Goal: Task Accomplishment & Management: Use online tool/utility

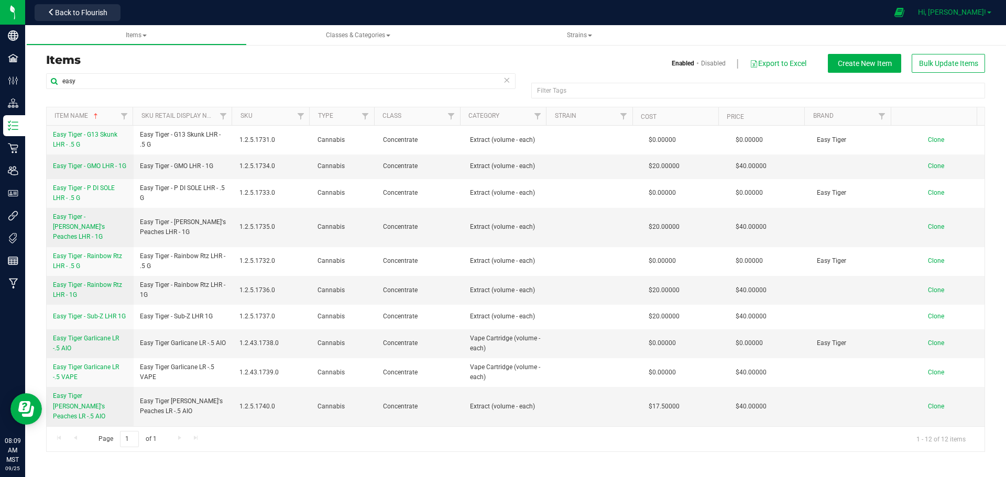
click at [954, 11] on span "Hi, Joseph!" at bounding box center [952, 12] width 68 height 8
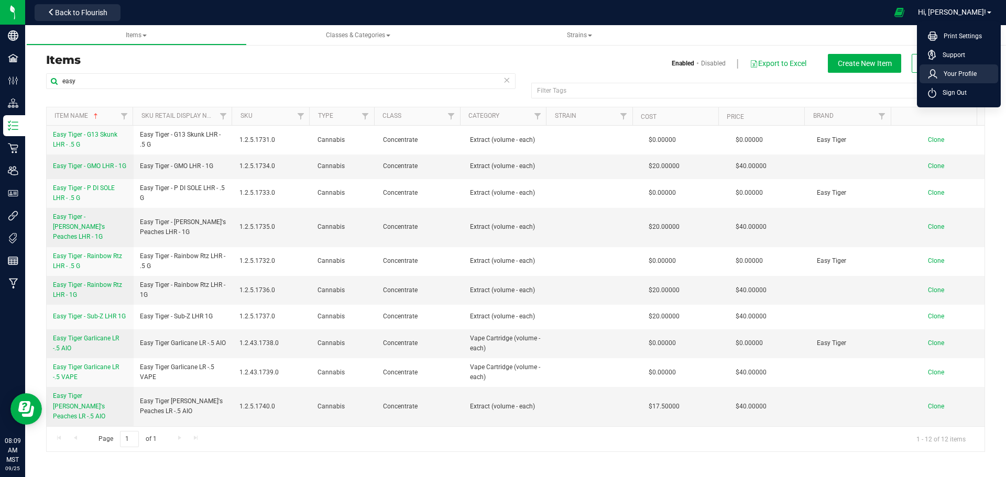
click at [956, 70] on span "Your Profile" at bounding box center [956, 74] width 39 height 10
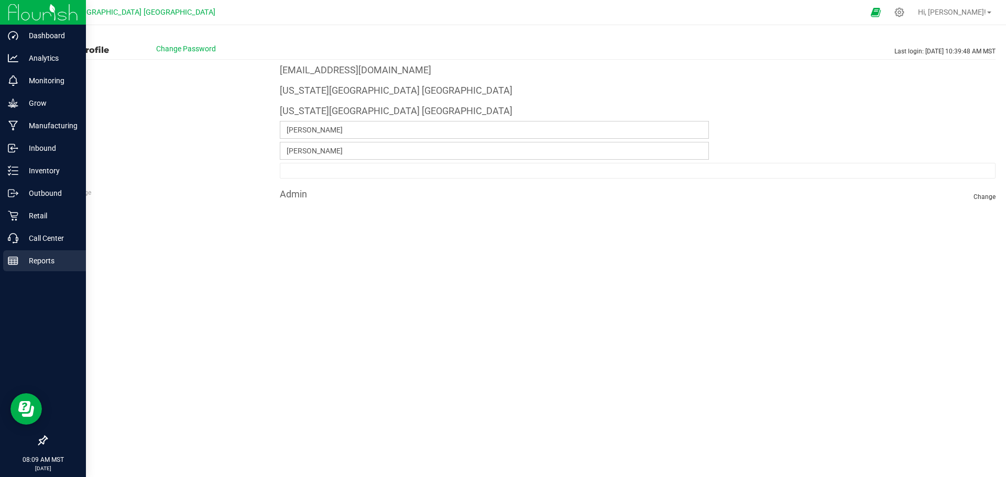
click at [47, 261] on p "Reports" at bounding box center [49, 261] width 63 height 13
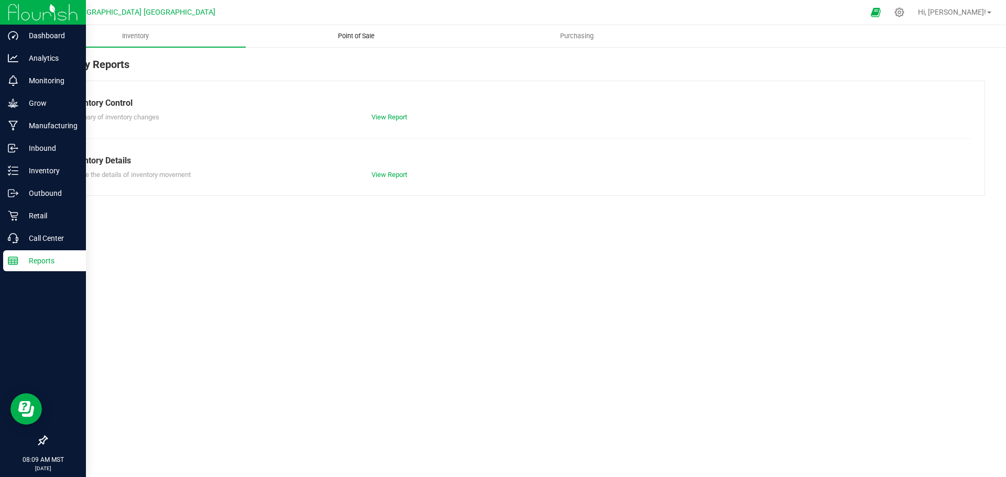
click at [361, 36] on span "Point of Sale" at bounding box center [356, 35] width 65 height 9
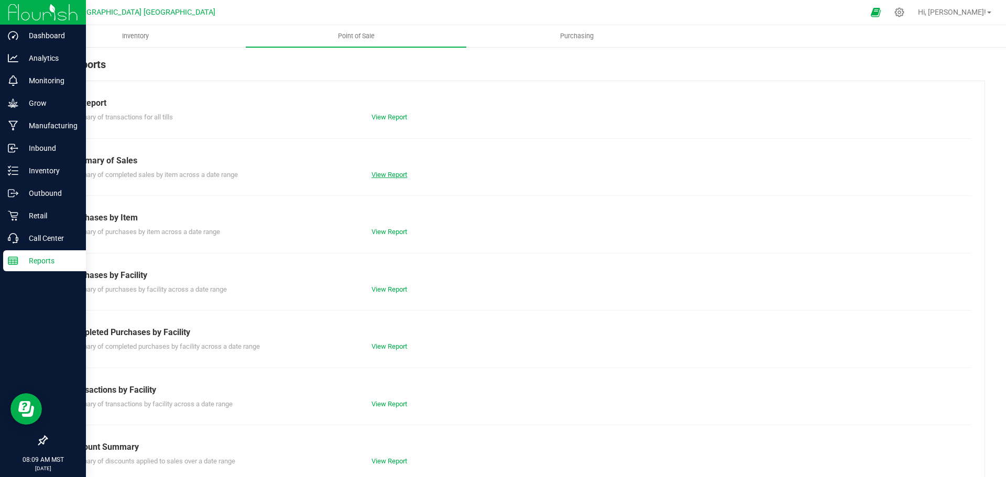
click at [390, 172] on link "View Report" at bounding box center [389, 175] width 36 height 8
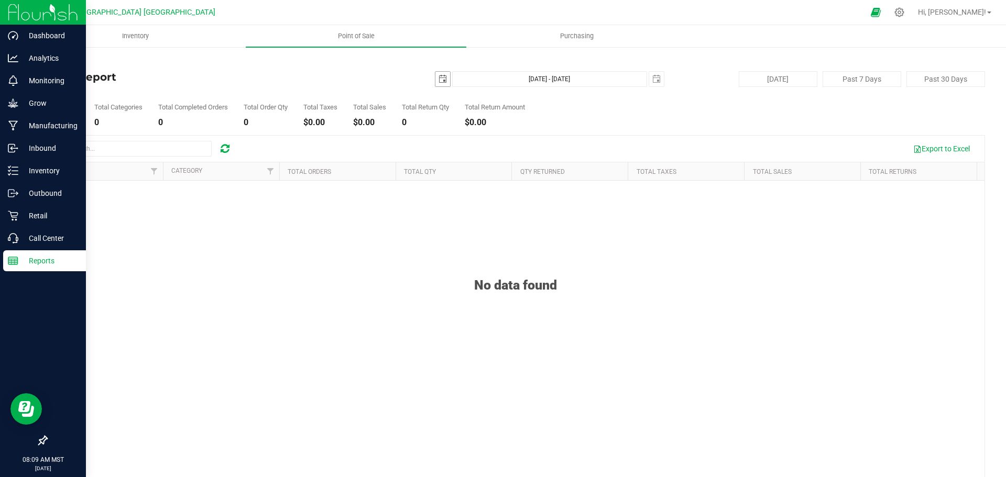
click at [438, 75] on span "select" at bounding box center [442, 79] width 8 height 8
click at [487, 182] on link "24" at bounding box center [484, 186] width 15 height 16
type input "2025-09-24"
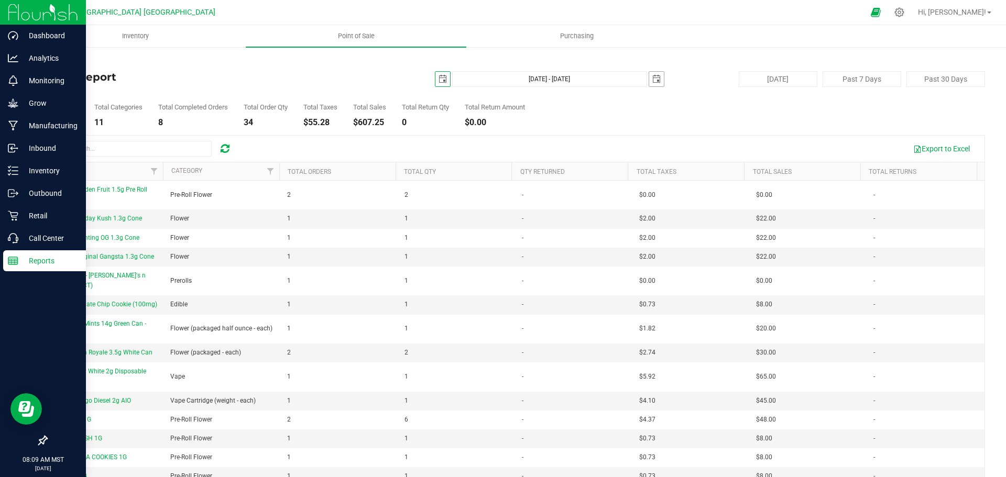
click at [652, 78] on span "select" at bounding box center [656, 79] width 8 height 8
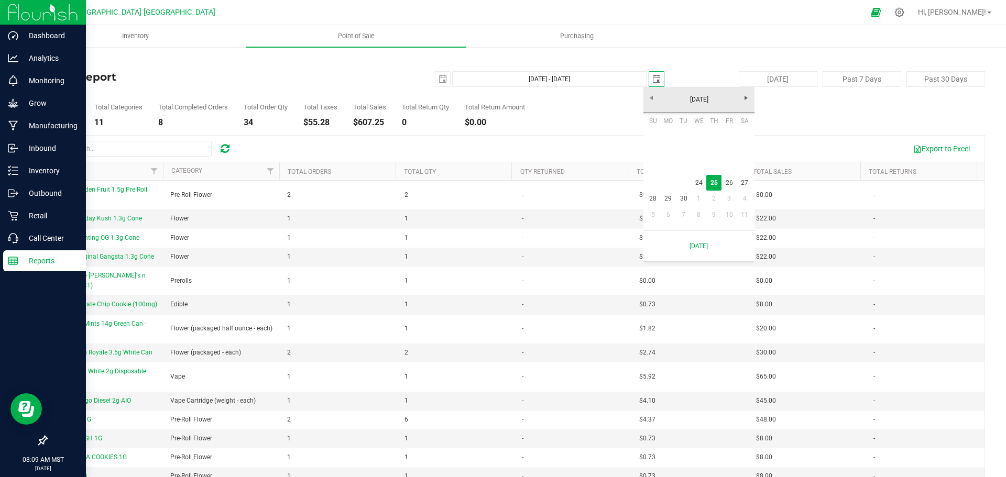
scroll to position [0, 26]
click at [700, 182] on link "24" at bounding box center [698, 183] width 15 height 16
type input "Sep 24, 2025 - Sep 24, 2025"
type input "2025-09-24"
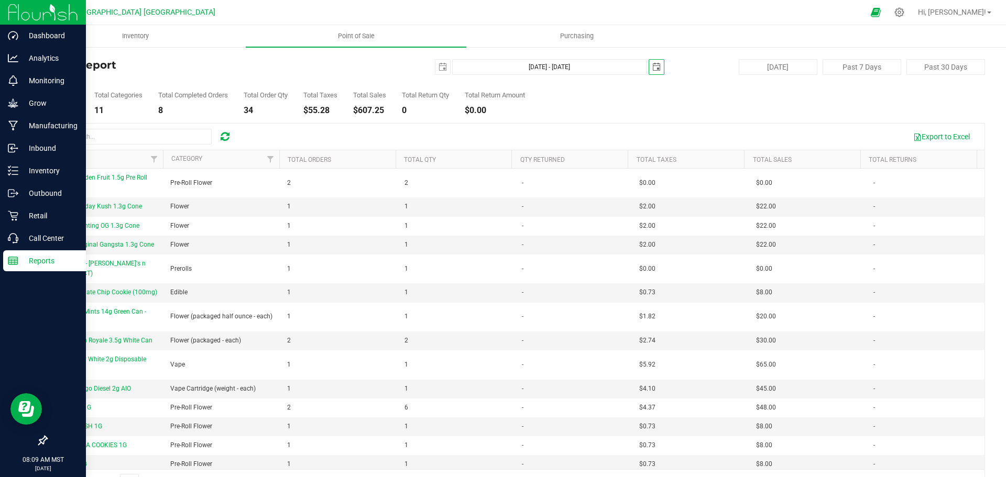
scroll to position [0, 0]
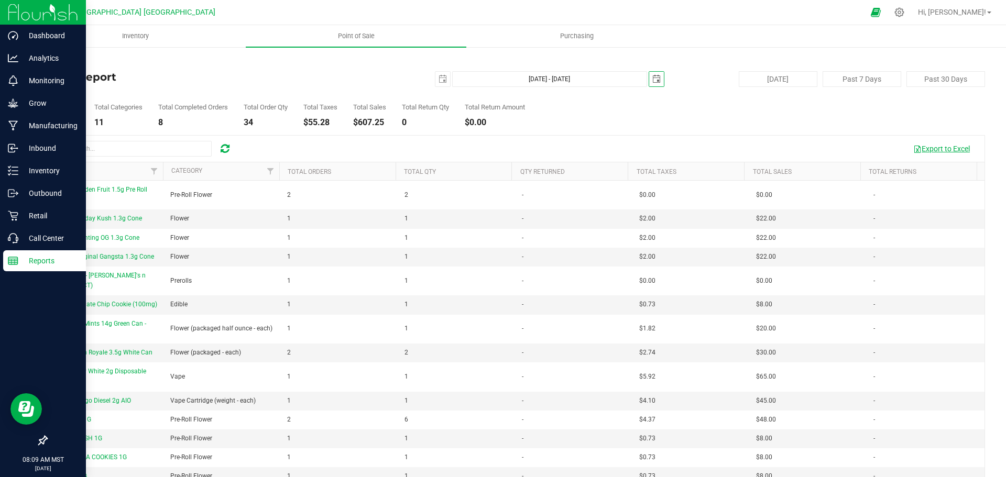
click at [941, 149] on button "Export to Excel" at bounding box center [941, 149] width 70 height 18
click at [35, 215] on p "Retail" at bounding box center [49, 215] width 63 height 13
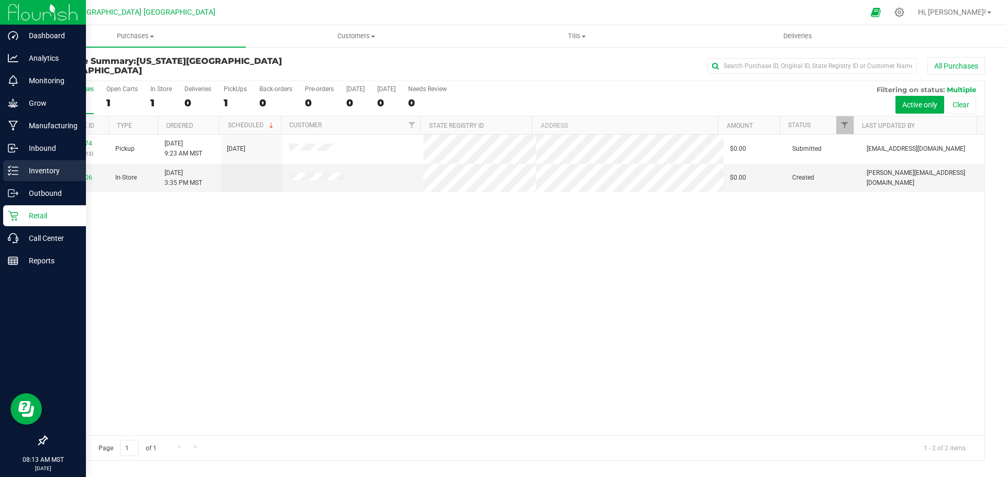
click at [45, 167] on p "Inventory" at bounding box center [49, 170] width 63 height 13
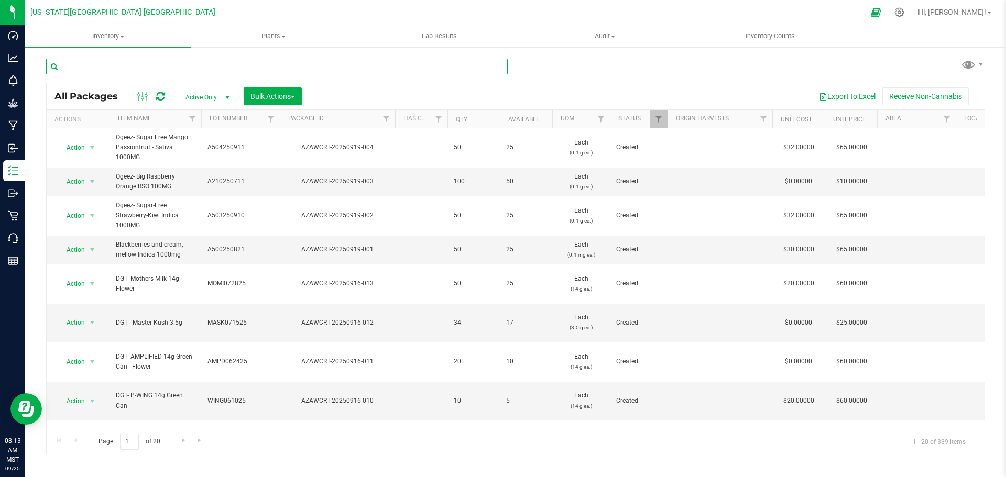
click at [132, 64] on input "text" at bounding box center [276, 67] width 461 height 16
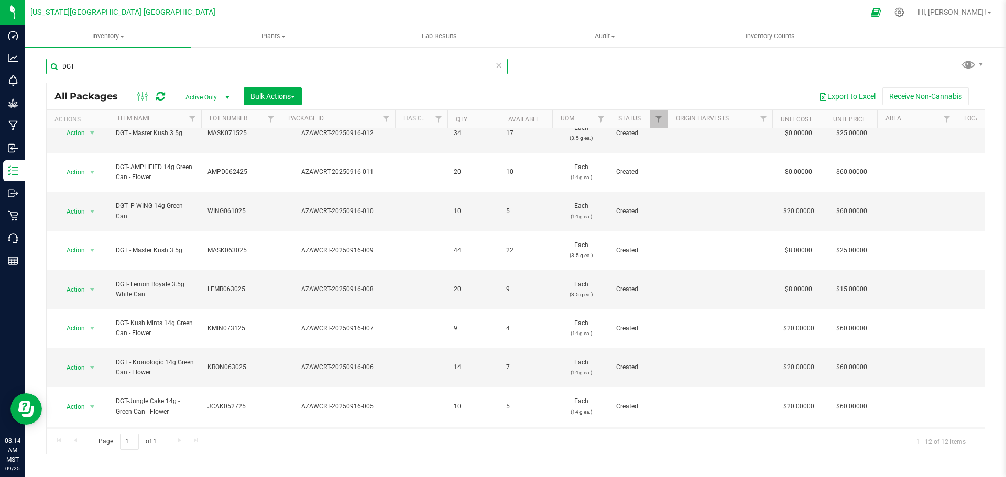
scroll to position [55, 0]
click at [89, 67] on input "DGT" at bounding box center [276, 67] width 461 height 16
type input "D"
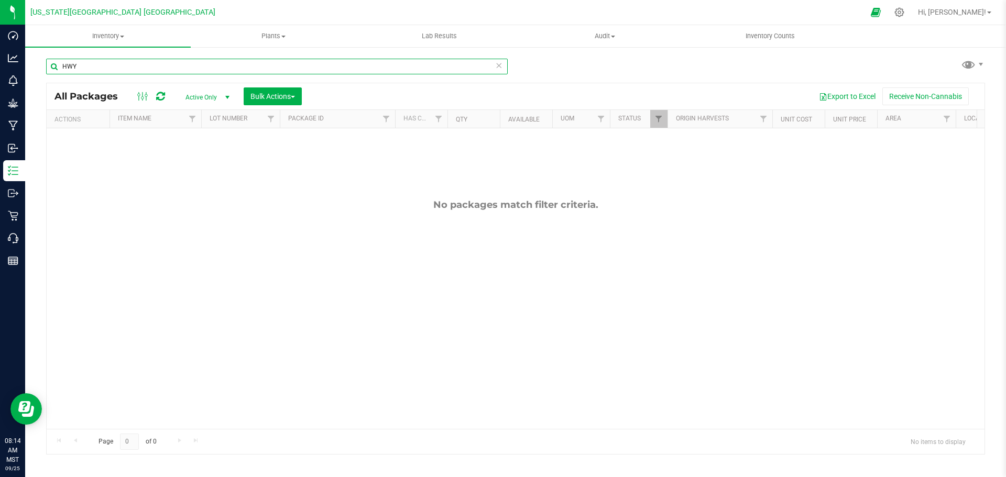
drag, startPoint x: 93, startPoint y: 68, endPoint x: 83, endPoint y: 56, distance: 15.2
click at [93, 67] on input "HWY" at bounding box center [276, 67] width 461 height 16
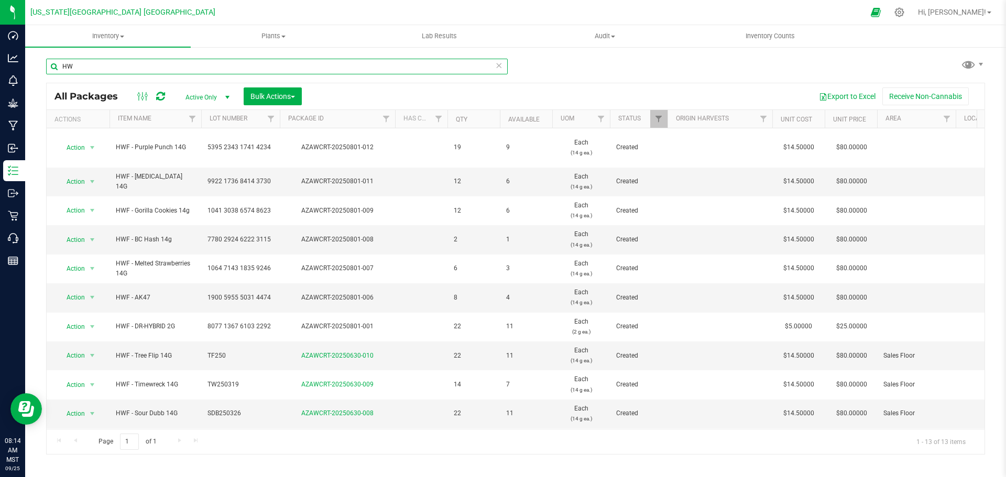
click at [87, 69] on input "HW" at bounding box center [276, 67] width 461 height 16
type input "H"
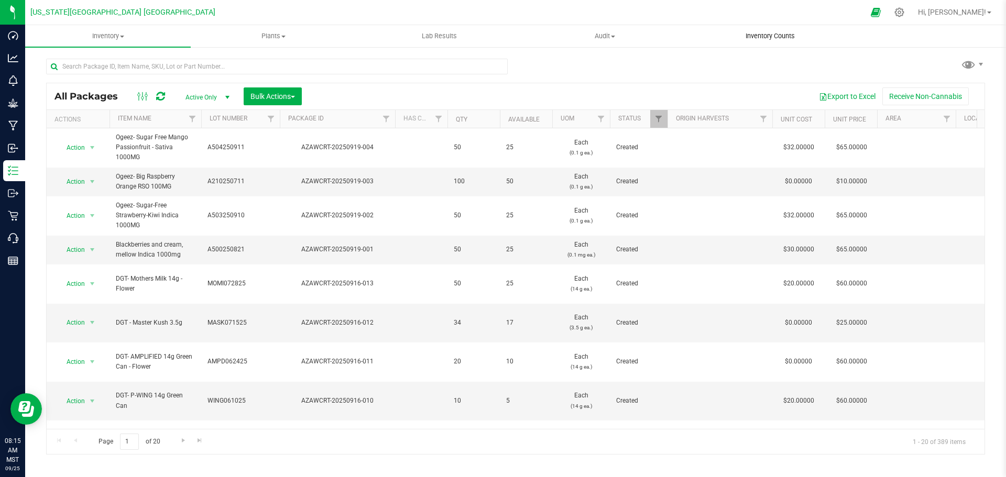
click at [754, 37] on span "Inventory Counts" at bounding box center [770, 35] width 78 height 9
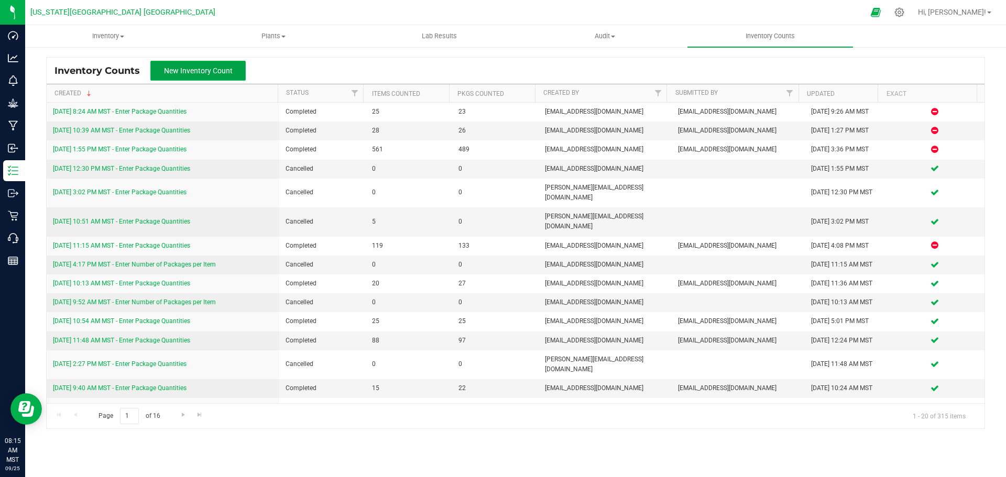
click at [198, 71] on span "New Inventory Count" at bounding box center [198, 71] width 69 height 8
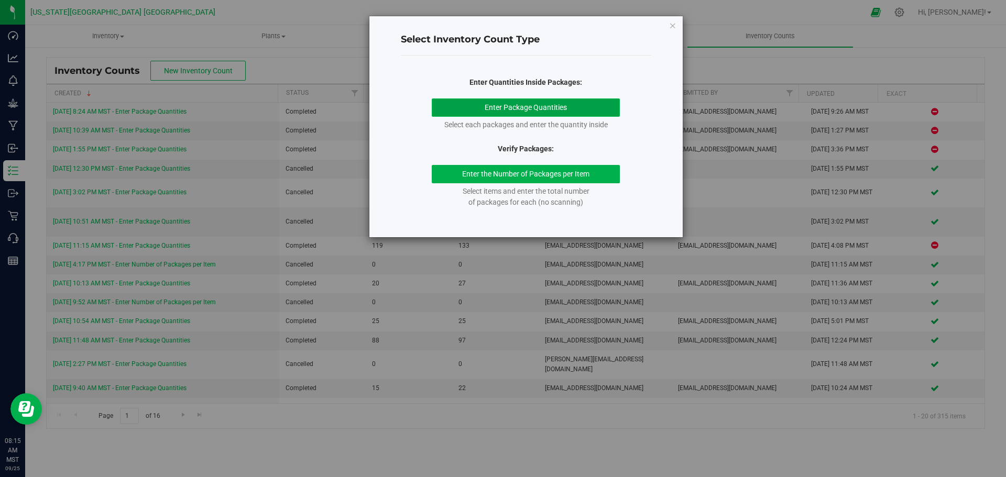
click at [521, 104] on button "Enter Package Quantities" at bounding box center [526, 107] width 188 height 18
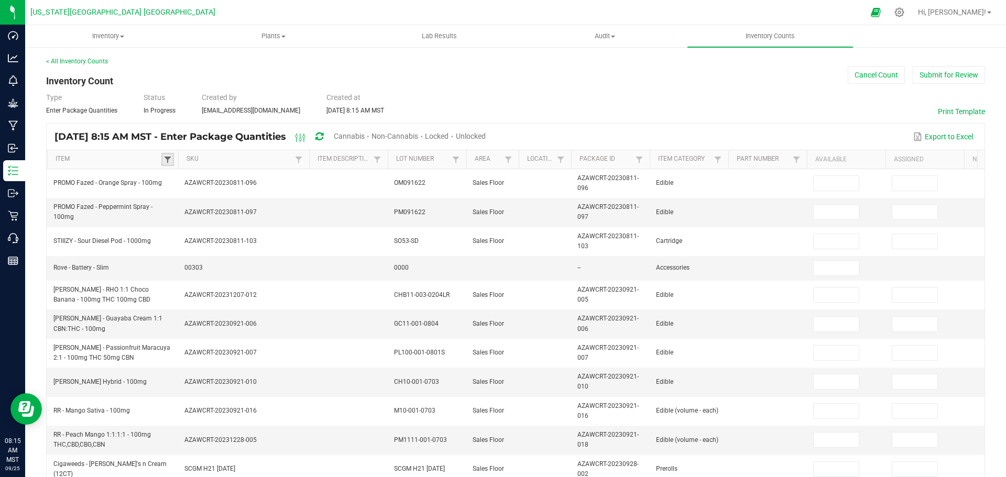
click at [167, 160] on span at bounding box center [167, 160] width 8 height 8
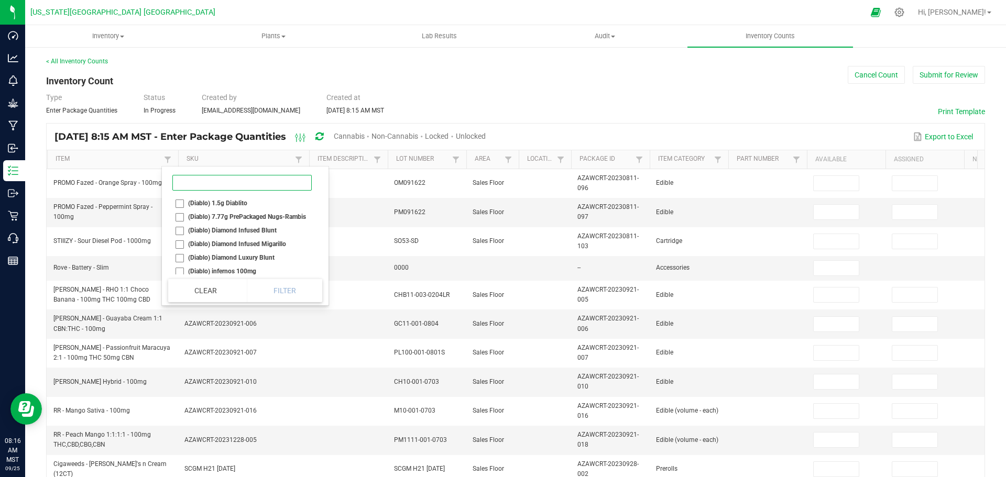
click at [206, 185] on input at bounding box center [241, 183] width 139 height 16
type input "ASD Fo"
click at [182, 218] on li "ASD Forbidden Fruit 1g Pre Roll (IH)" at bounding box center [233, 217] width 131 height 14
checkbox \(IH\) "true"
click at [181, 203] on li "ASD Forbidden Fruit 1.5g Pre Roll (IH)" at bounding box center [233, 203] width 131 height 14
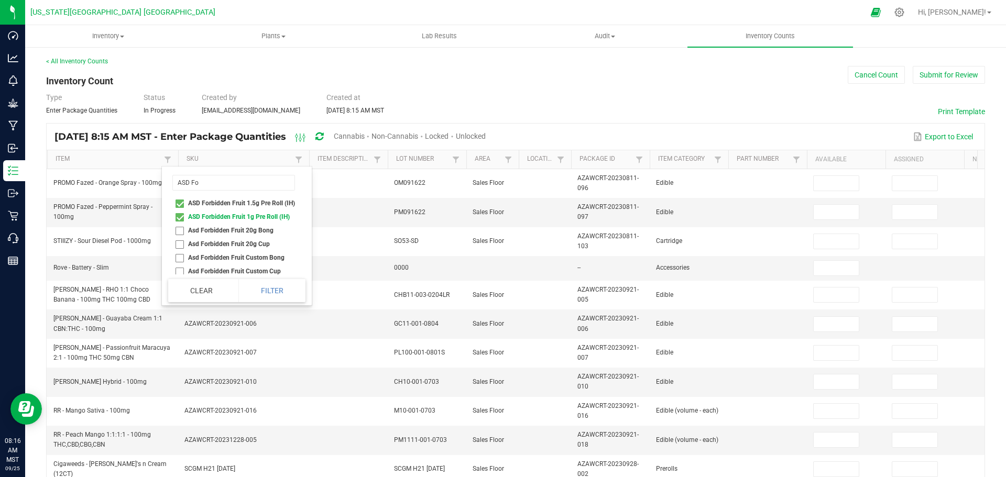
checkbox \(IH\) "true"
click at [181, 214] on li "ASD Forbidden Fruit 1g Pre Roll (IH)" at bounding box center [233, 217] width 131 height 14
checkbox \(IH\) "false"
click at [201, 183] on input "ASD Fo" at bounding box center [233, 183] width 123 height 16
type input "A"
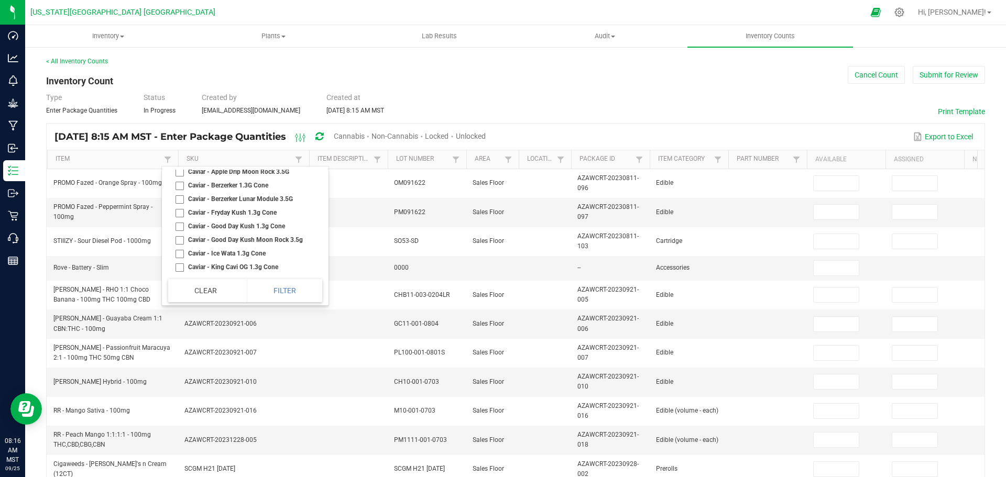
scroll to position [105, 0]
type input "Cav"
click at [178, 194] on li "Caviar - Fryday Kush 1.3g Cone" at bounding box center [242, 194] width 148 height 14
checkbox Cone "true"
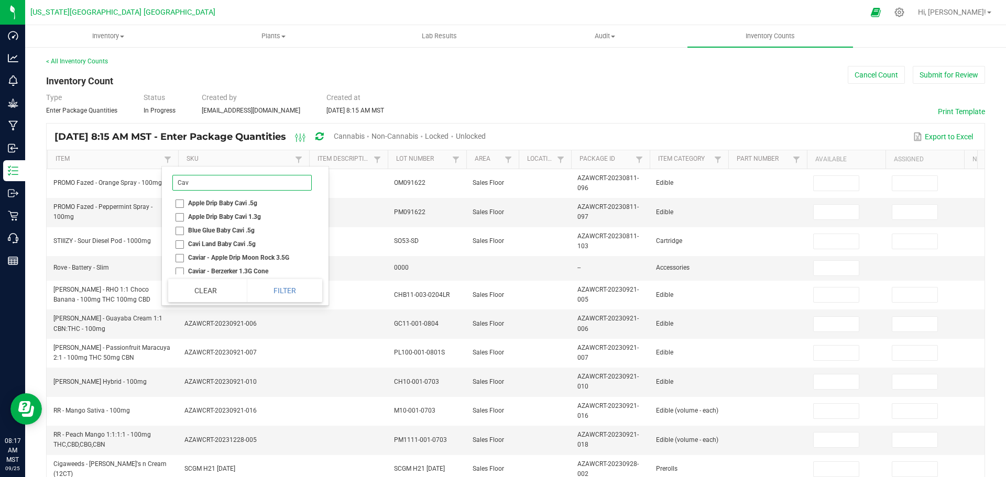
click at [204, 189] on input "Cav" at bounding box center [241, 183] width 139 height 16
type input "C"
click at [179, 220] on li "Caviar - Lighting OG 1.3g Cone" at bounding box center [242, 214] width 148 height 14
checkbox Cone "true"
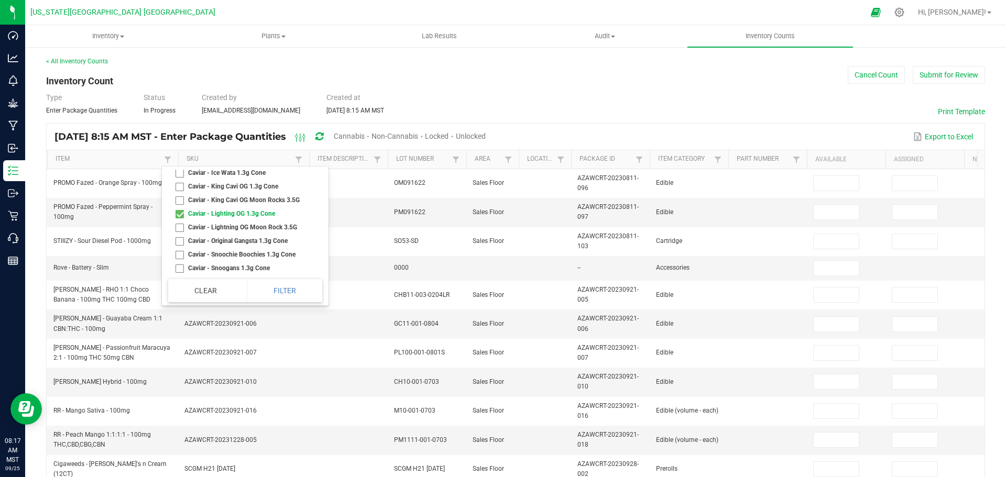
scroll to position [6285, 0]
click at [181, 195] on li "Caviar - Original Gangsta 1.3g Cone" at bounding box center [242, 189] width 148 height 14
checkbox Cone "true"
click at [181, 231] on li "Cigaweeds - Willy's n Cream (12CT)" at bounding box center [242, 227] width 148 height 23
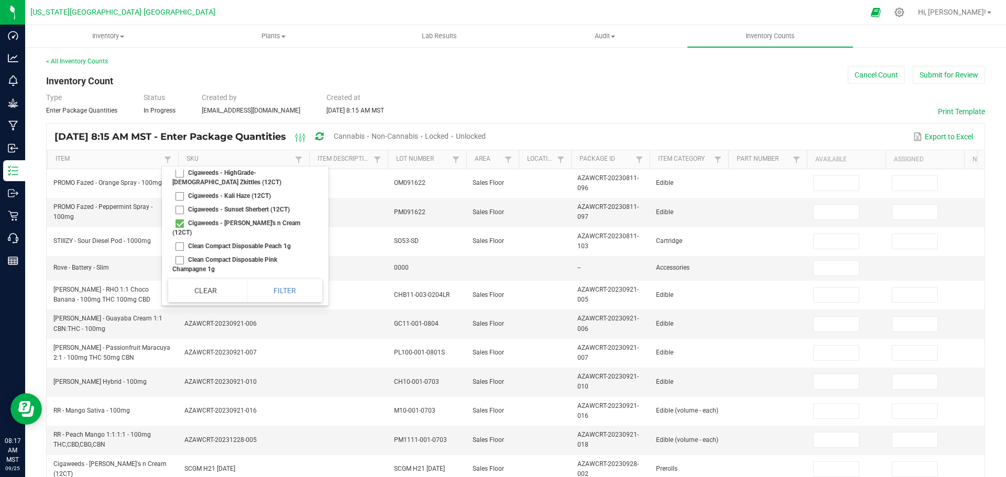
checkbox \(12CT\) "true"
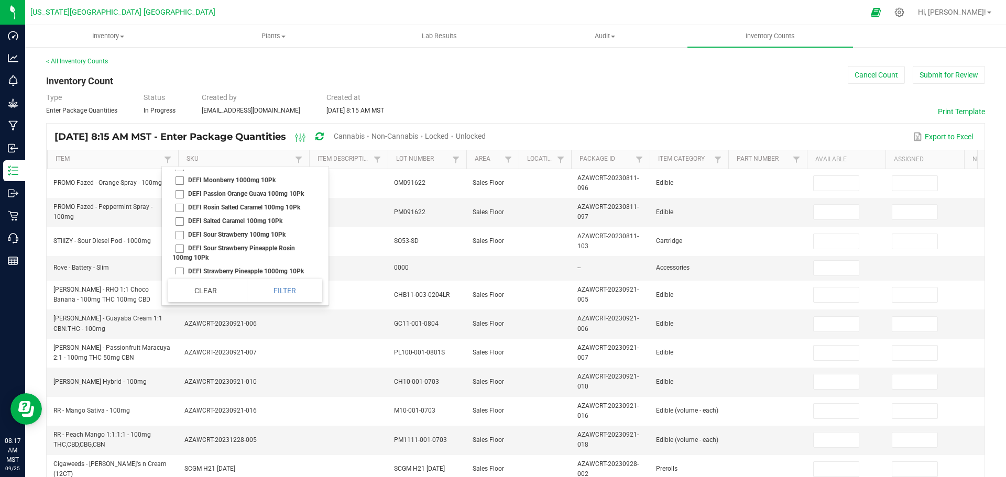
scroll to position [6861, 0]
click at [180, 185] on li "Dark chocolate Chip Cookie (100mg)" at bounding box center [242, 178] width 148 height 14
checkbox \(100mg\) "true"
click at [180, 159] on li "DGT- Kush Mints 14g Green Can - Flower" at bounding box center [242, 152] width 148 height 14
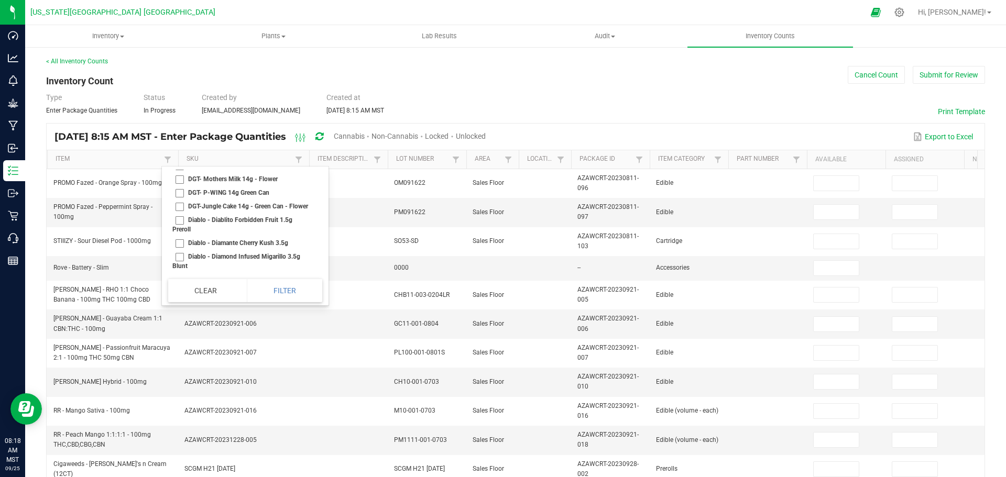
checkbox Flower "true"
click at [179, 172] on li "DGT- Lemon Royale 3.5g White Can" at bounding box center [242, 166] width 148 height 14
checkbox Can "true"
click at [179, 131] on li "DIME - Berry White 2g Disposable AIO" at bounding box center [242, 125] width 148 height 14
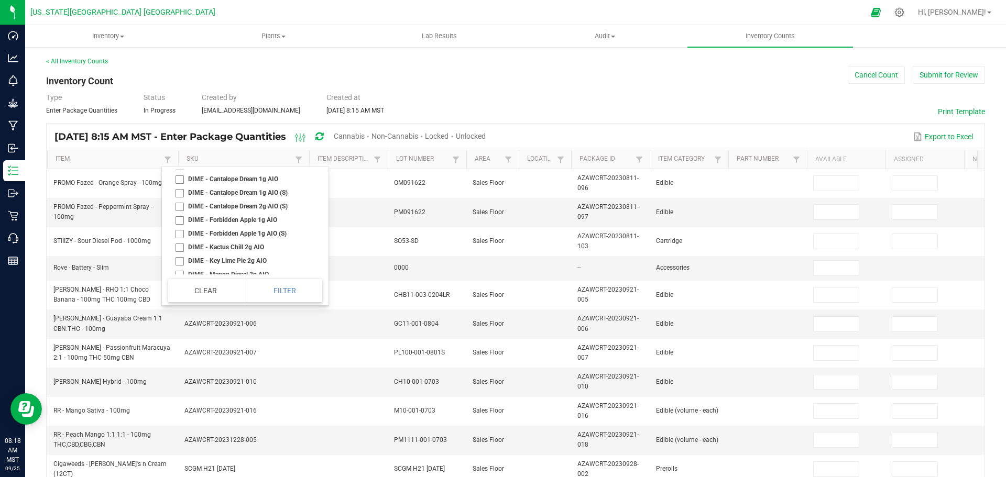
checkbox AIO "true"
click at [181, 176] on li "DIME - Mango Diesel 2g AIO" at bounding box center [242, 170] width 148 height 14
checkbox AIO "true"
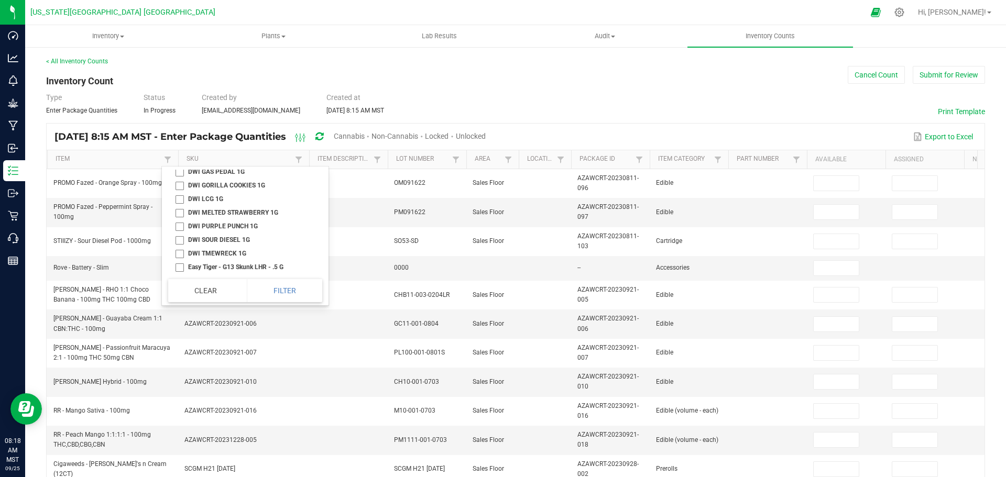
click at [180, 138] on li "DWI AK47 1G" at bounding box center [242, 131] width 148 height 14
checkbox 1G "true"
click at [179, 151] on li "DWI BC HASH 1G" at bounding box center [242, 145] width 148 height 14
checkbox 1G "true"
click at [177, 192] on li "DWI GORILLA COOKIES 1G" at bounding box center [242, 186] width 148 height 14
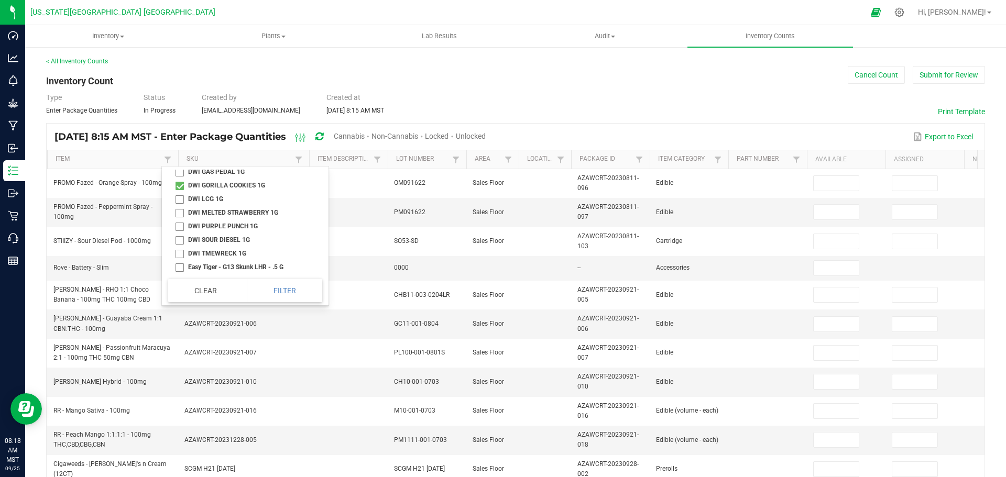
checkbox 1G "true"
click at [179, 108] on li "DWI LCG 1G" at bounding box center [242, 102] width 148 height 14
checkbox 1G "true"
click at [179, 136] on li "DWI PURPLE PUNCH 1G" at bounding box center [242, 129] width 148 height 14
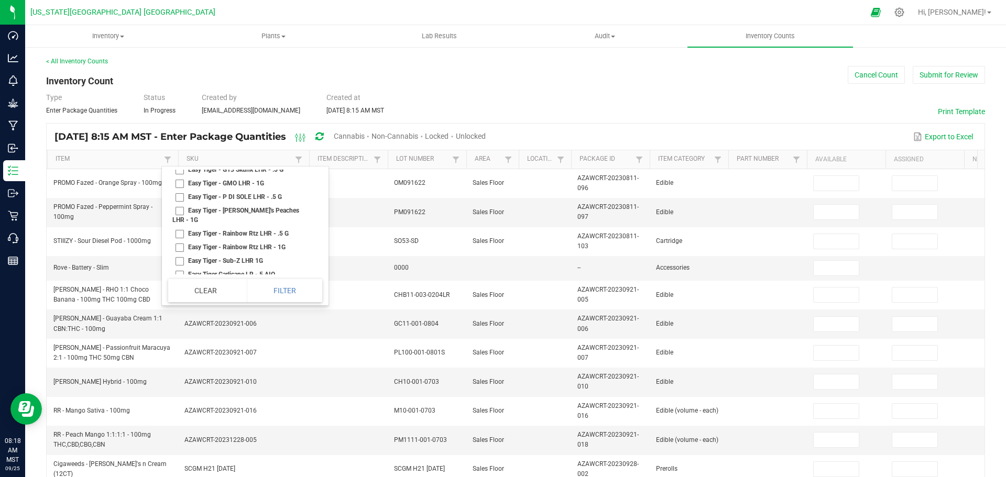
checkbox 1G "true"
click at [179, 135] on li "Flav - MEGA Dosed Watermelon Rings - 100MG (Hybrid)" at bounding box center [242, 123] width 148 height 23
checkbox \(Hybrid\) "true"
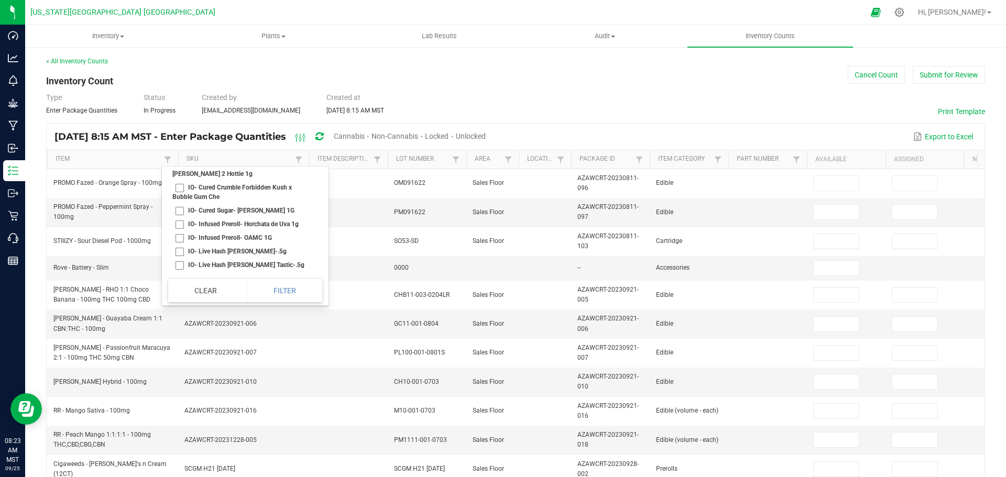
click at [176, 49] on li "HWF - Purple Punch 14G" at bounding box center [242, 42] width 148 height 14
checkbox 14G "true"
click at [182, 187] on li "Leafer - Sativa 3 Pk .5g Preroll" at bounding box center [242, 180] width 148 height 14
checkbox Preroll "true"
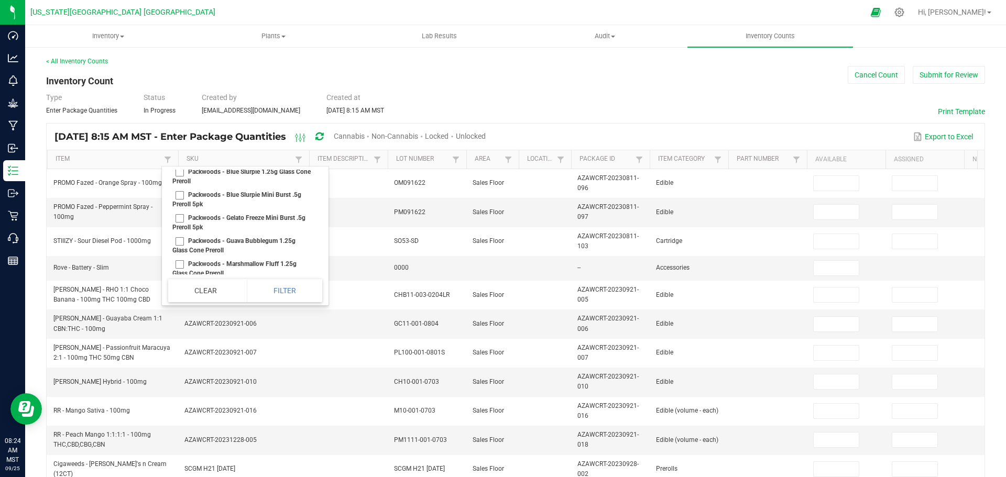
scroll to position [16594, 0]
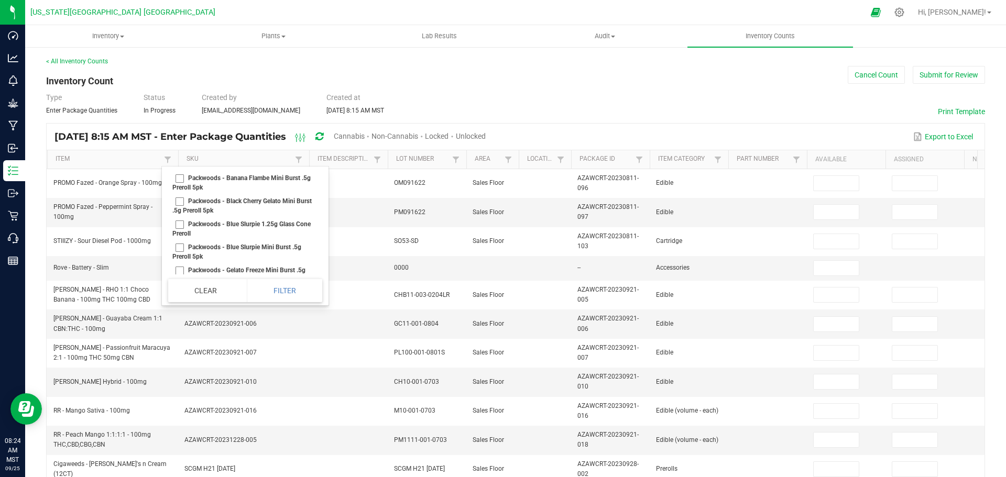
click at [179, 171] on li "Packwoods - Banana Flambe 1.25g Glass Cone Preroll" at bounding box center [242, 159] width 148 height 23
checkbox Preroll "true"
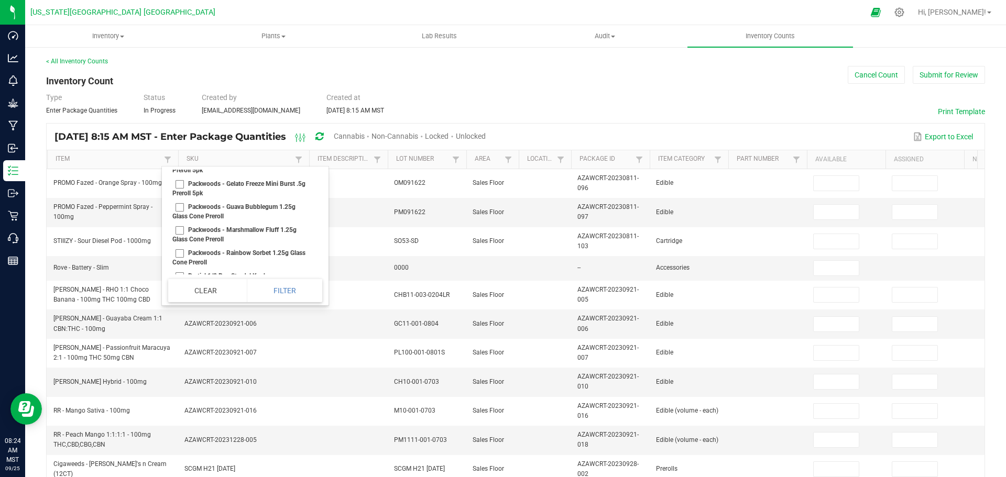
scroll to position [16699, 0]
click at [181, 205] on li "Packwoods - Guava Bubblegum 1.25g Glass Cone Preroll" at bounding box center [242, 193] width 148 height 23
checkbox Preroll "true"
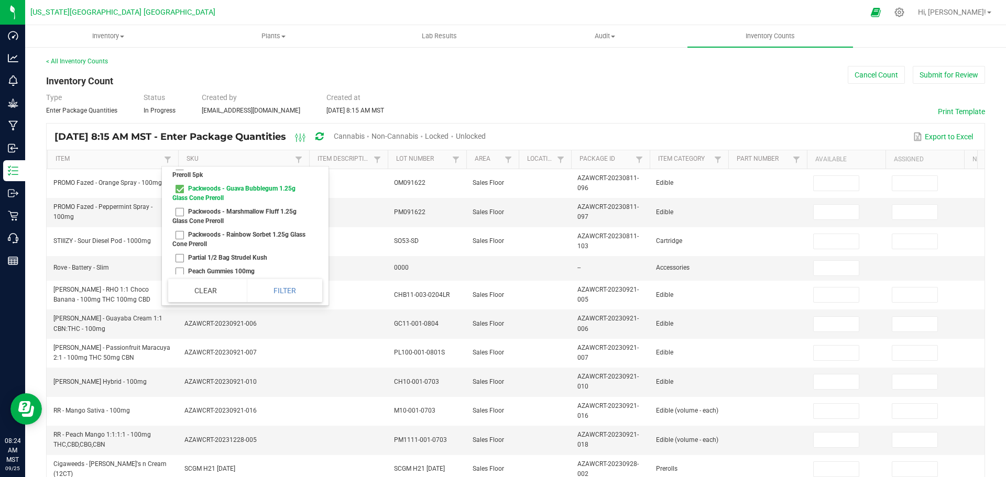
click at [179, 228] on li "Packwoods - Marshmallow Fluff 1.25g Glass Cone Preroll" at bounding box center [242, 216] width 148 height 23
checkbox Preroll "true"
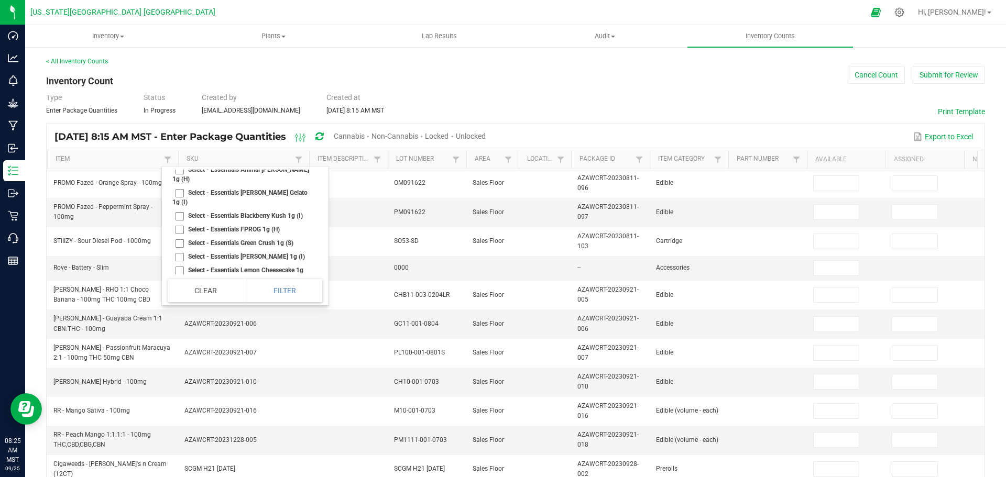
scroll to position [19737, 0]
click at [181, 34] on li "Select - Essentials - GDP BRIQ 2g (I)" at bounding box center [242, 27] width 148 height 14
checkbox \(I\) "true"
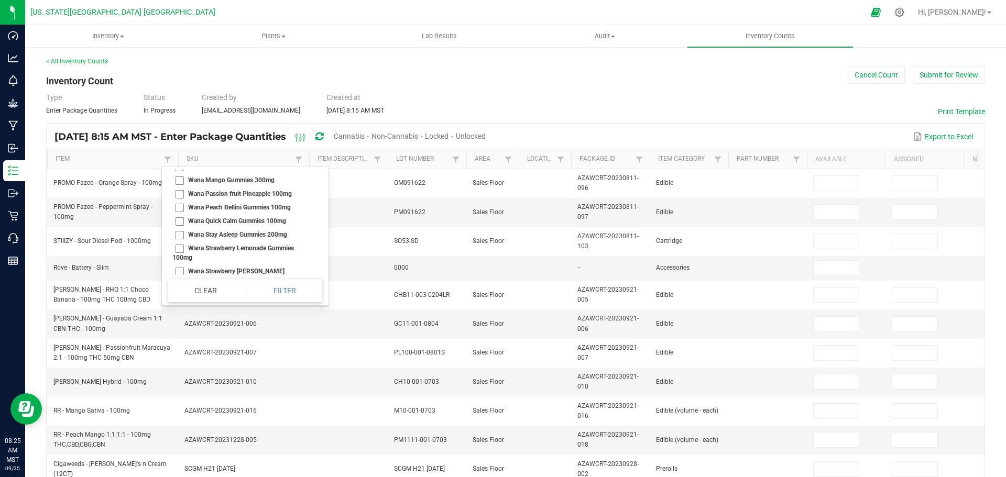
checkbox 2g "true"
checkbox 100mg "false"
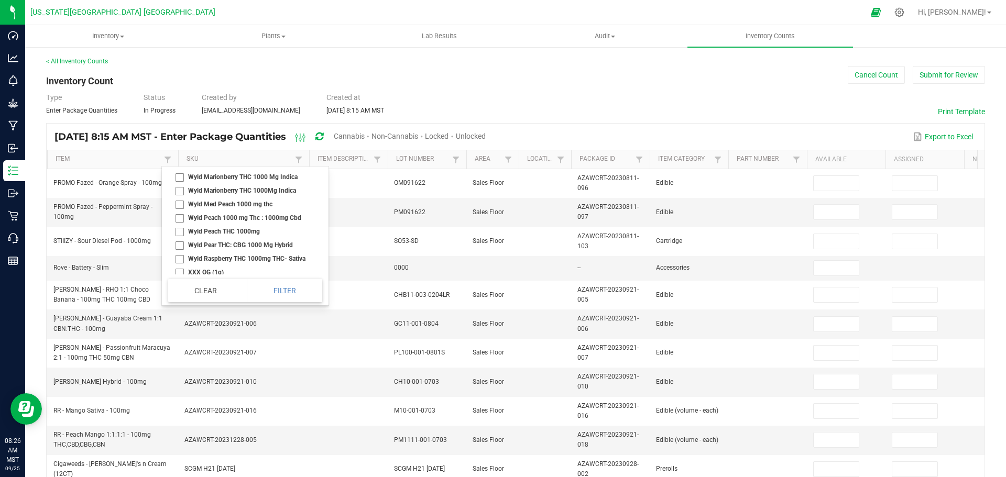
checkbox 100mg "true"
click at [180, 169] on li "ZIG ZAG RILLO SIZE SWEET 4/99 WRAPS" at bounding box center [242, 157] width 148 height 23
checkbox WRAPS "true"
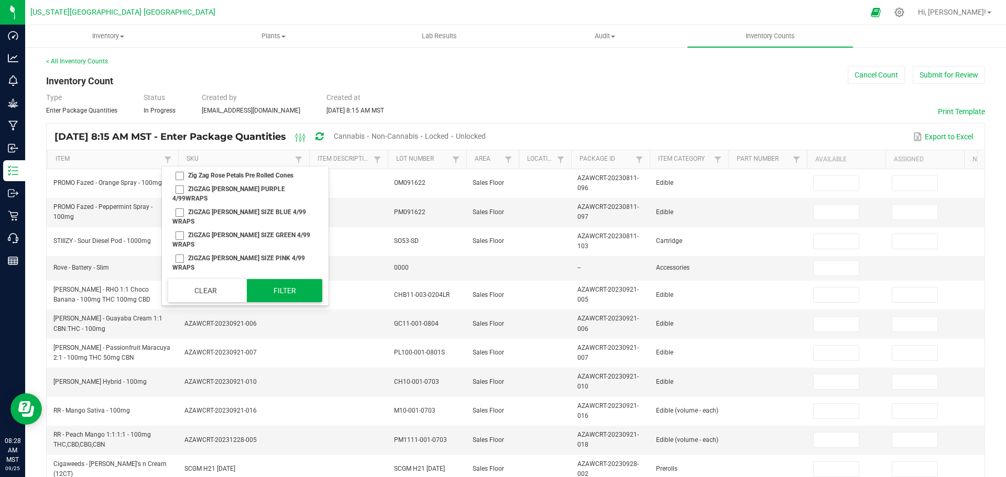
click at [296, 288] on button "Filter" at bounding box center [284, 290] width 75 height 23
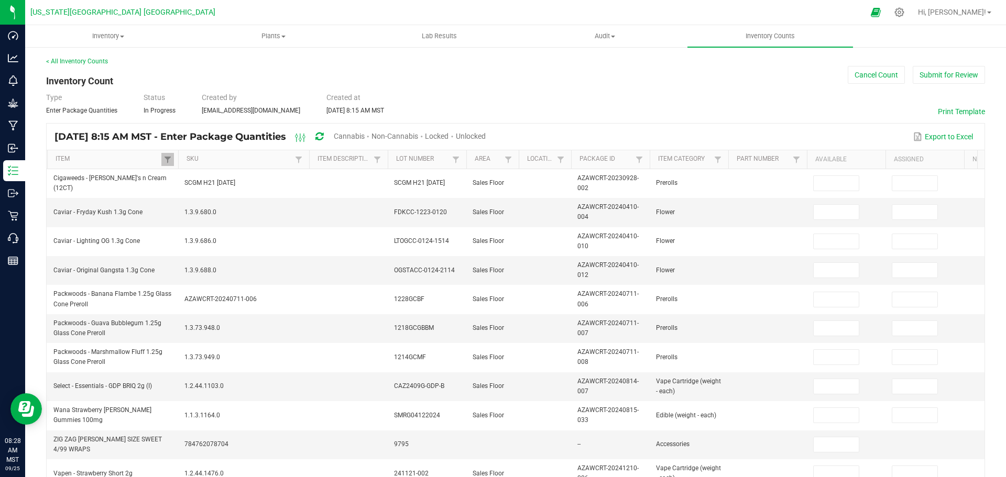
drag, startPoint x: 955, startPoint y: 110, endPoint x: 955, endPoint y: 101, distance: 8.9
click at [955, 110] on button "Print Template" at bounding box center [960, 111] width 47 height 10
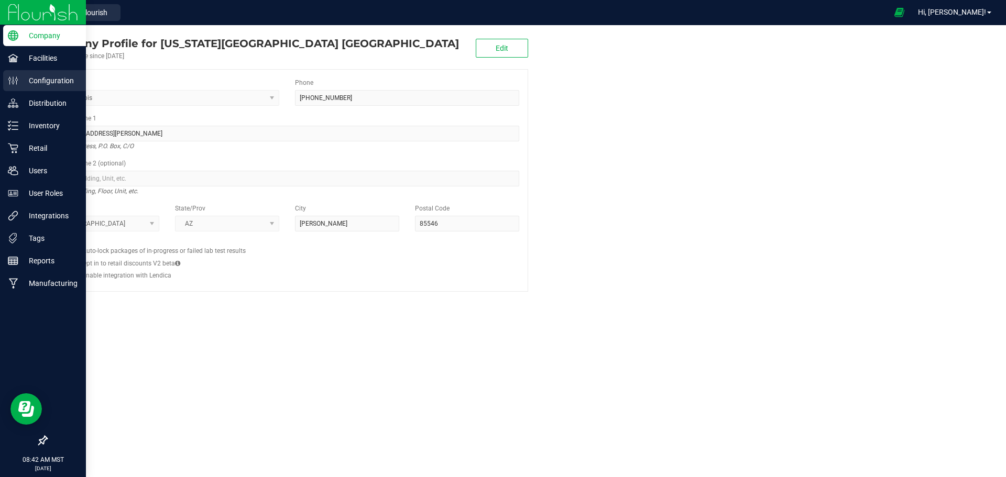
click at [45, 83] on p "Configuration" at bounding box center [49, 80] width 63 height 13
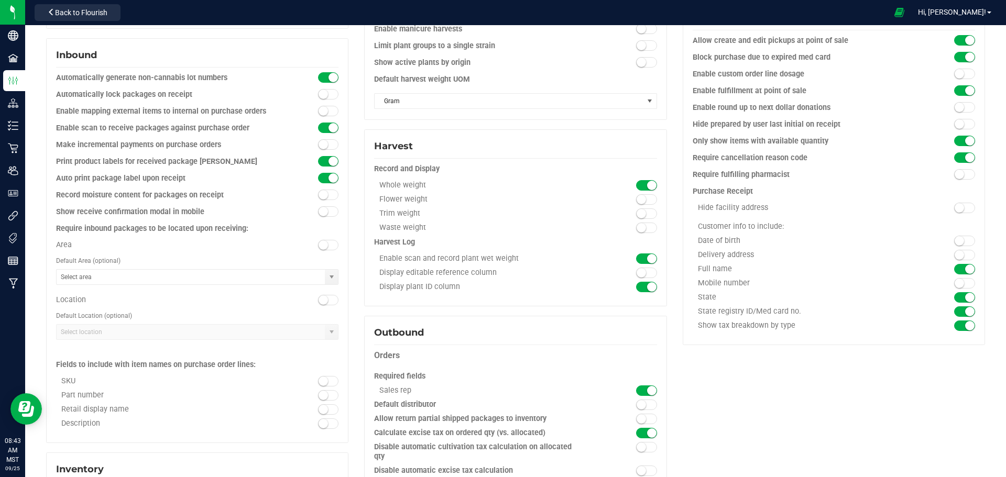
scroll to position [419, 0]
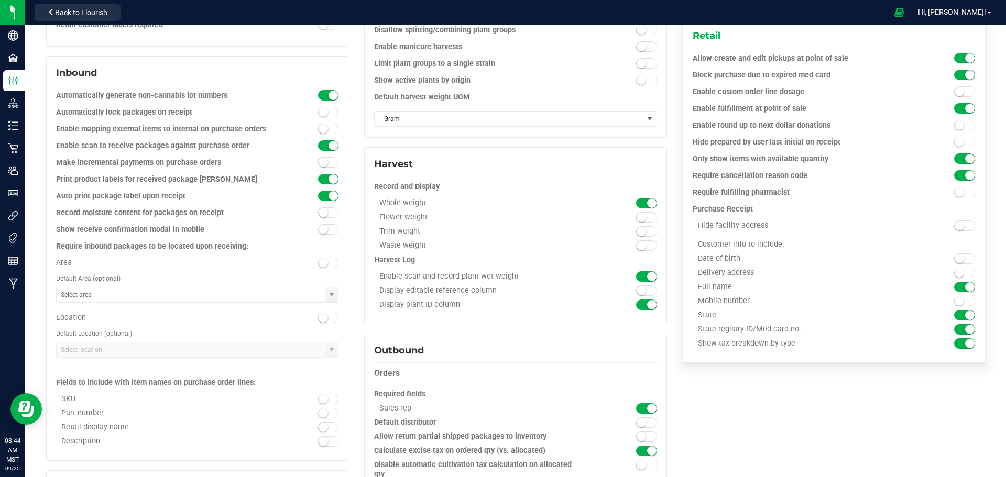
click at [965, 175] on small at bounding box center [969, 175] width 9 height 9
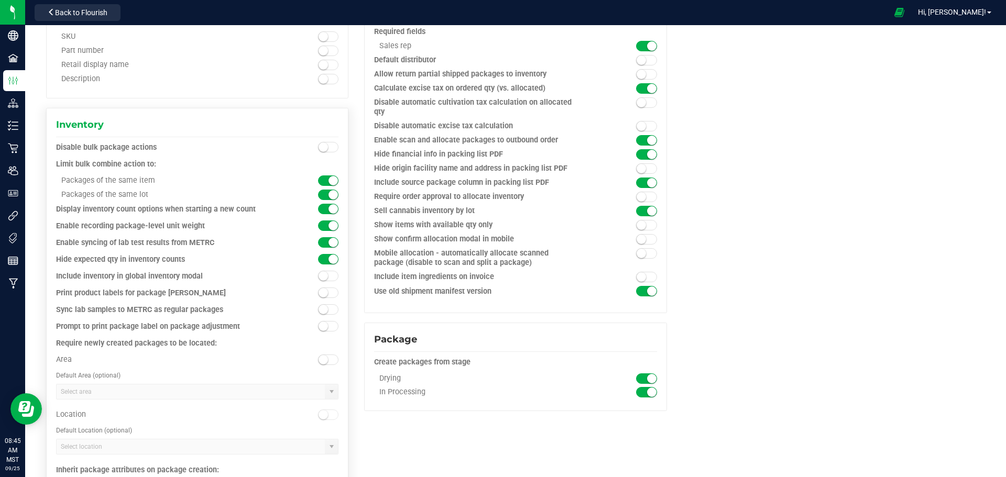
scroll to position [786, 0]
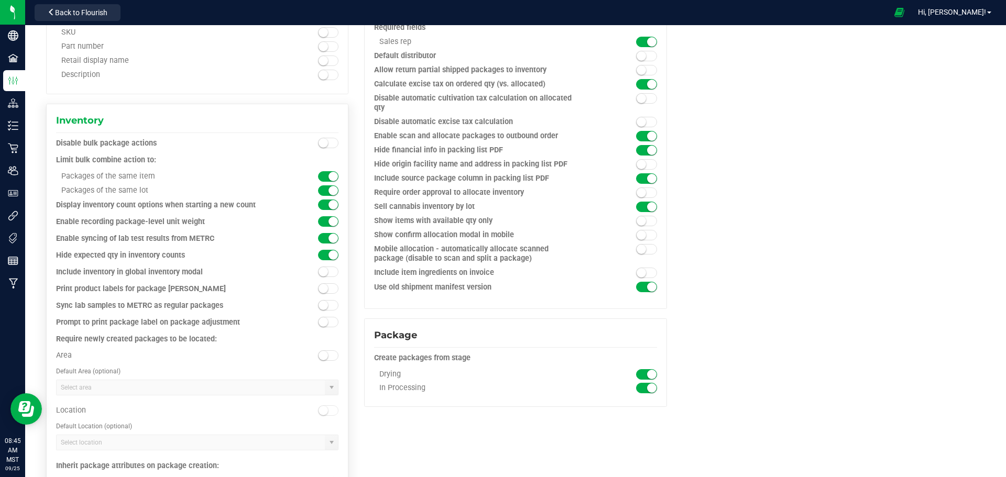
click at [321, 253] on span at bounding box center [328, 255] width 21 height 10
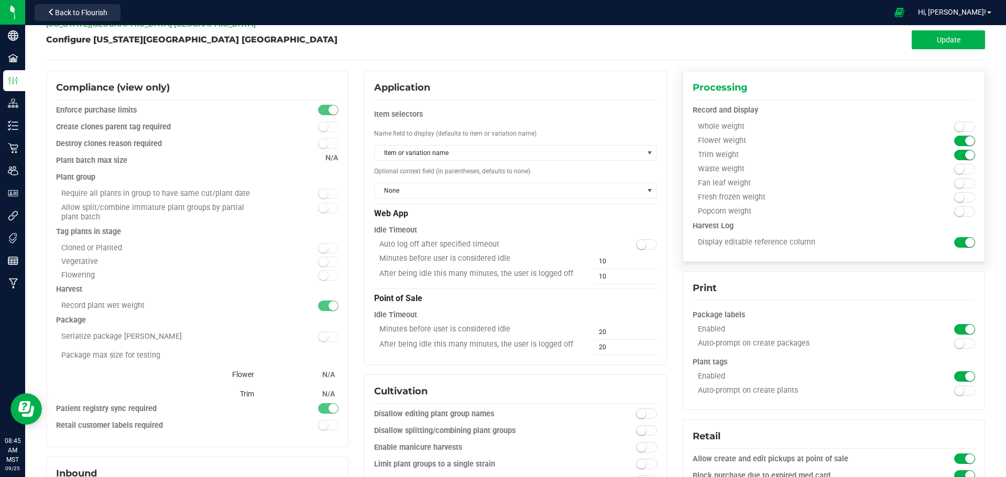
scroll to position [0, 0]
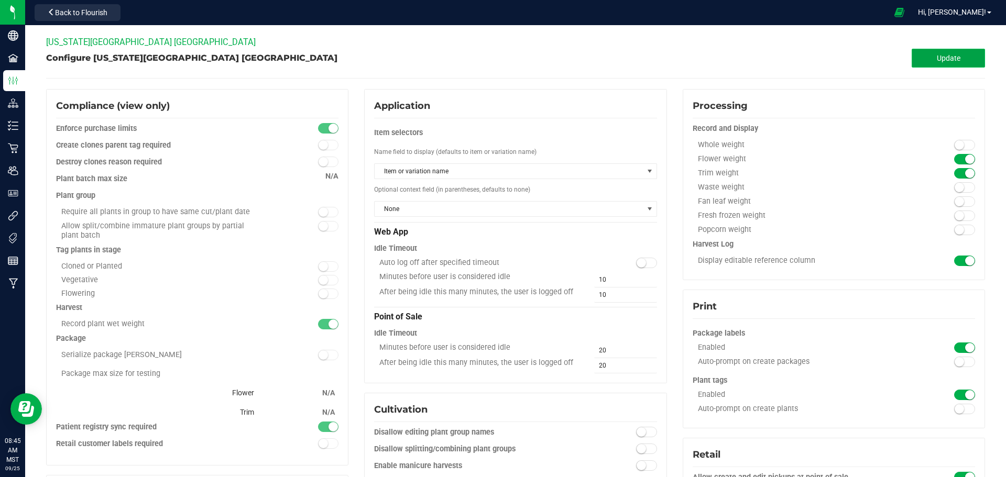
click at [948, 59] on span "Update" at bounding box center [948, 58] width 24 height 8
click at [93, 16] on span "Back to Flourish" at bounding box center [81, 12] width 52 height 8
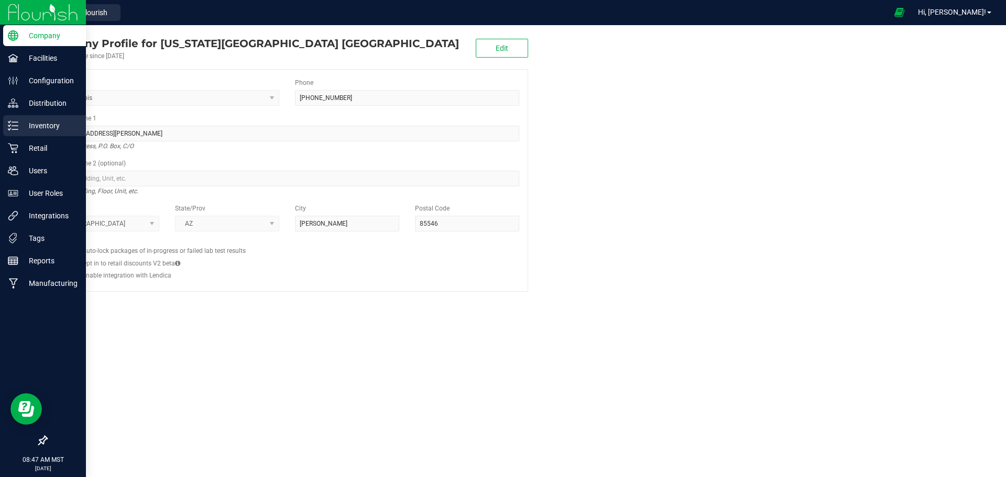
click at [46, 126] on p "Inventory" at bounding box center [49, 125] width 63 height 13
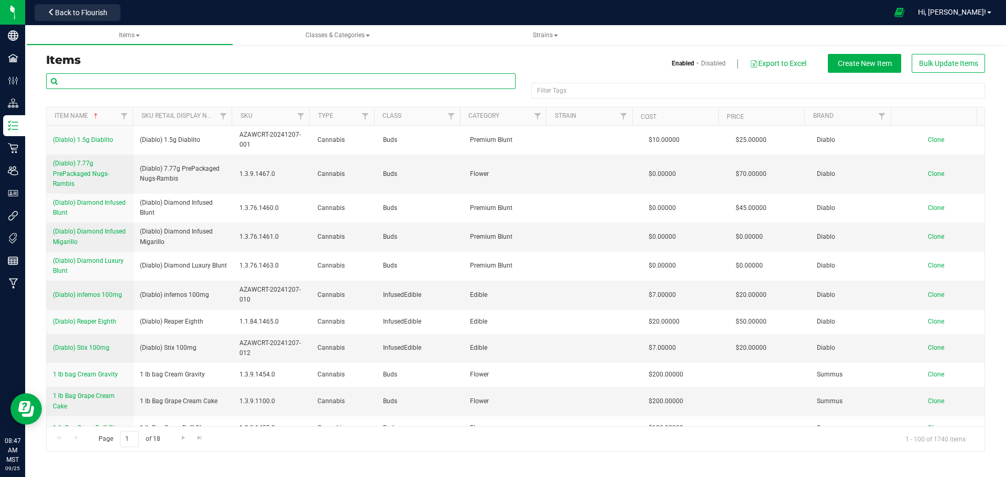
click at [136, 81] on input "text" at bounding box center [280, 81] width 469 height 16
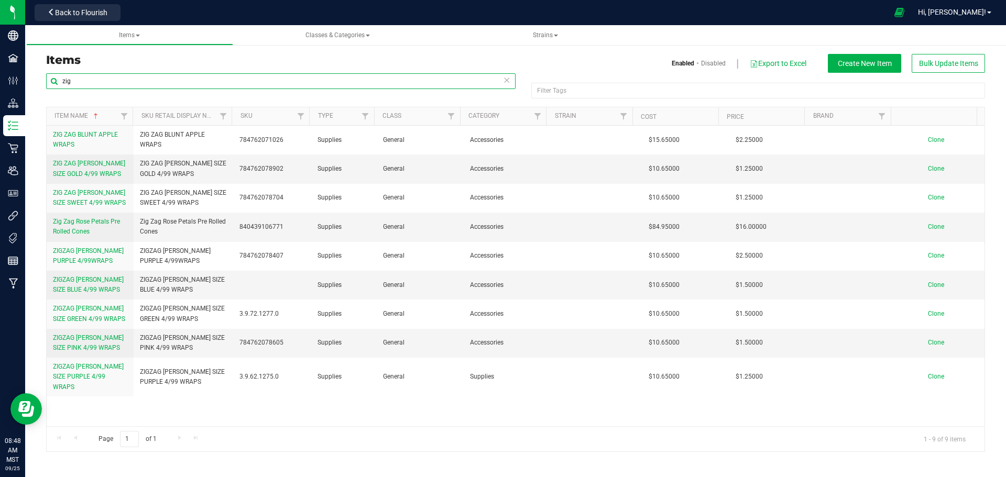
type input "zig"
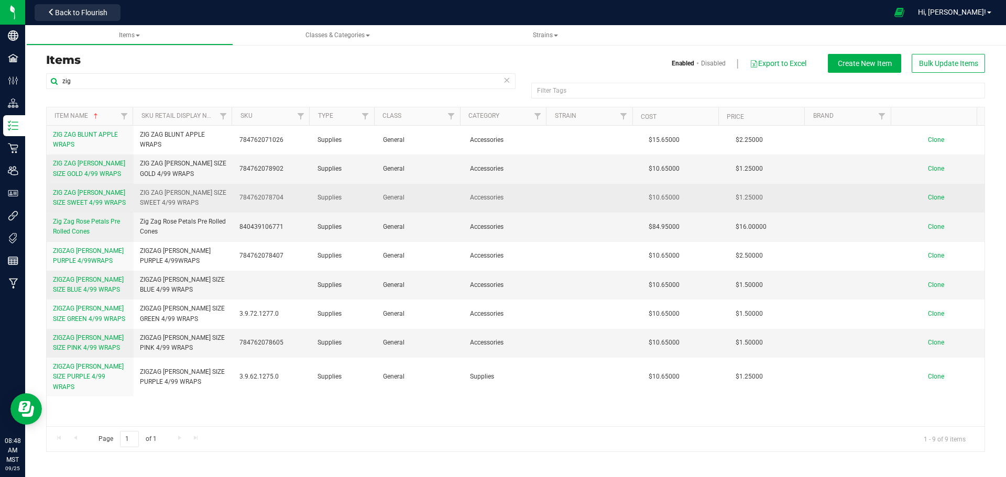
click at [98, 197] on link "ZIG ZAG RILLO SIZE SWEET 4/99 WRAPS" at bounding box center [90, 198] width 74 height 20
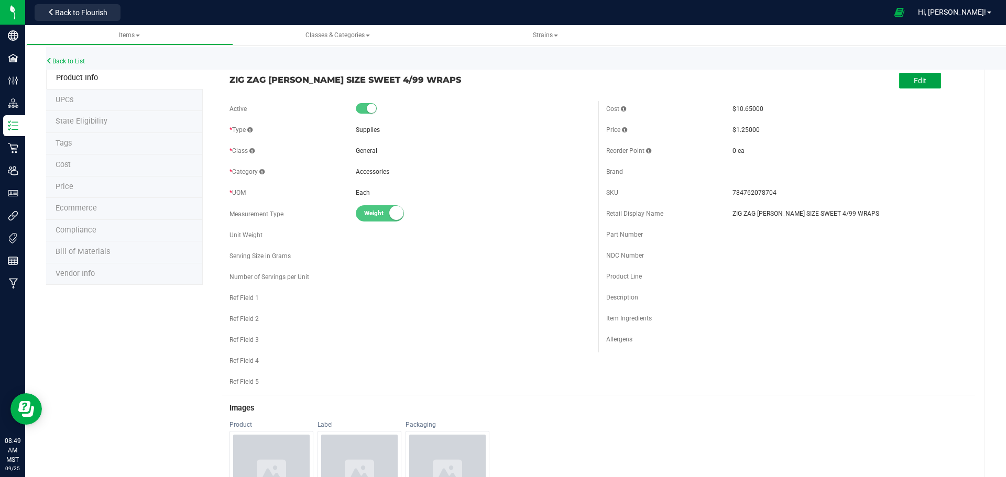
click at [916, 86] on button "Edit" at bounding box center [920, 81] width 42 height 16
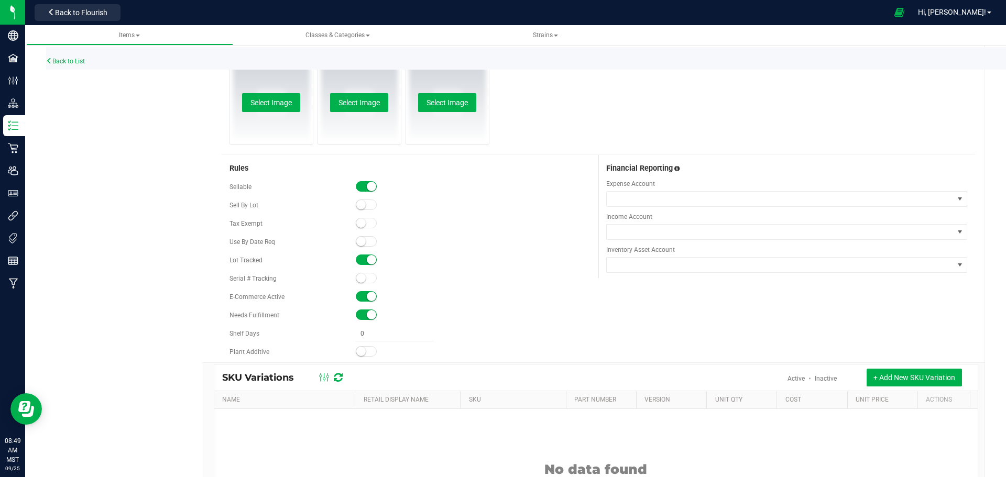
scroll to position [460, 0]
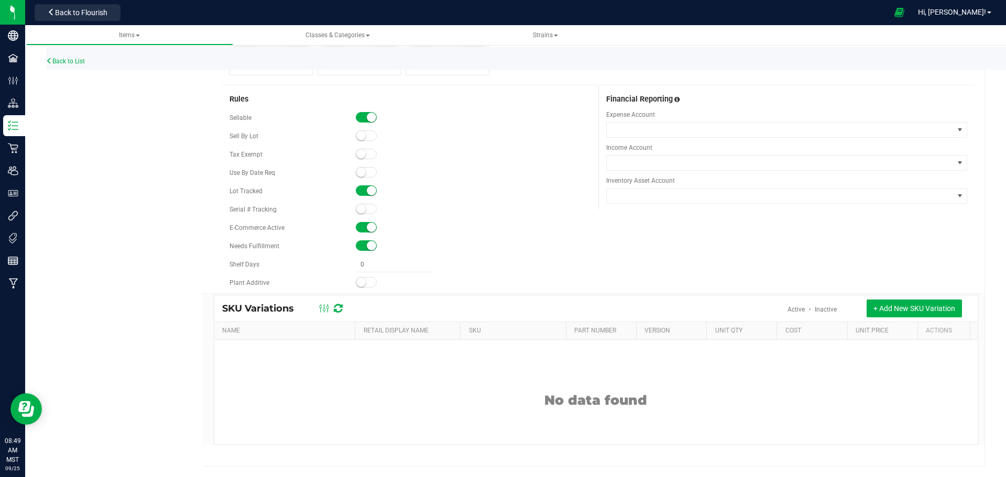
click at [362, 245] on span at bounding box center [366, 245] width 21 height 10
click at [362, 244] on small at bounding box center [360, 245] width 9 height 9
click at [362, 222] on div "E-Commerce Active" at bounding box center [409, 228] width 361 height 16
click at [360, 226] on span at bounding box center [366, 227] width 21 height 10
click at [360, 226] on small at bounding box center [360, 227] width 9 height 9
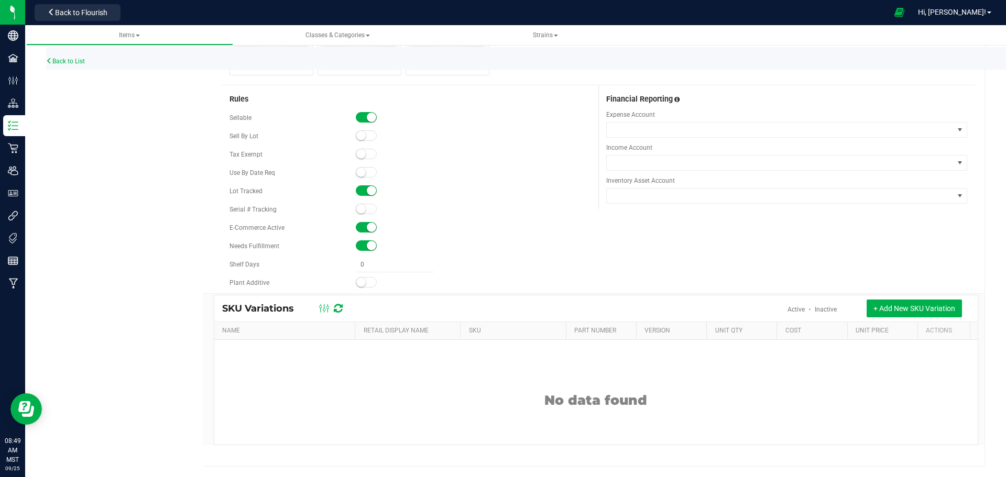
click at [362, 191] on span at bounding box center [366, 190] width 21 height 10
click at [362, 191] on small at bounding box center [360, 190] width 9 height 9
click at [361, 119] on span at bounding box center [366, 117] width 21 height 10
click at [361, 119] on small at bounding box center [360, 117] width 9 height 9
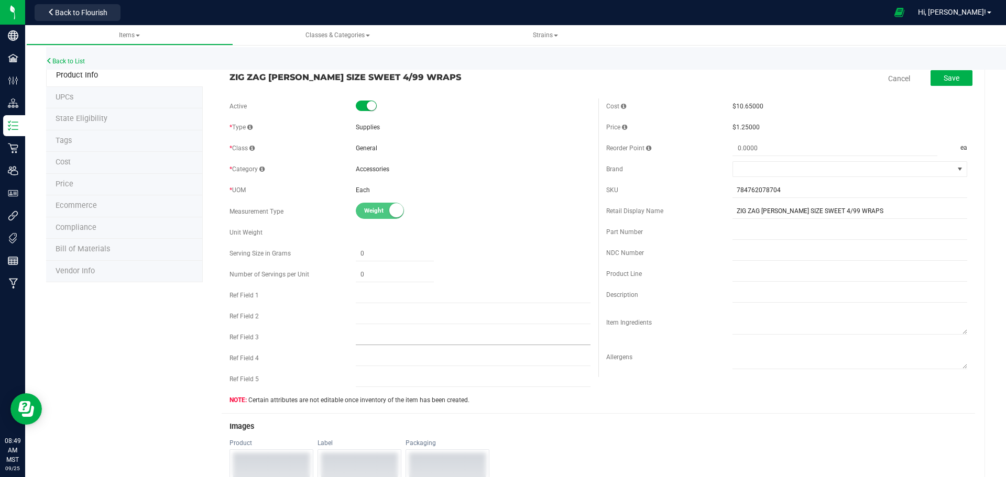
scroll to position [0, 0]
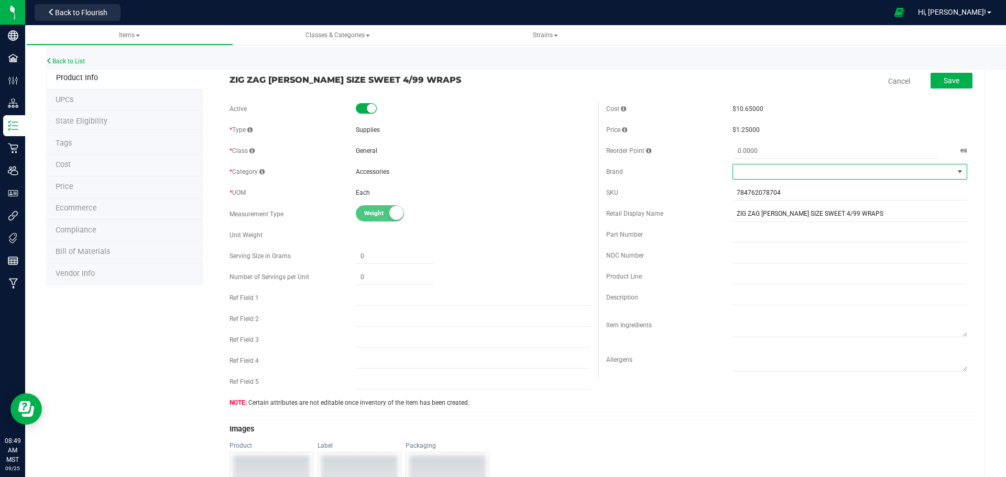
click at [899, 169] on span at bounding box center [843, 171] width 220 height 15
click at [755, 220] on li "+ Add New" at bounding box center [842, 217] width 231 height 18
click at [739, 174] on input "text" at bounding box center [832, 172] width 200 height 16
type input "Zig Zag"
click at [933, 173] on icon at bounding box center [937, 171] width 8 height 6
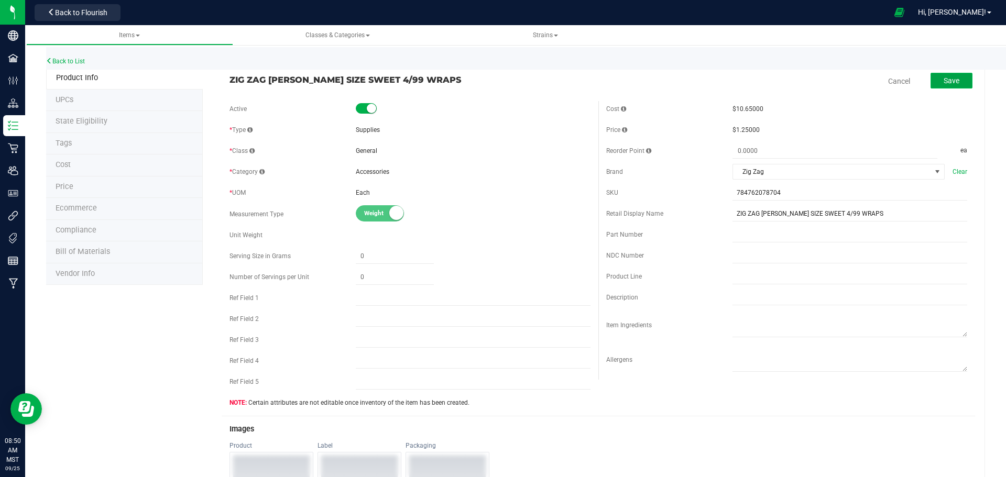
click at [949, 81] on span "Save" at bounding box center [951, 80] width 16 height 8
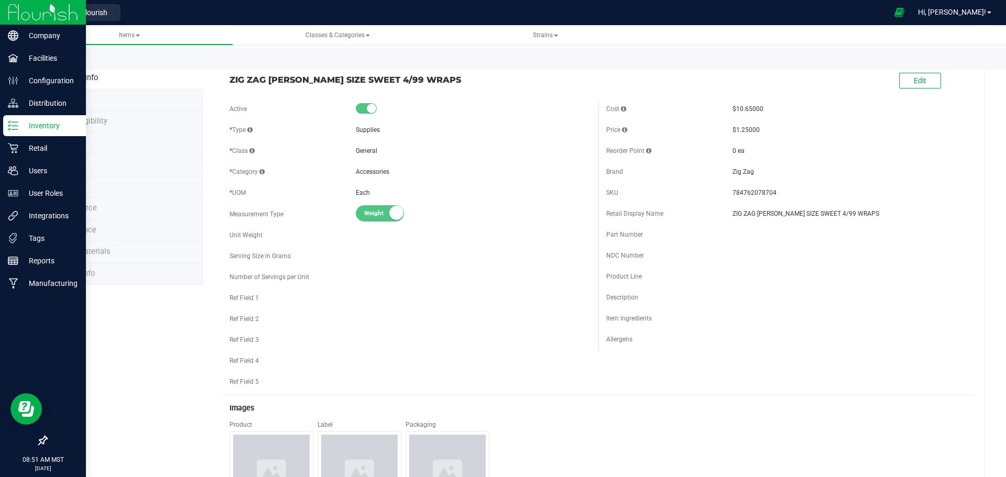
click at [46, 127] on p "Inventory" at bounding box center [49, 125] width 63 height 13
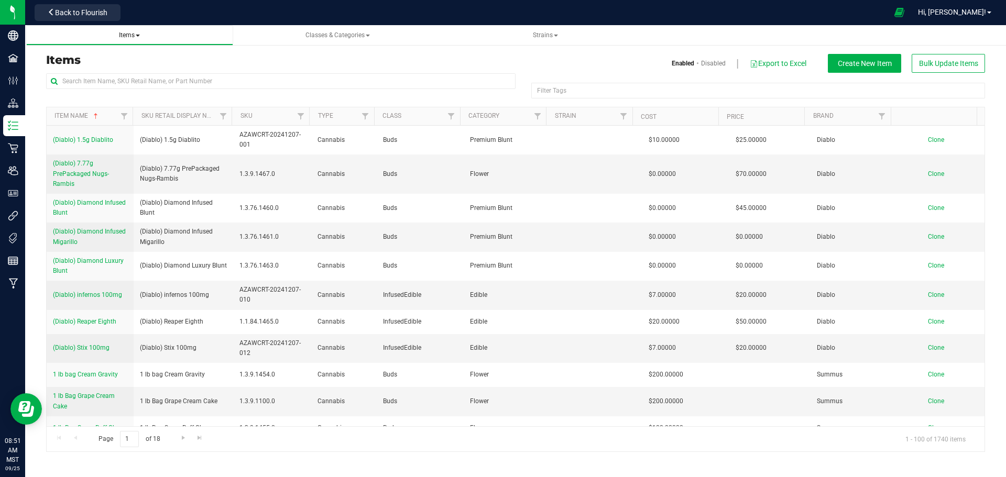
click at [135, 34] on span "Items" at bounding box center [129, 34] width 21 height 7
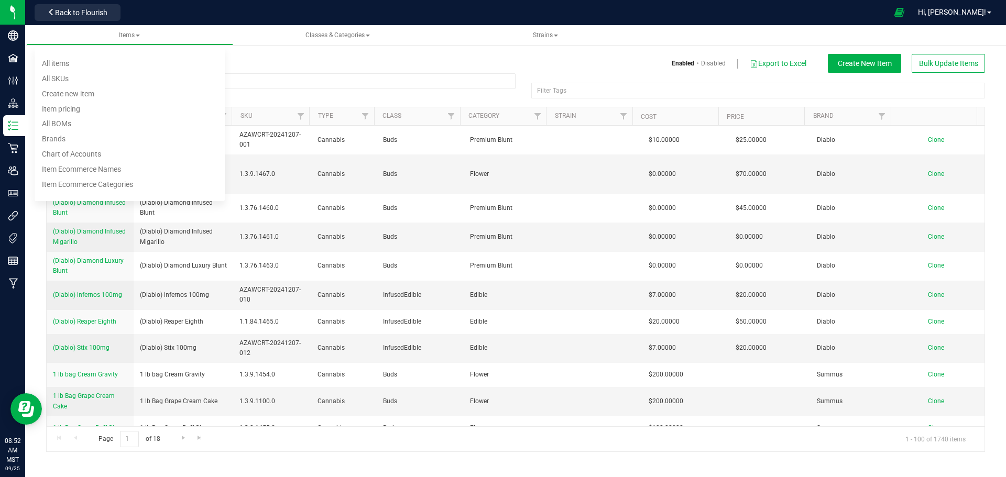
click at [318, 60] on h3 "Items" at bounding box center [276, 60] width 461 height 13
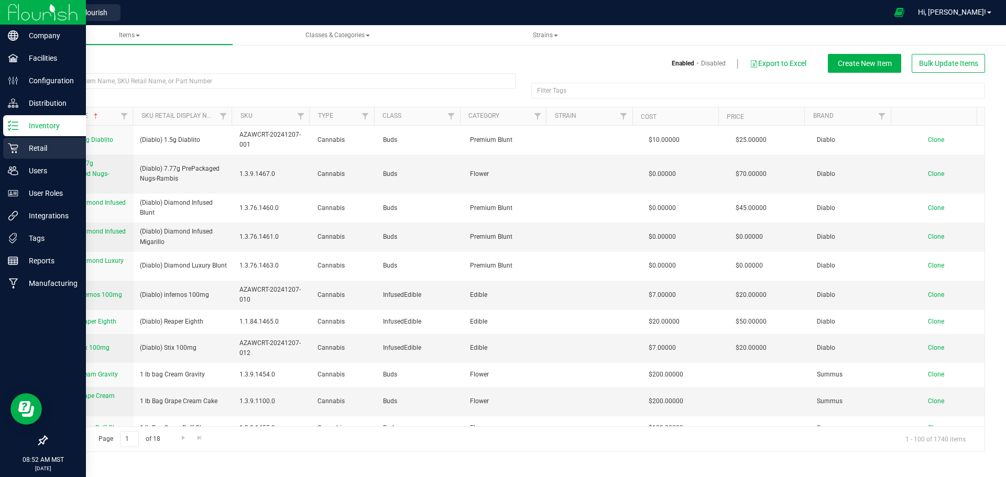
click at [41, 148] on p "Retail" at bounding box center [49, 148] width 63 height 13
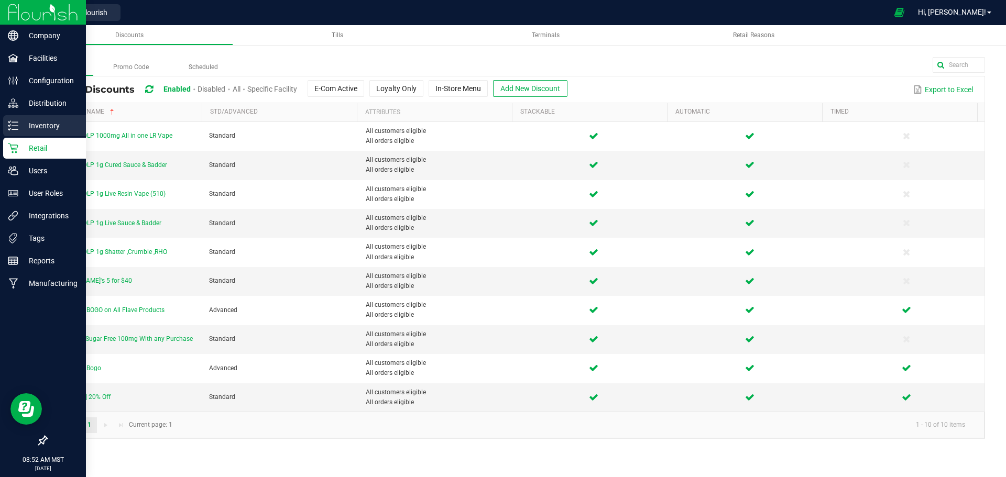
click at [42, 123] on p "Inventory" at bounding box center [49, 125] width 63 height 13
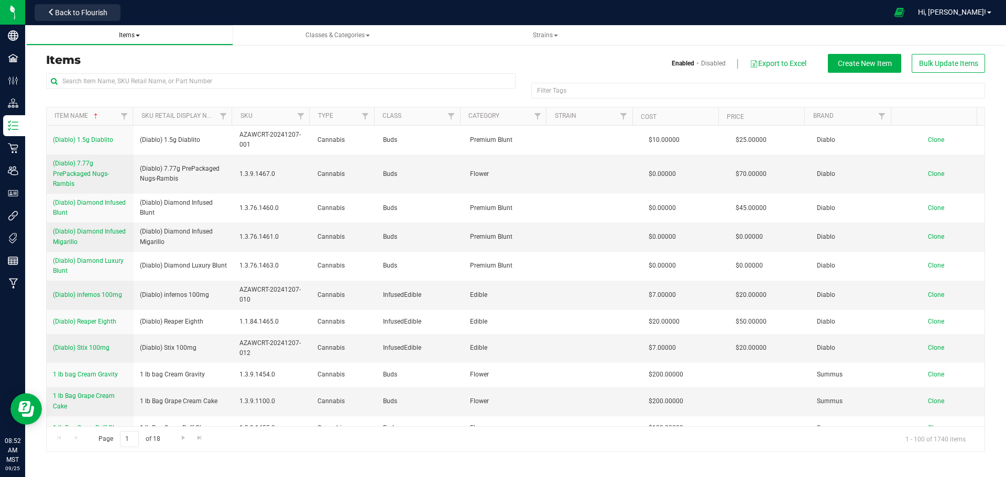
click at [126, 34] on span "Items" at bounding box center [129, 34] width 21 height 7
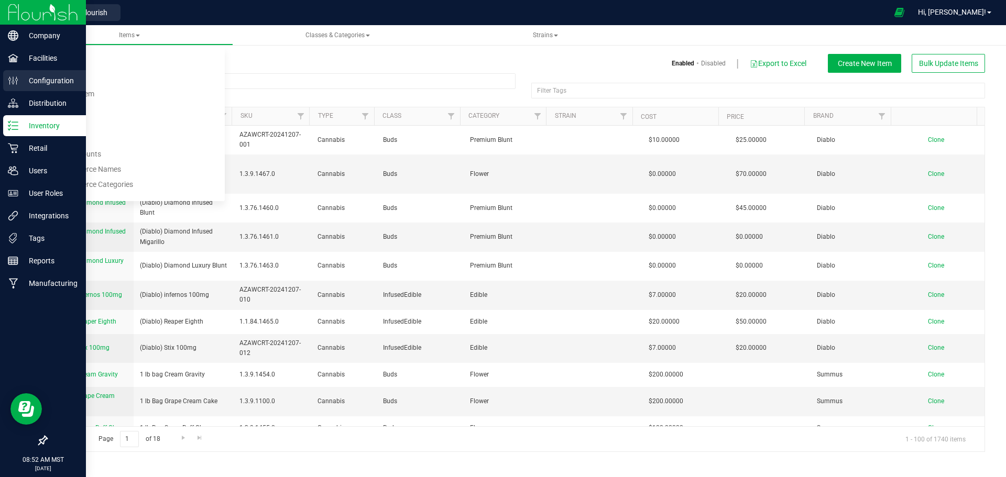
click at [43, 79] on p "Configuration" at bounding box center [49, 80] width 63 height 13
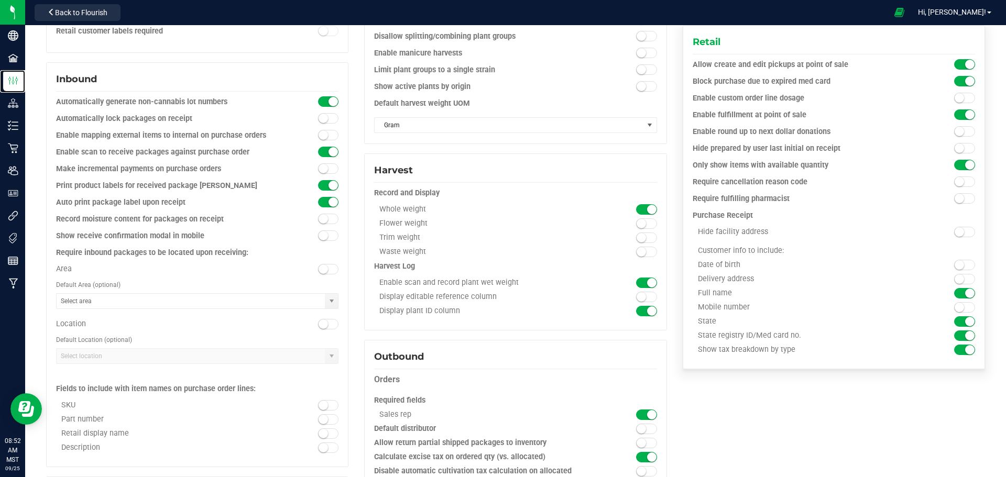
scroll to position [419, 0]
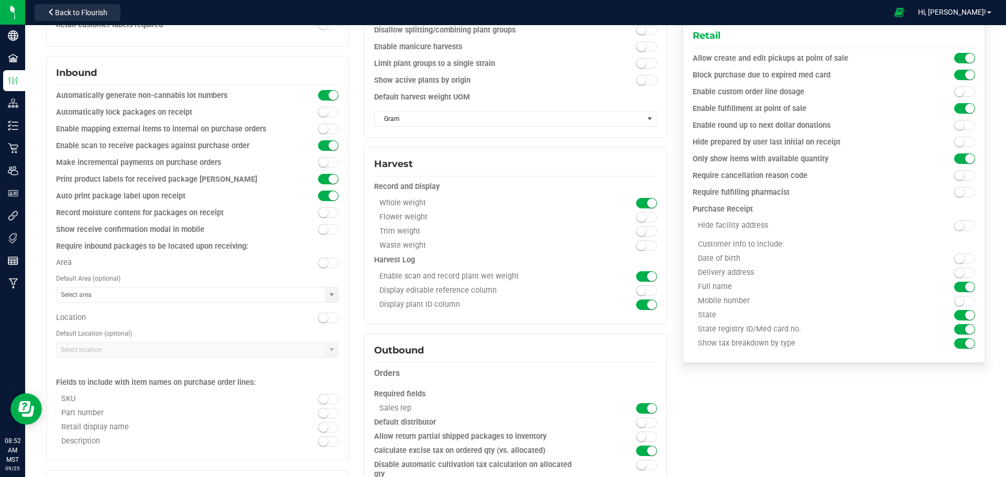
click at [958, 176] on span at bounding box center [964, 175] width 21 height 10
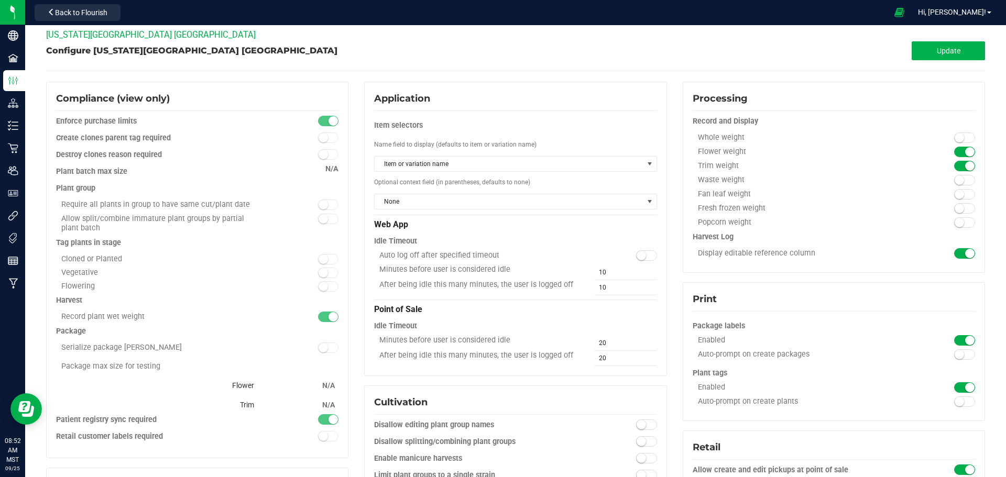
scroll to position [0, 0]
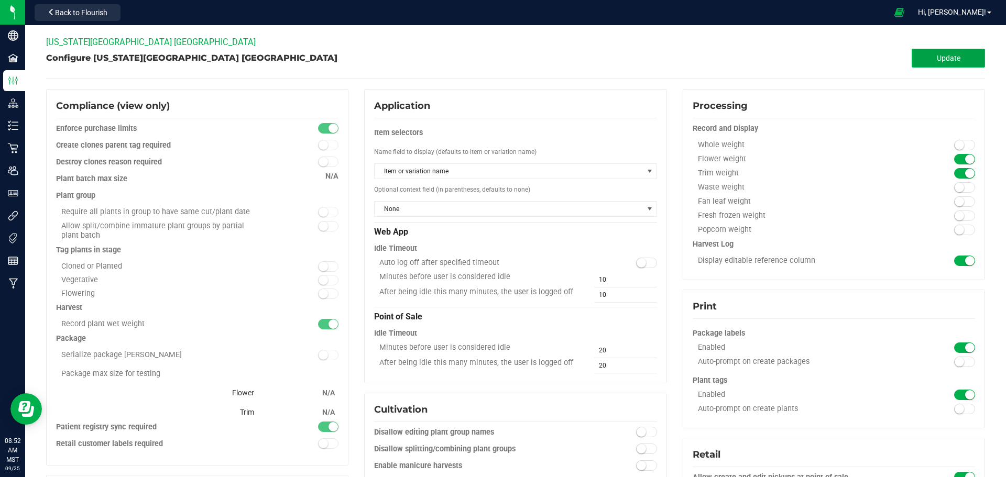
click at [945, 60] on span "Update" at bounding box center [948, 58] width 24 height 8
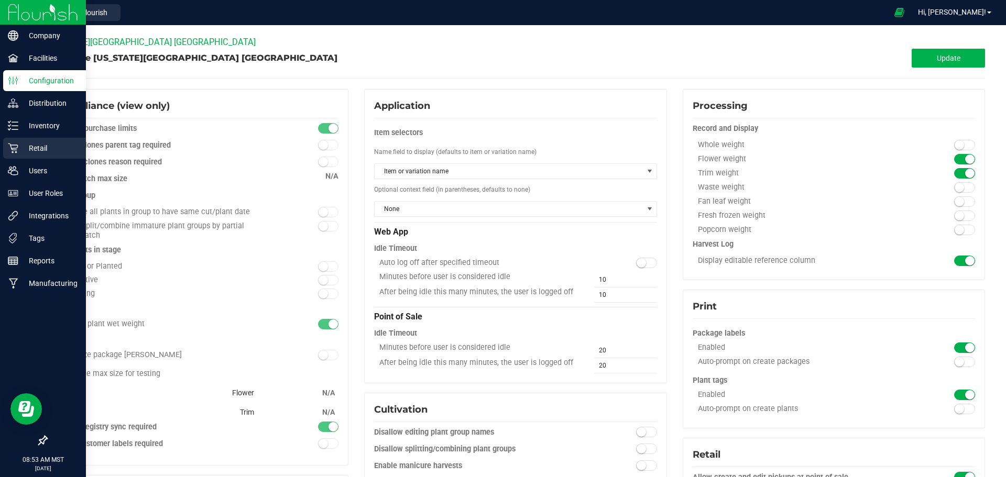
click at [39, 145] on p "Retail" at bounding box center [49, 148] width 63 height 13
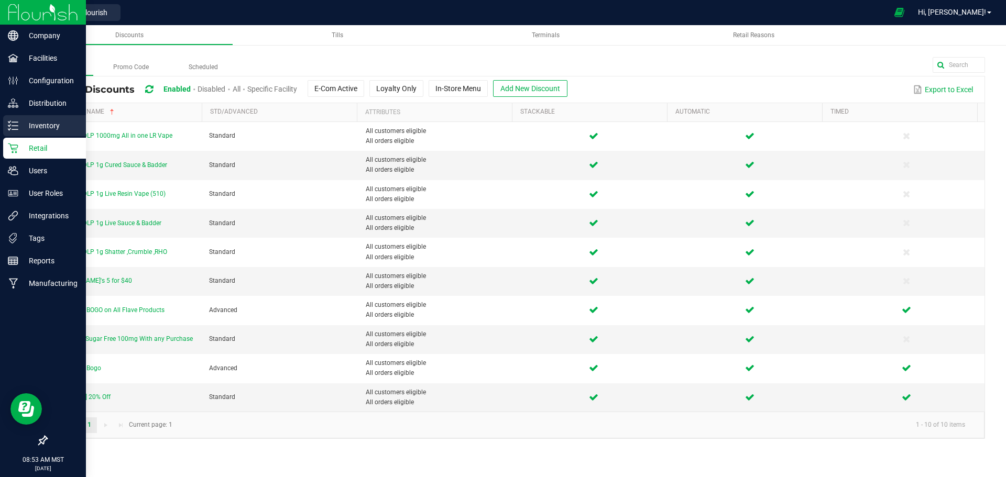
click at [47, 122] on p "Inventory" at bounding box center [49, 125] width 63 height 13
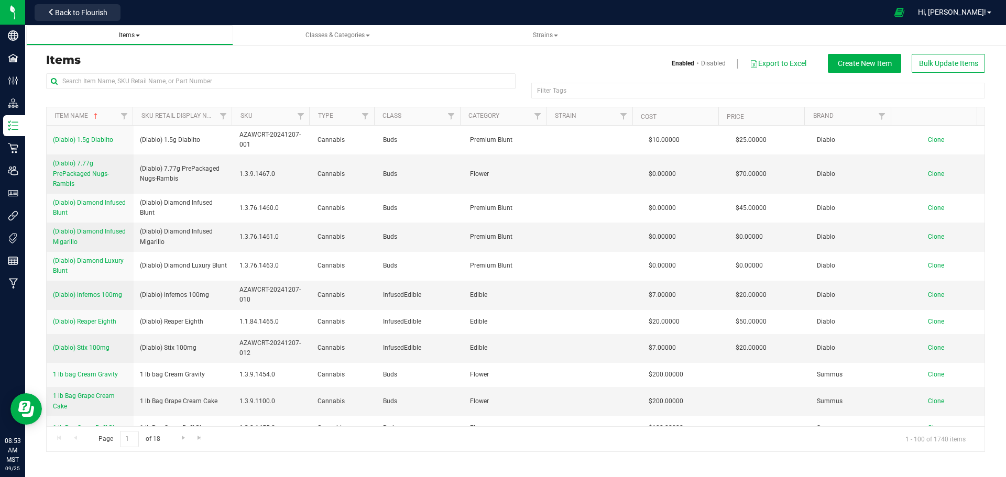
click at [128, 31] on span "Items" at bounding box center [129, 34] width 21 height 7
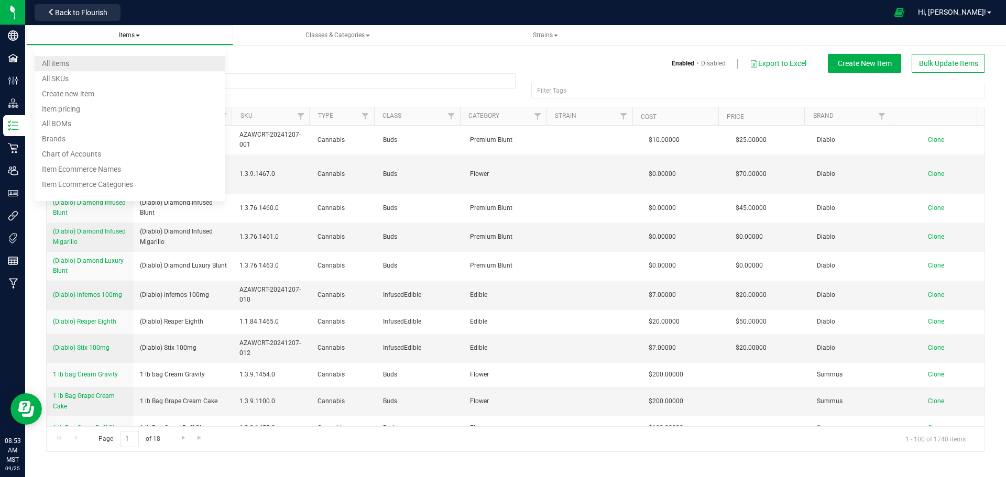
click at [59, 62] on span "All items" at bounding box center [55, 63] width 27 height 8
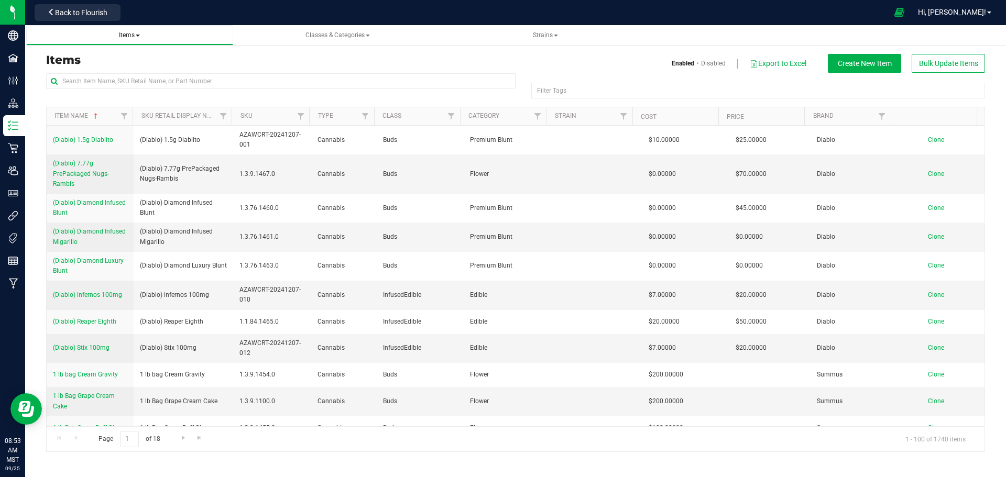
click at [132, 34] on span "Items" at bounding box center [129, 34] width 21 height 7
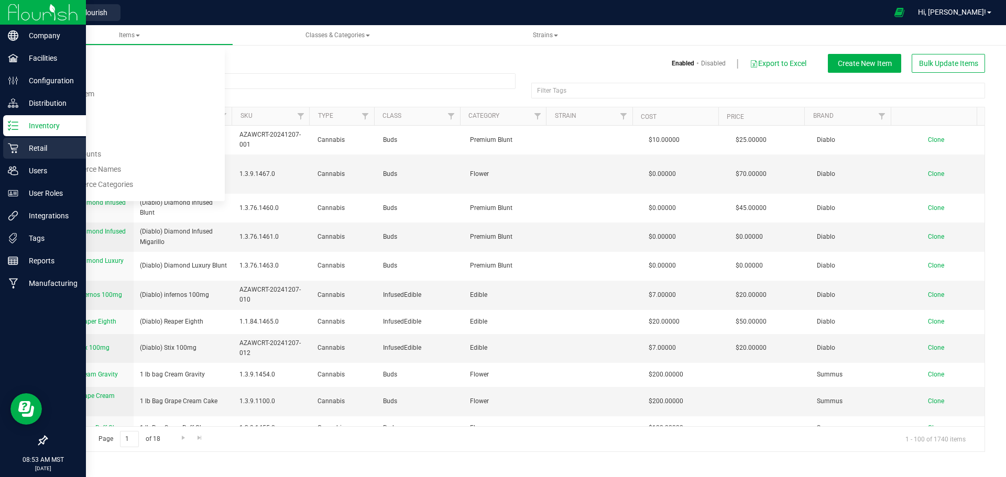
click at [37, 147] on p "Retail" at bounding box center [49, 148] width 63 height 13
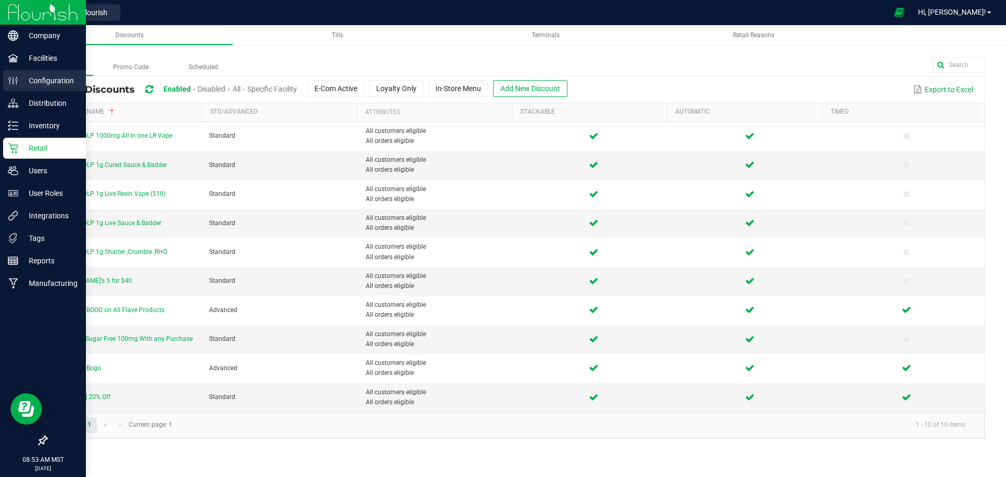
click at [57, 81] on p "Configuration" at bounding box center [49, 80] width 63 height 13
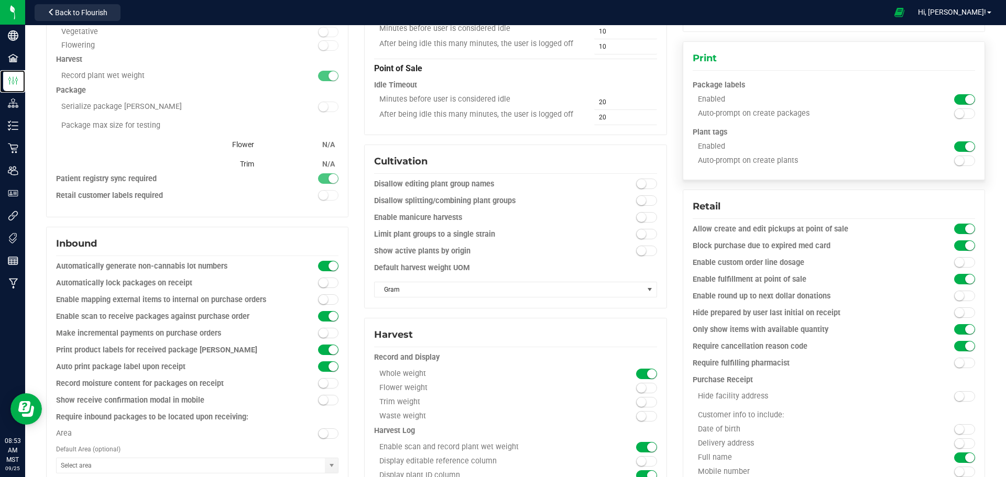
scroll to position [262, 0]
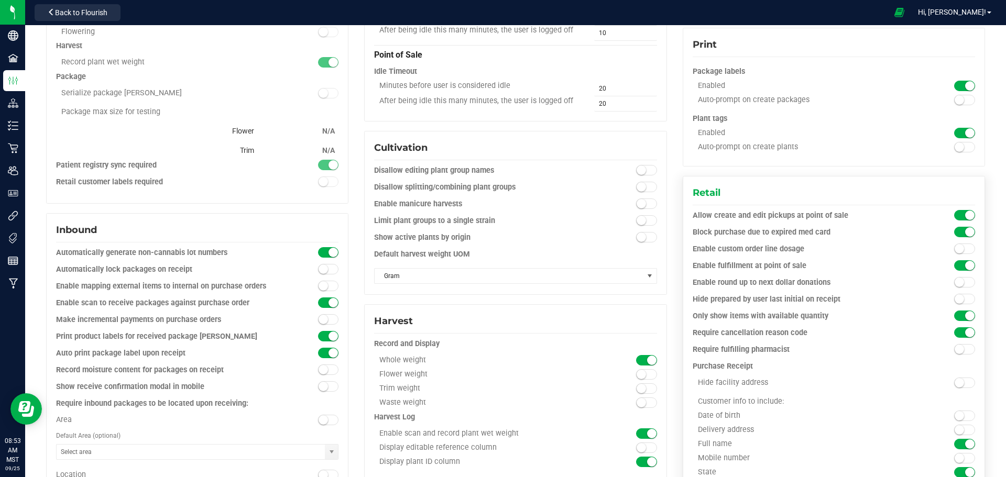
click at [965, 332] on small at bounding box center [969, 332] width 9 height 9
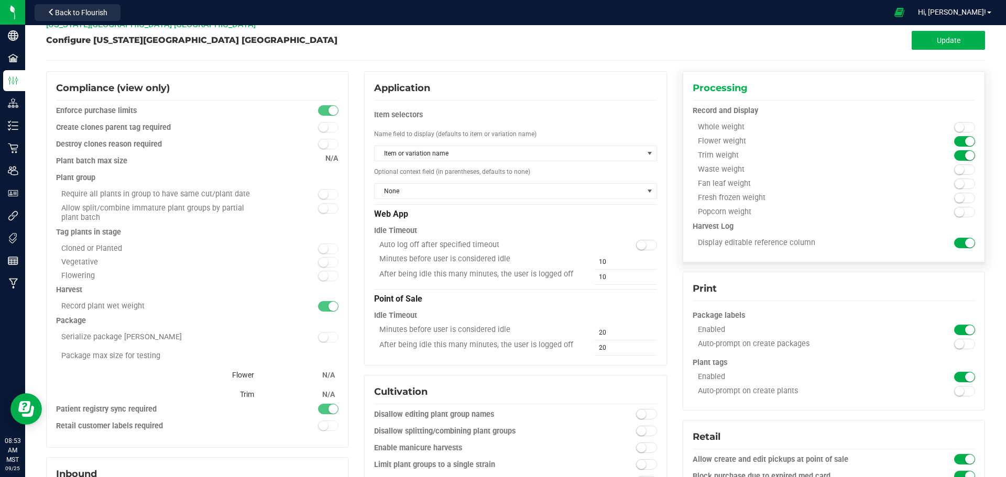
scroll to position [0, 0]
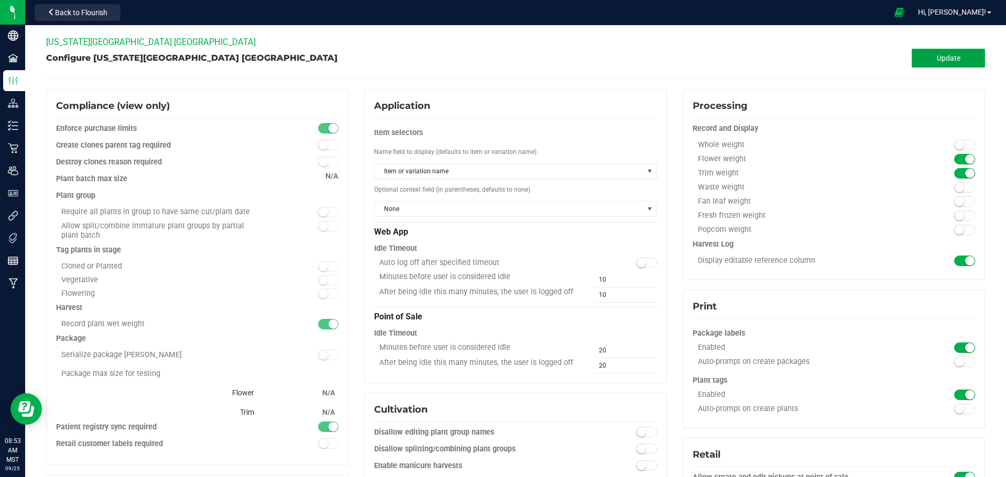
click at [943, 58] on span "Update" at bounding box center [948, 58] width 24 height 8
click at [942, 56] on span "Update" at bounding box center [948, 58] width 24 height 8
click at [484, 49] on div "Configure Arizona Wellness Center Safford Update" at bounding box center [515, 58] width 938 height 19
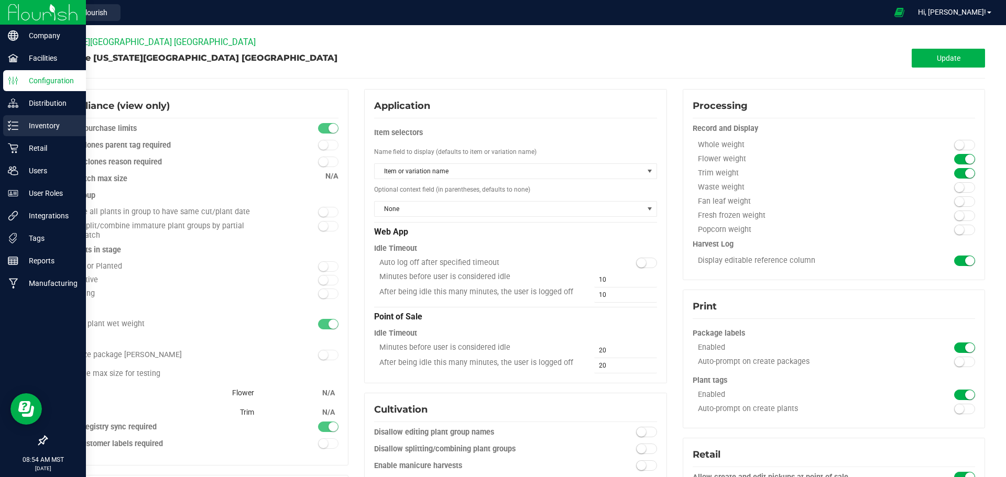
click at [41, 128] on p "Inventory" at bounding box center [49, 125] width 63 height 13
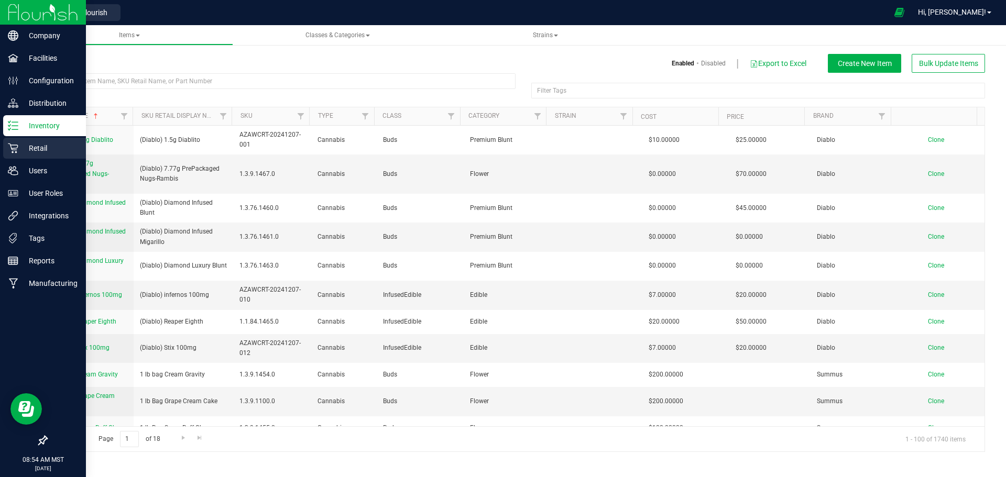
click at [36, 147] on p "Retail" at bounding box center [49, 148] width 63 height 13
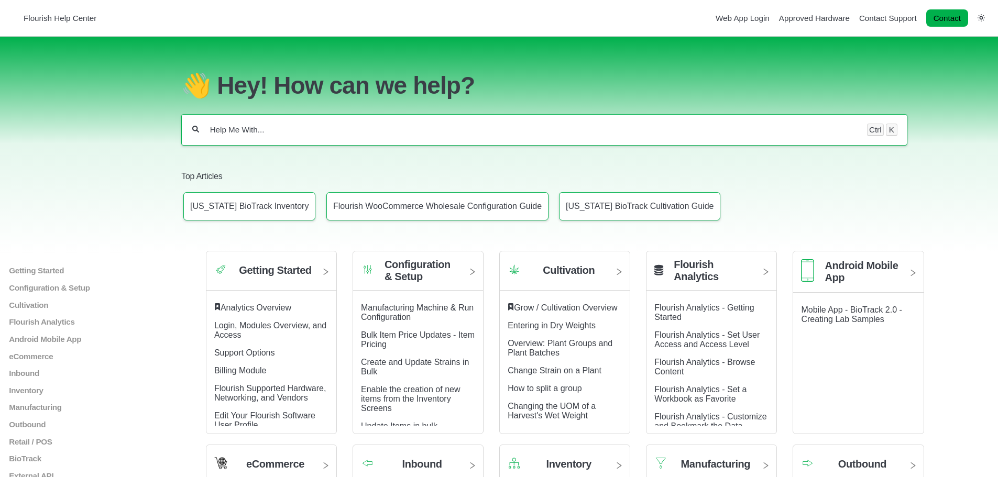
click at [242, 132] on div "Ctrl K" at bounding box center [543, 129] width 725 height 31
click at [242, 131] on div "Ctrl K" at bounding box center [543, 129] width 725 height 31
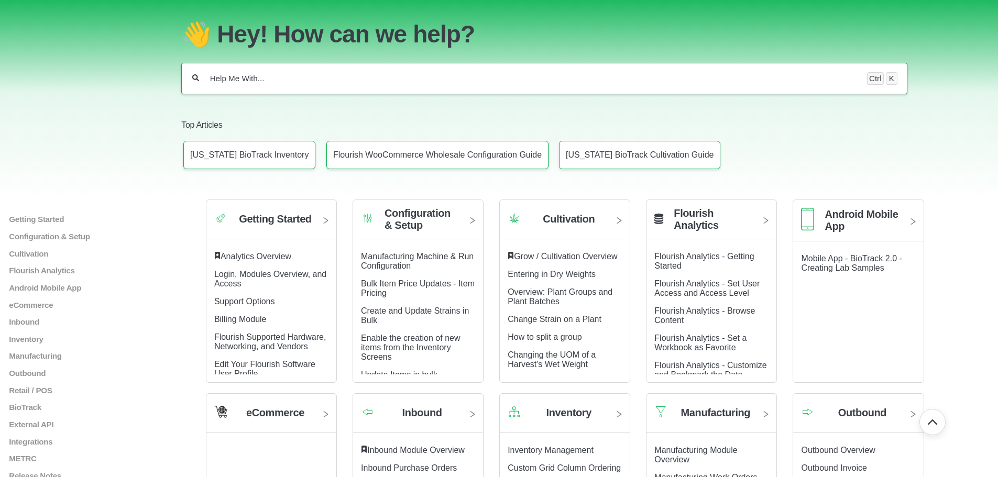
scroll to position [51, 0]
click at [277, 81] on div "Ctrl K" at bounding box center [543, 78] width 725 height 31
click at [275, 81] on div "Ctrl K" at bounding box center [543, 78] width 725 height 31
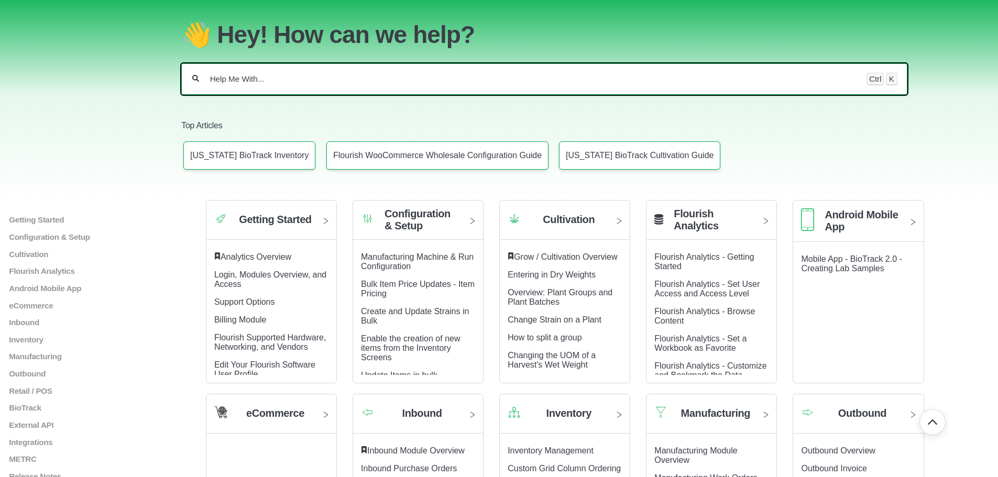
click at [268, 74] on input "Help Me With..." at bounding box center [533, 79] width 648 height 10
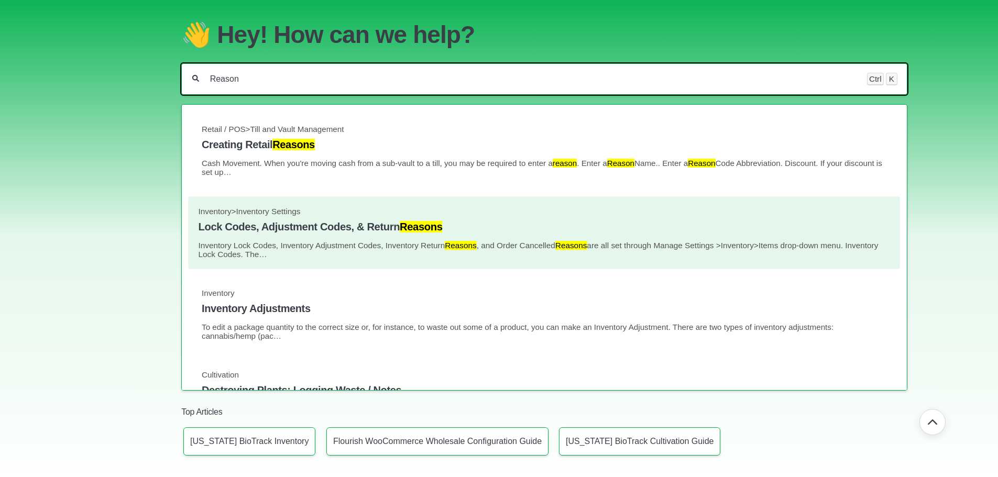
type input "Reason"
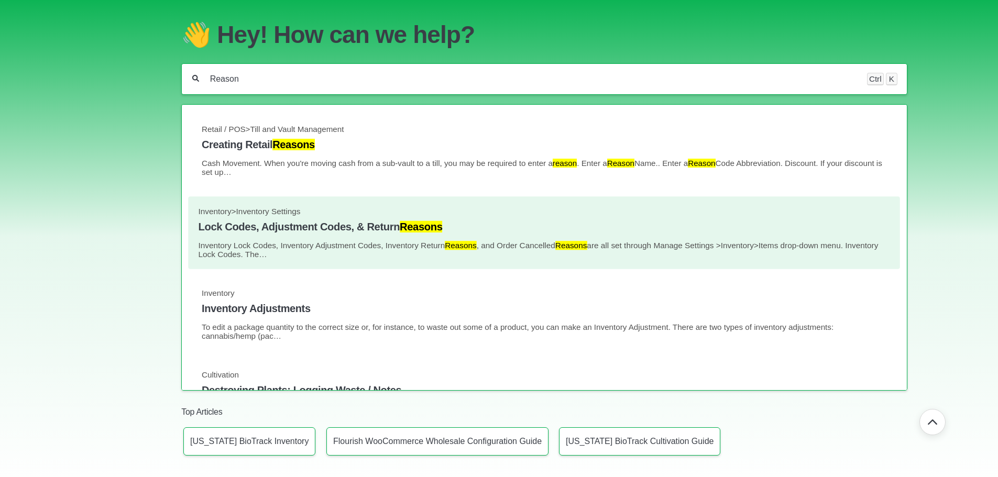
click at [290, 222] on h4 "Lock Codes, Adjustment Codes, & Return Reasons" at bounding box center [543, 227] width 691 height 12
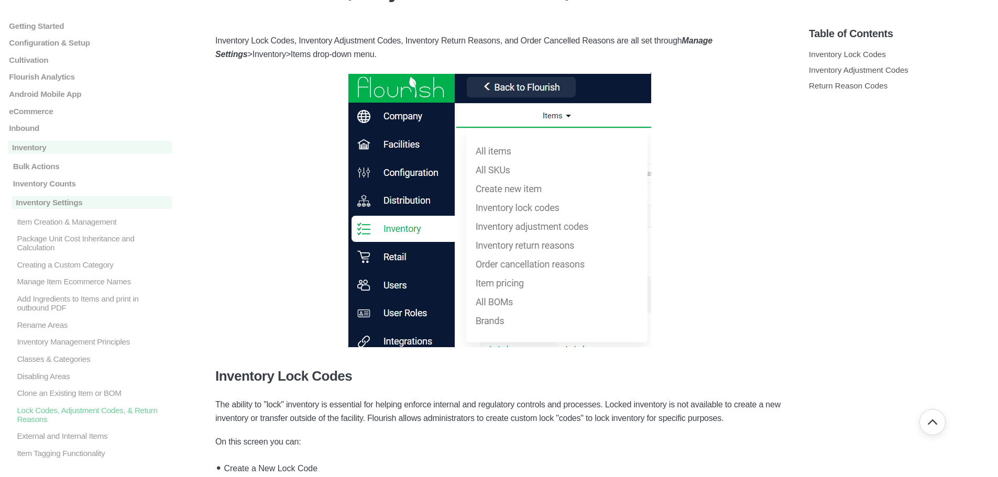
scroll to position [81, 0]
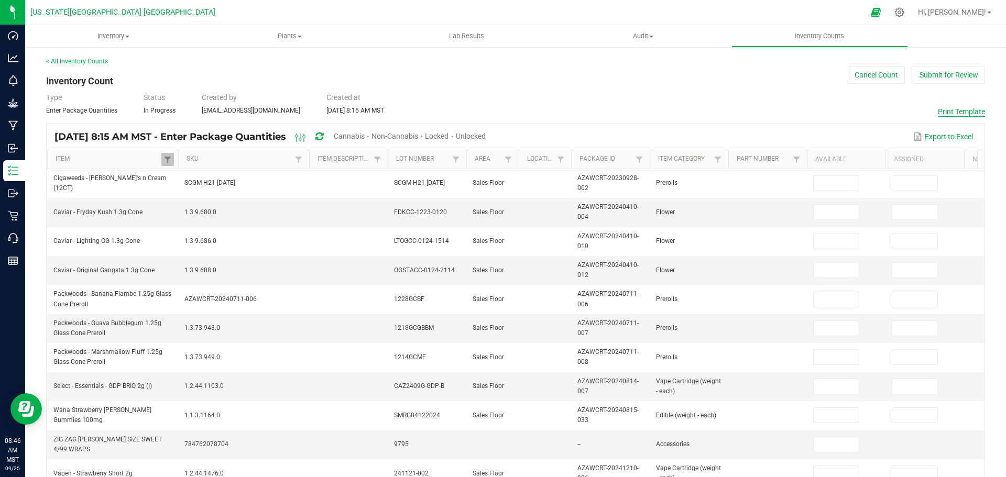
click at [965, 113] on button "Print Template" at bounding box center [960, 111] width 47 height 10
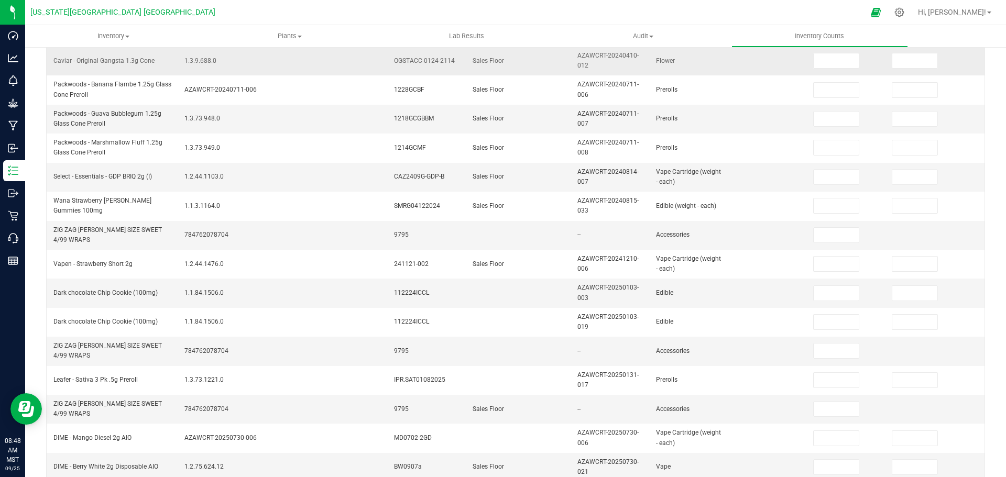
scroll to position [317, 0]
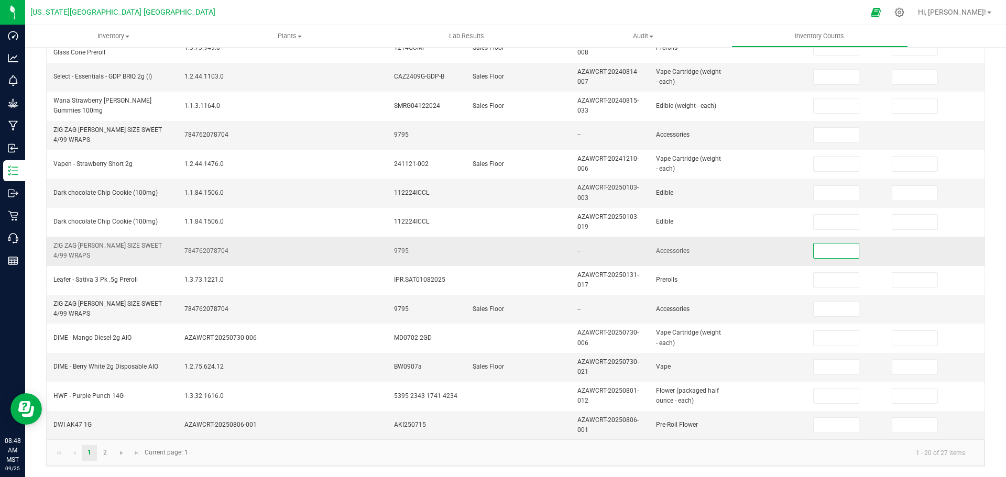
click at [836, 244] on input at bounding box center [835, 251] width 45 height 15
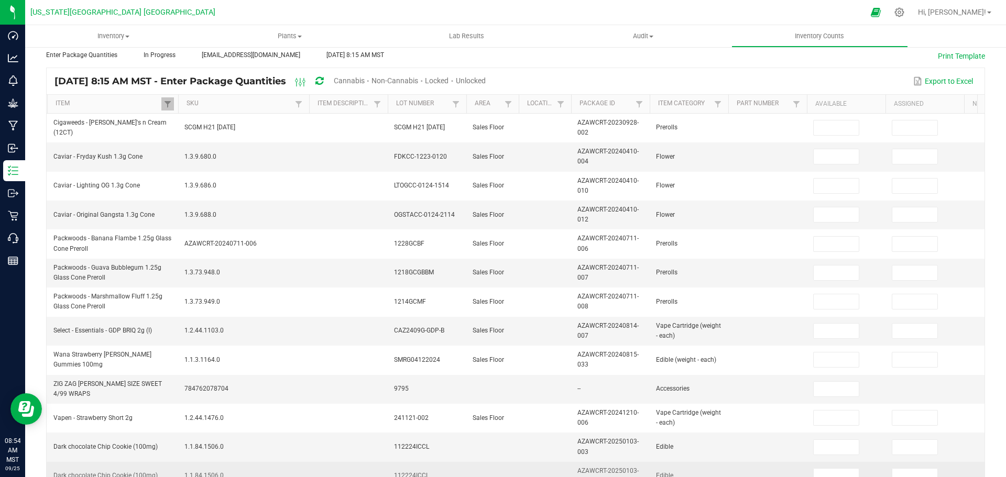
scroll to position [0, 0]
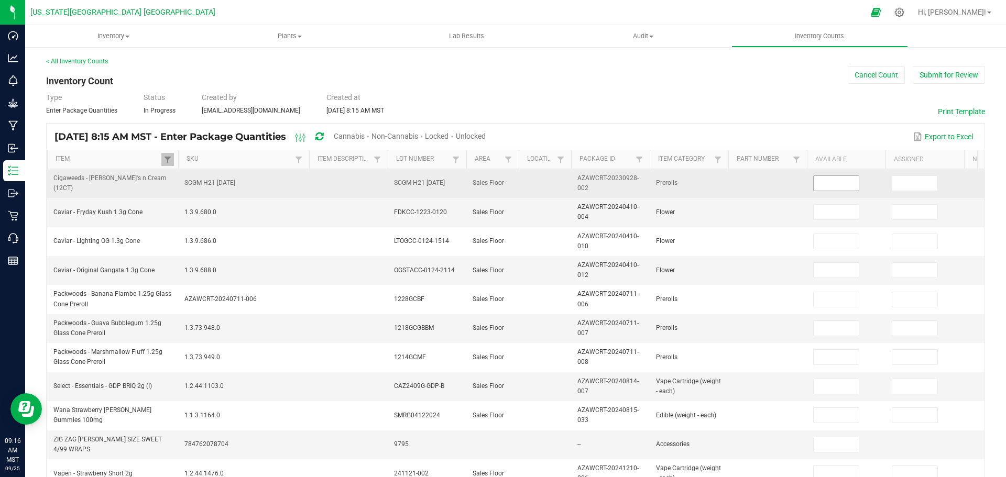
click at [838, 181] on input at bounding box center [835, 183] width 45 height 15
type input "3"
type input "12"
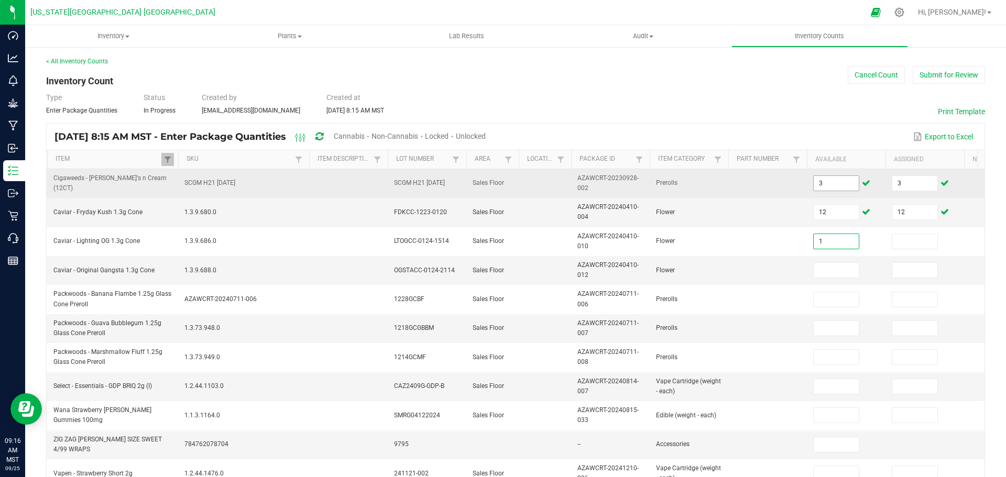
type input "1"
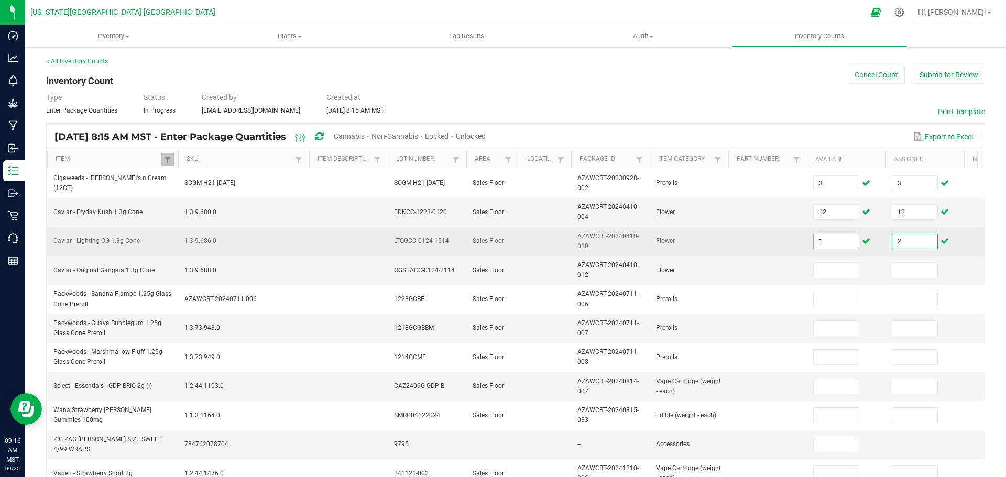
type input "2"
click at [824, 240] on input "1" at bounding box center [835, 241] width 45 height 15
type input "12"
type input "29"
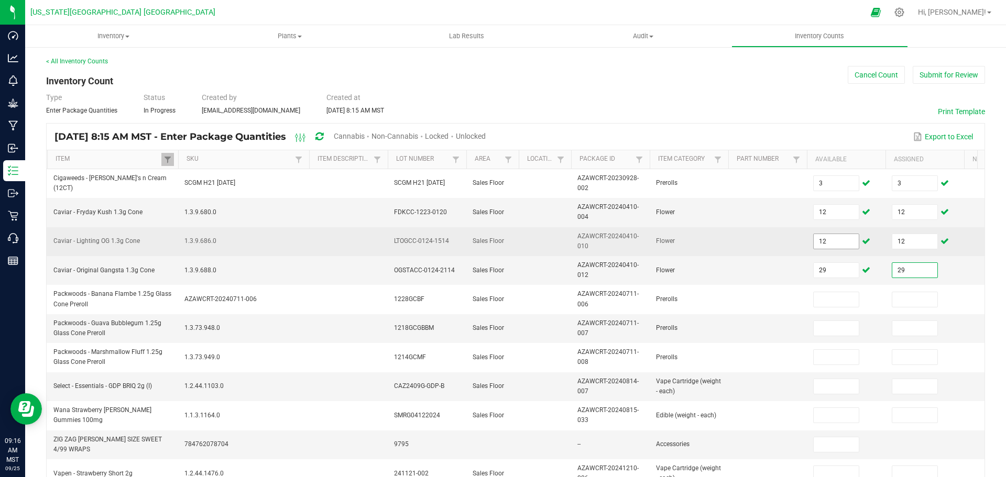
type input "29"
type input "5"
type input "11"
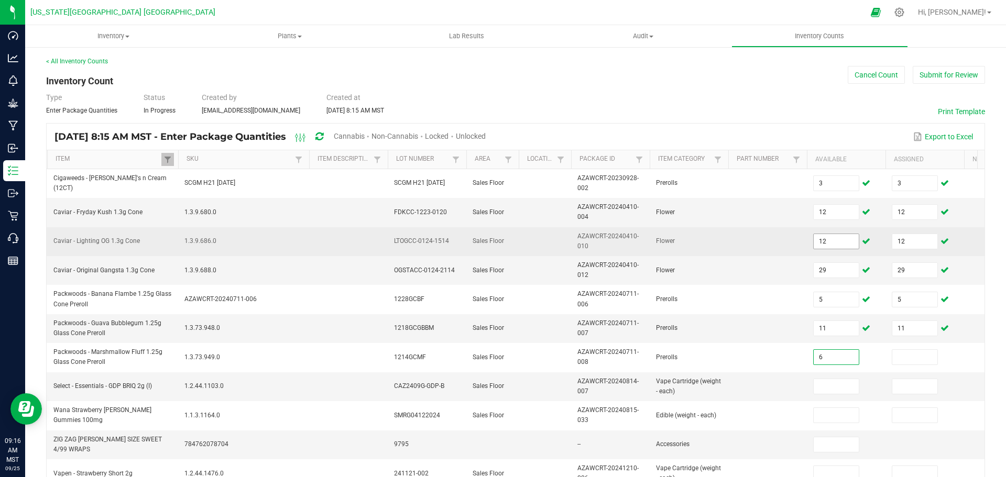
type input "6"
type input "68"
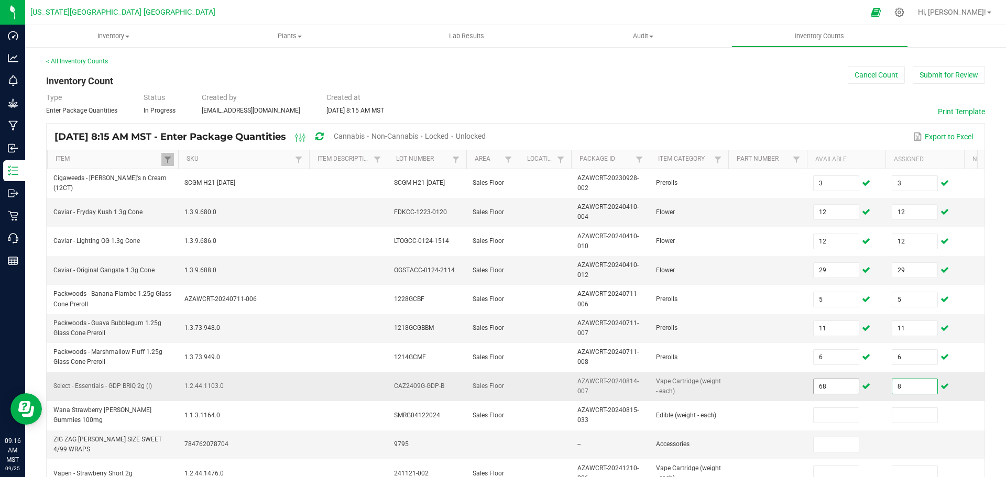
type input "8"
click at [823, 387] on input "68" at bounding box center [835, 386] width 45 height 15
type input "8"
type input "4"
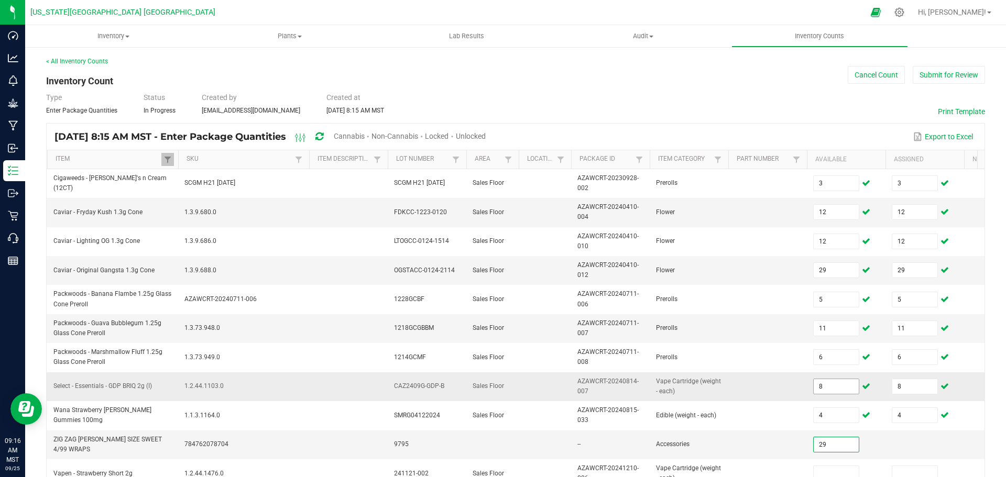
type input "29"
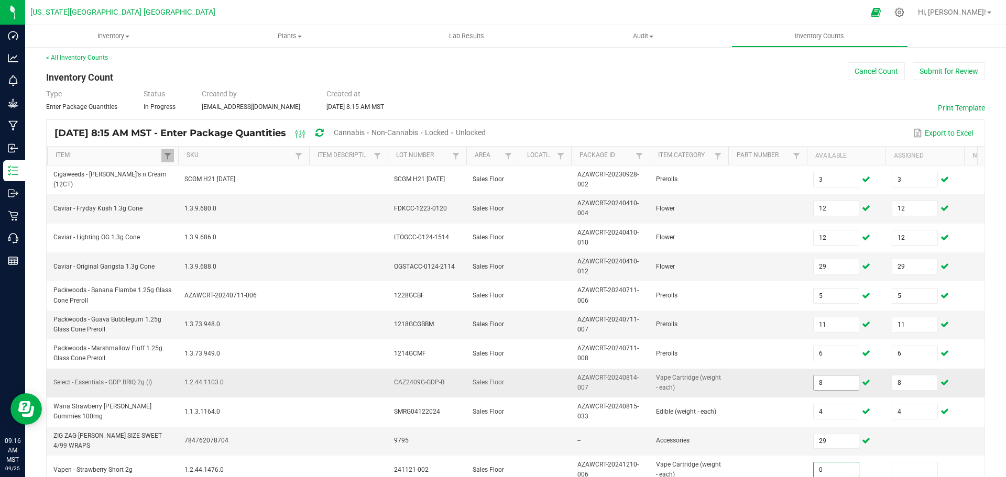
type input "0"
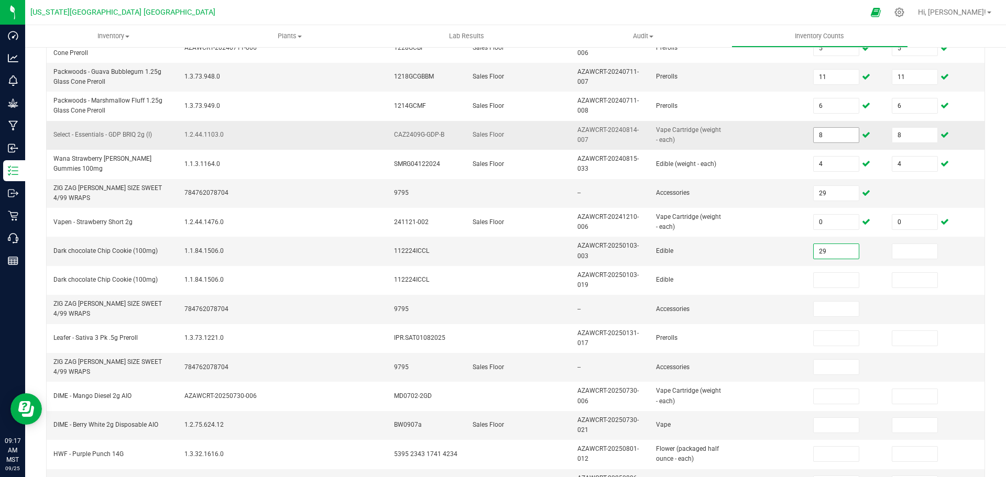
type input "29"
type input "2"
drag, startPoint x: 841, startPoint y: 251, endPoint x: 835, endPoint y: 252, distance: 5.3
click at [840, 251] on input "29" at bounding box center [835, 251] width 45 height 15
type input "2"
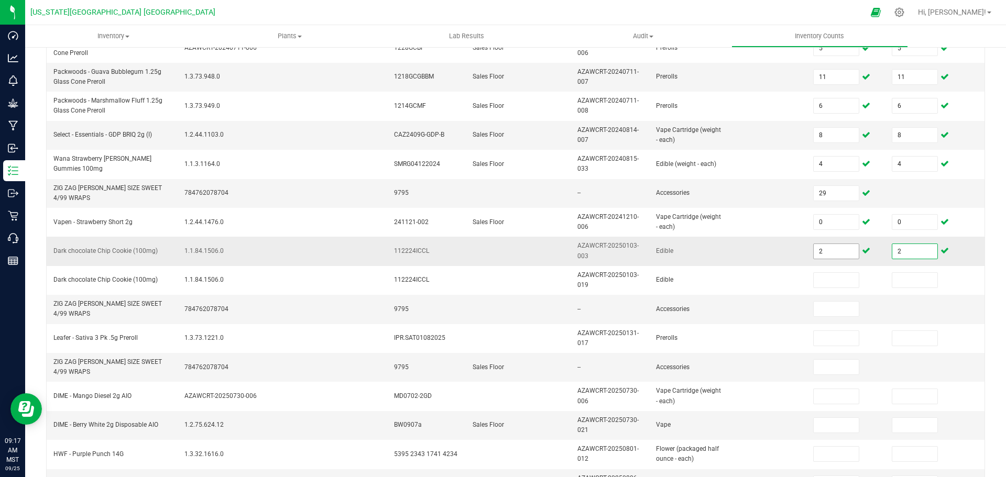
type input "2"
type input "24"
type input "29"
type input "0"
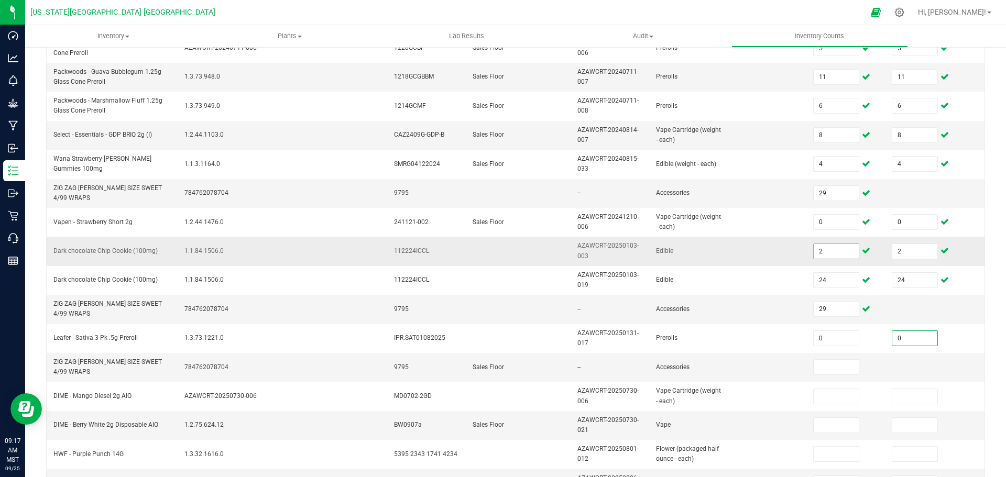
type input "0"
type input "29"
type input "17"
type input "16"
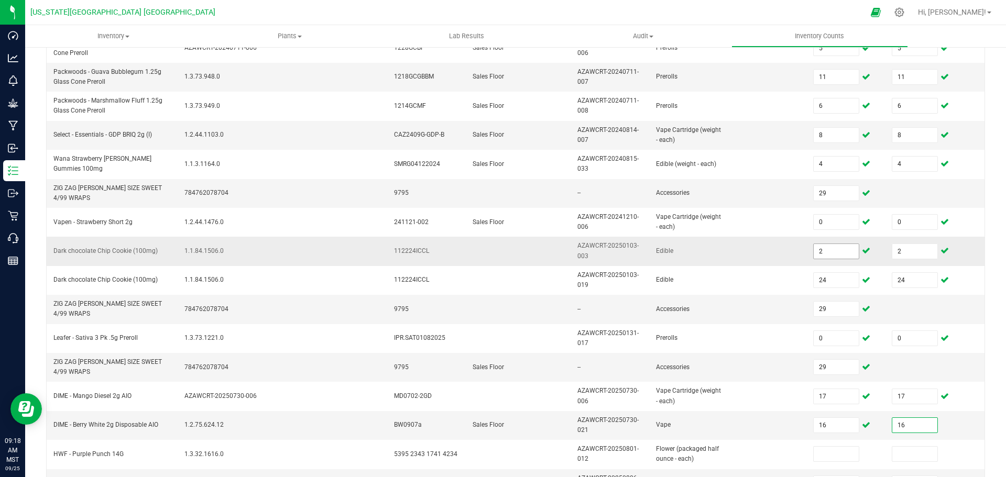
type input "16"
type input "9"
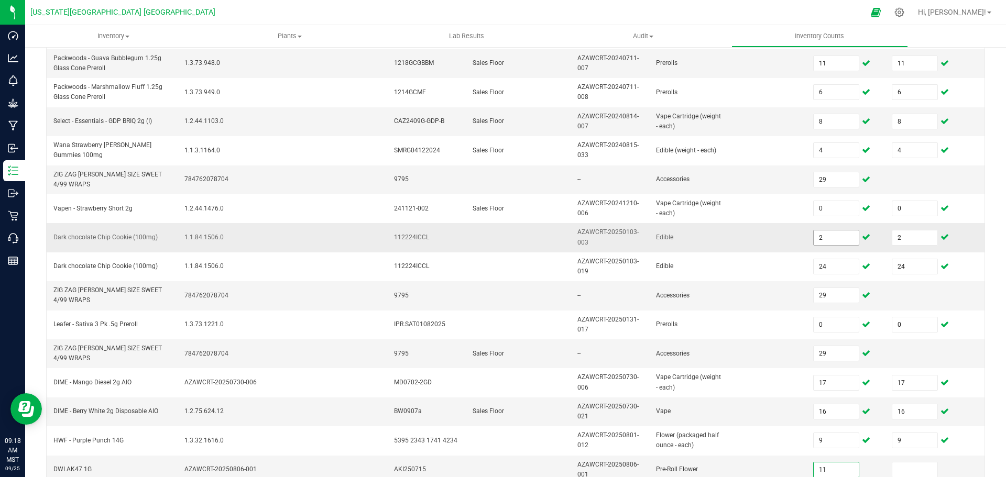
type input "11"
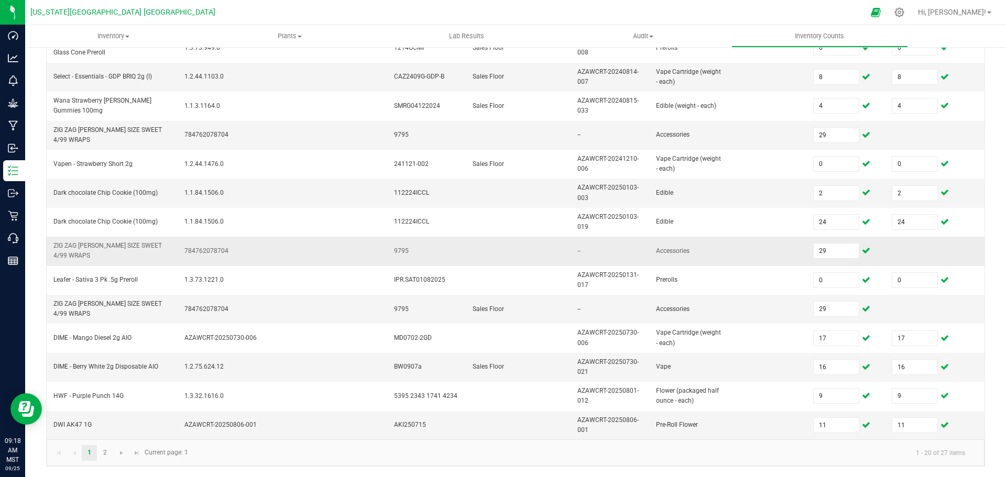
scroll to position [317, 0]
click at [104, 451] on link "2" at bounding box center [104, 453] width 15 height 16
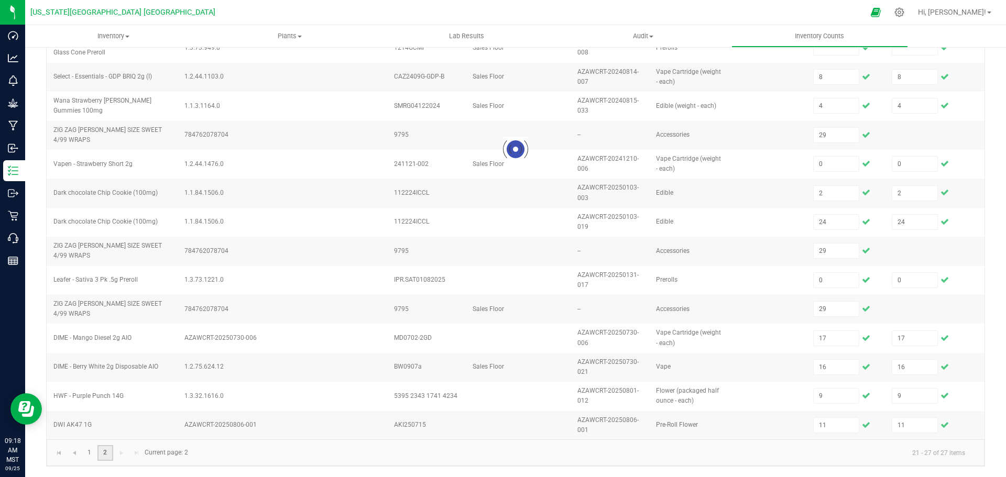
scroll to position [0, 0]
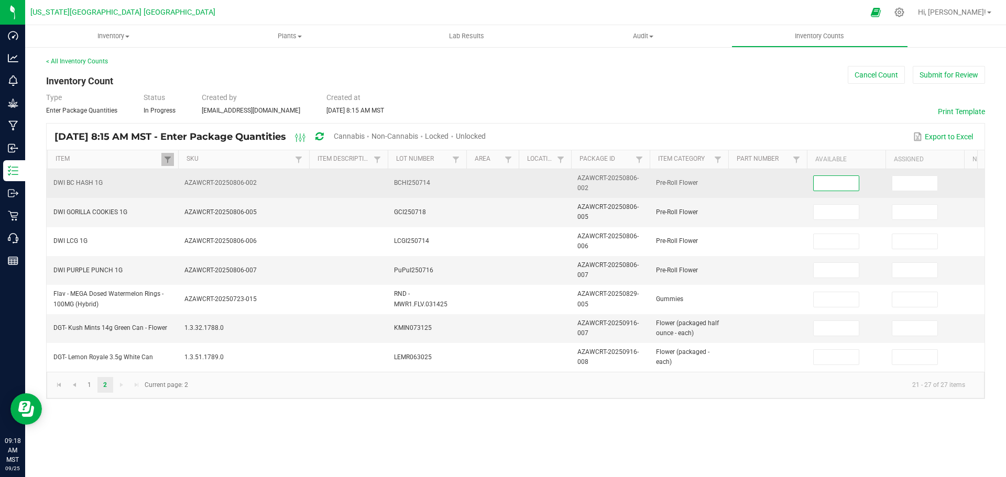
click at [833, 182] on input at bounding box center [835, 183] width 45 height 15
type input "25"
type input "32"
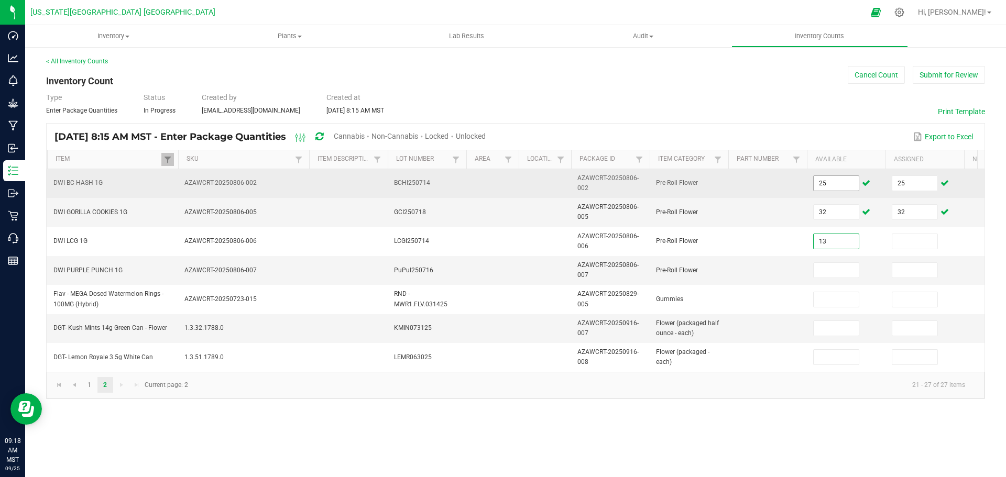
type input "13"
type input "9"
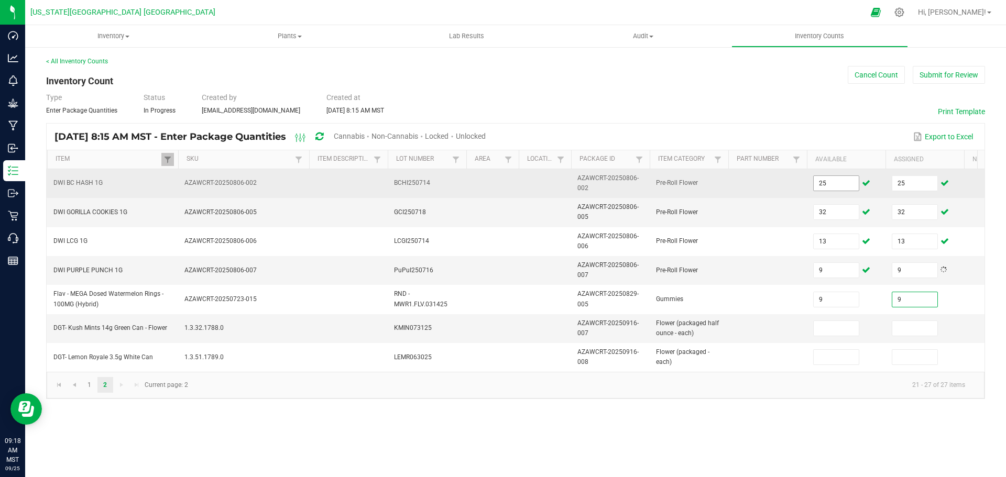
type input "9"
type input "4"
type input "9"
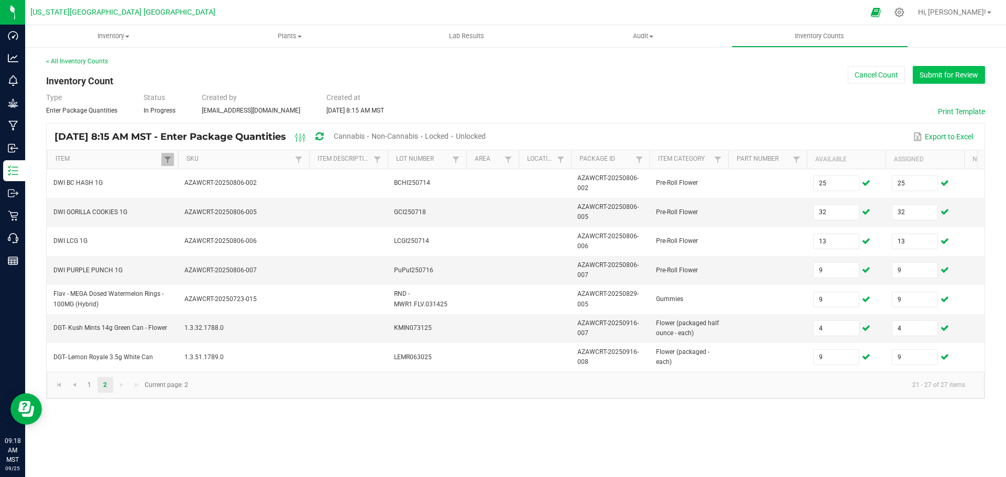
click at [946, 76] on button "Submit for Review" at bounding box center [948, 75] width 72 height 18
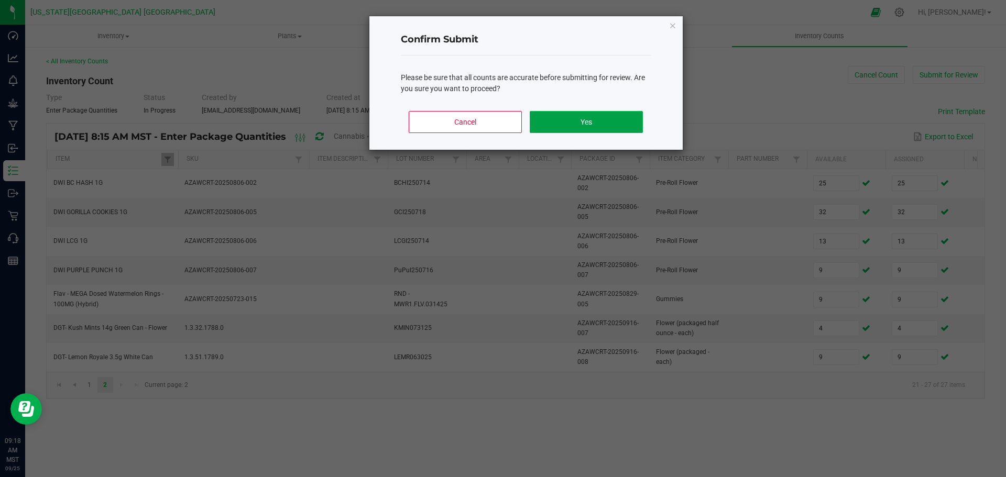
click at [569, 117] on button "Yes" at bounding box center [585, 122] width 113 height 22
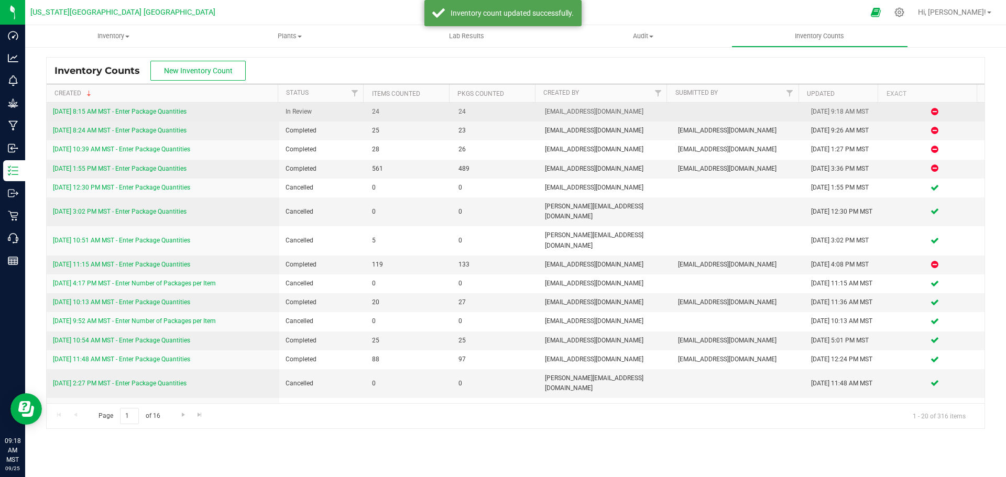
click at [175, 113] on link "9/25/25 8:15 AM MST - Enter Package Quantities" at bounding box center [120, 111] width 134 height 7
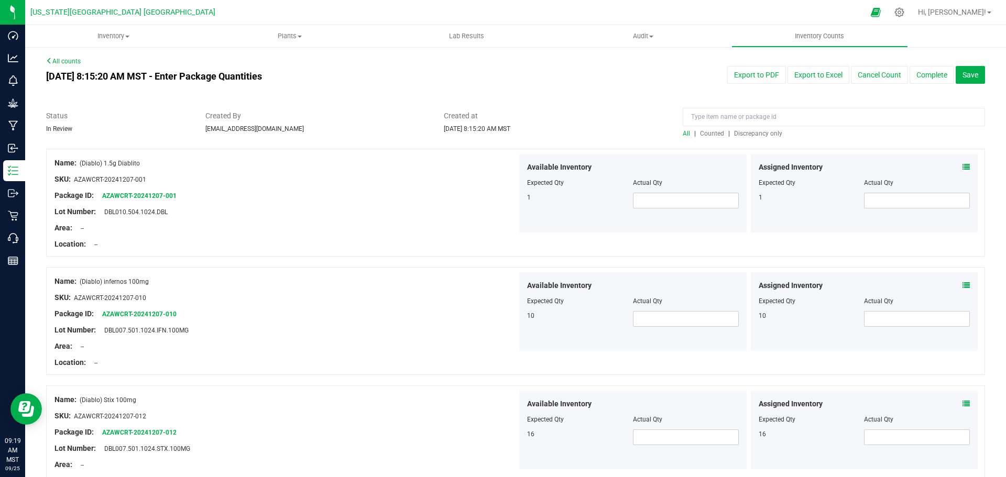
click at [760, 134] on span "Discrepancy only" at bounding box center [758, 133] width 48 height 7
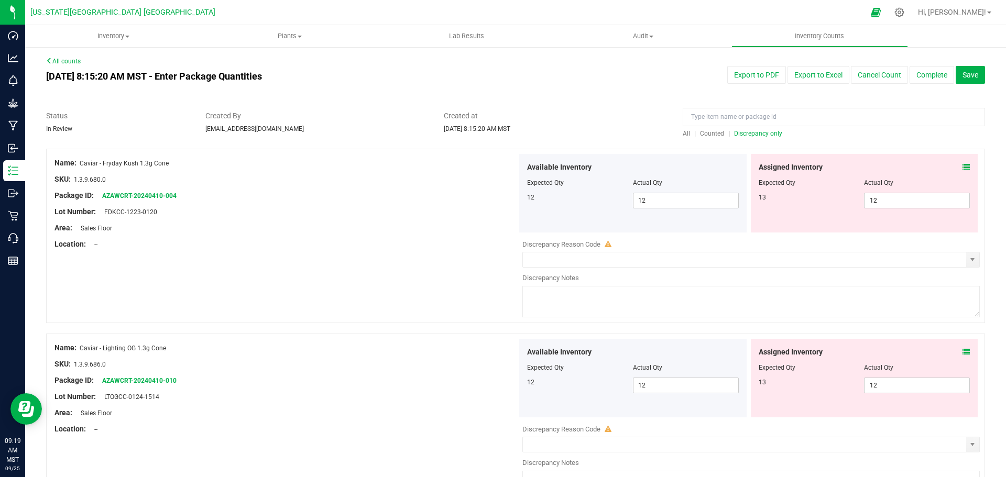
click at [962, 165] on icon at bounding box center [965, 166] width 7 height 7
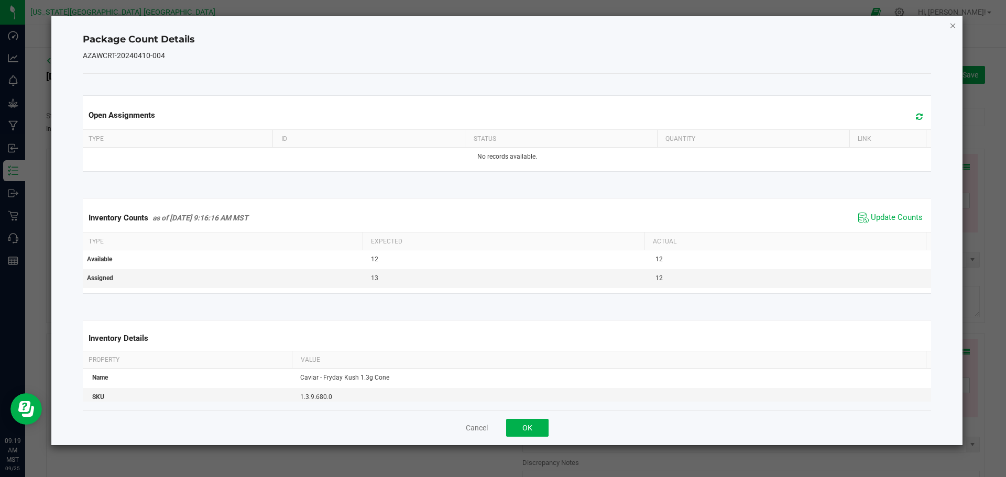
click at [954, 25] on icon "Close" at bounding box center [952, 25] width 7 height 13
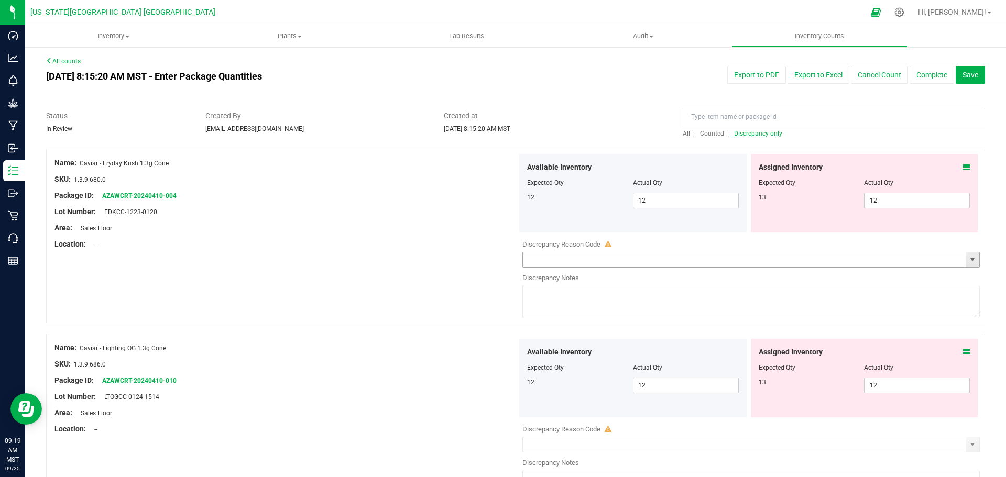
click at [968, 261] on span "select" at bounding box center [972, 260] width 8 height 8
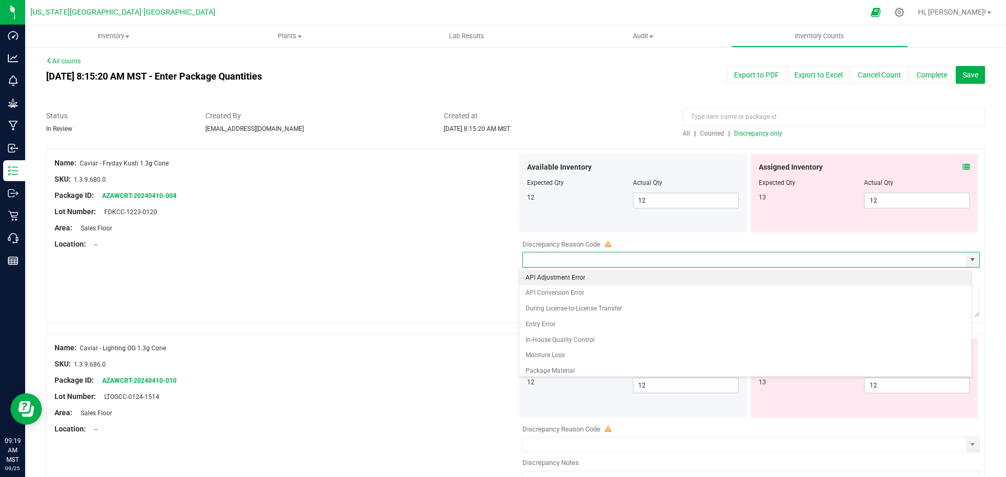
click at [553, 277] on li "API Adjustment Error" at bounding box center [745, 278] width 452 height 16
type input "API Adjustment Error"
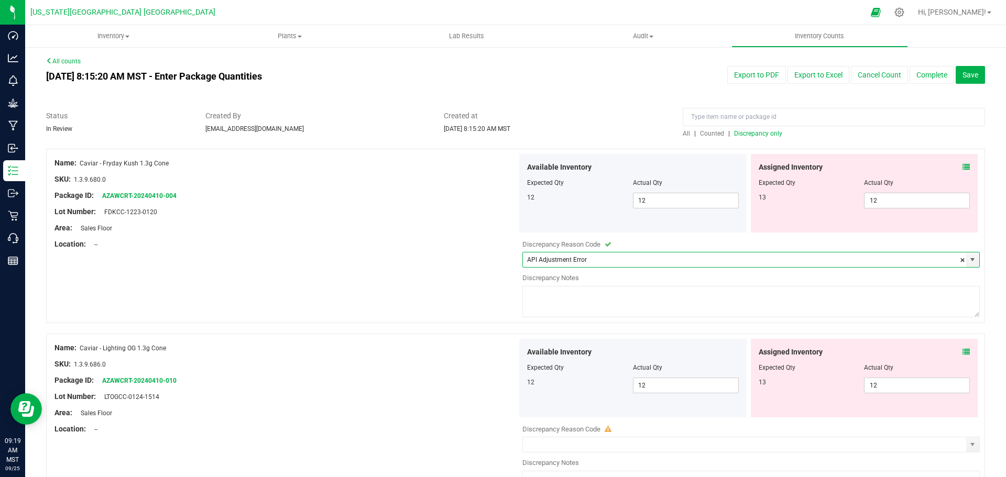
click at [548, 293] on textarea at bounding box center [750, 301] width 457 height 31
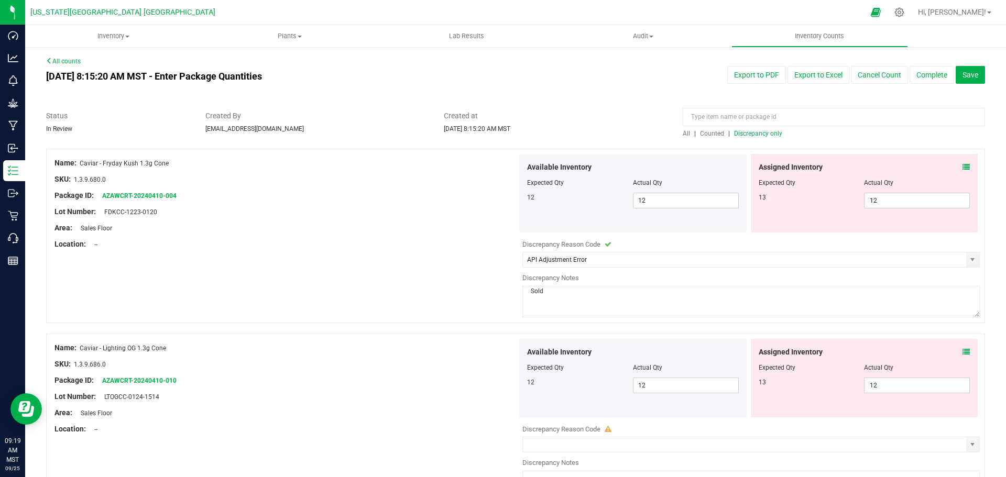
drag, startPoint x: 545, startPoint y: 293, endPoint x: 525, endPoint y: 292, distance: 19.9
click at [525, 292] on textarea "Sold" at bounding box center [750, 301] width 457 height 31
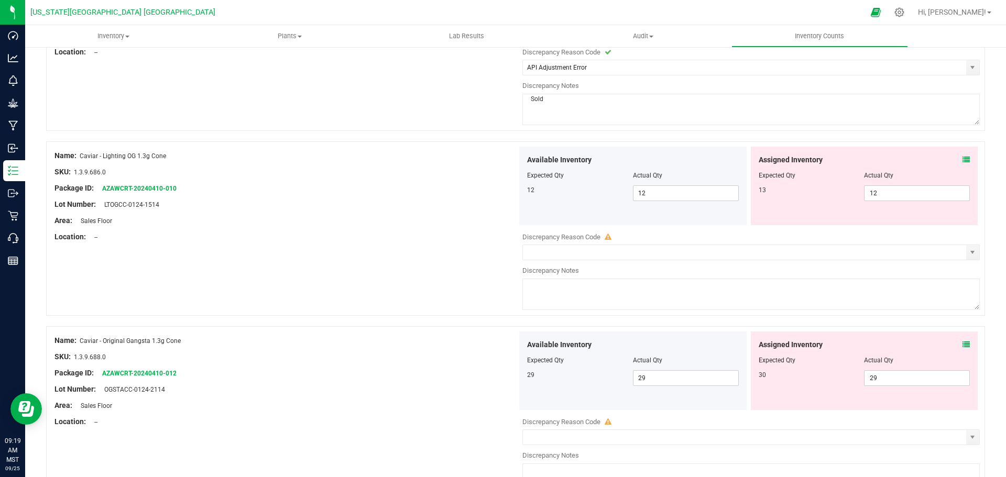
scroll to position [209, 0]
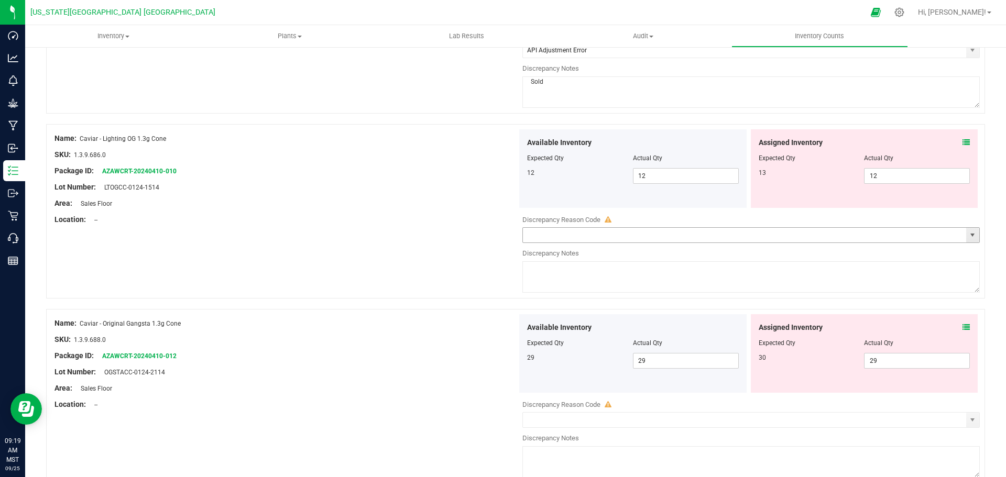
click at [968, 235] on span "select" at bounding box center [972, 235] width 8 height 8
type textarea "Sold"
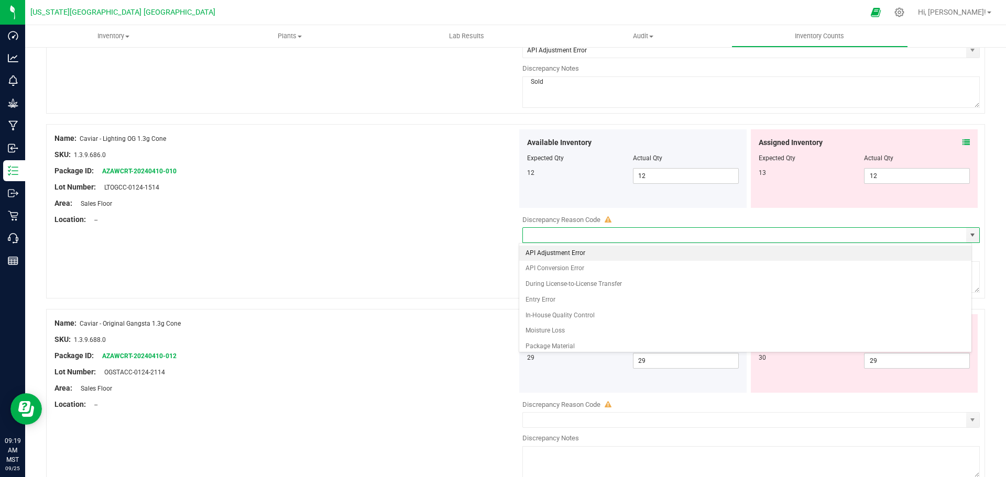
click at [573, 252] on li "API Adjustment Error" at bounding box center [745, 254] width 452 height 16
type input "API Adjustment Error"
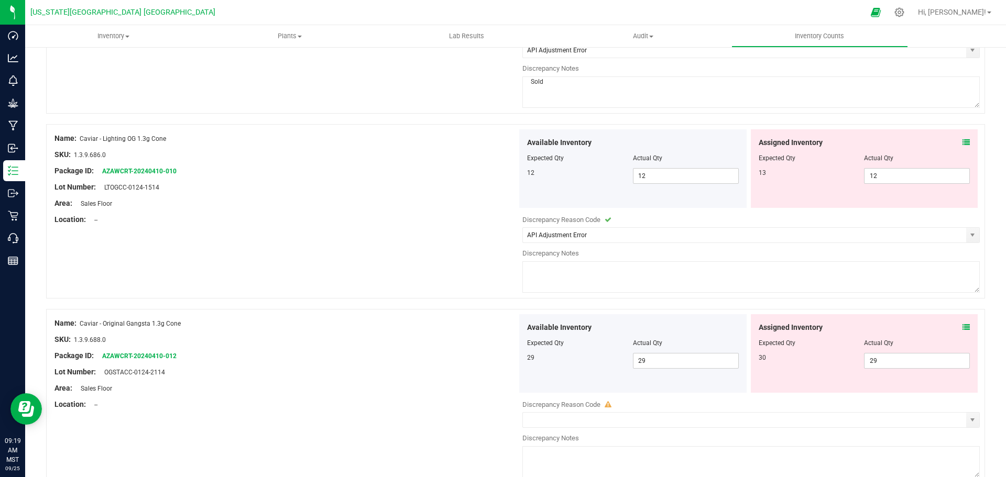
paste textarea "Sold"
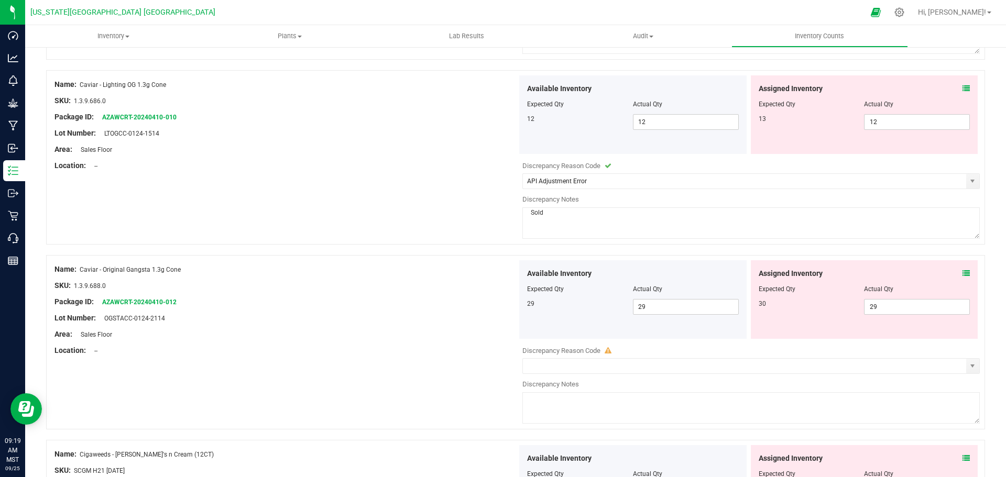
scroll to position [419, 0]
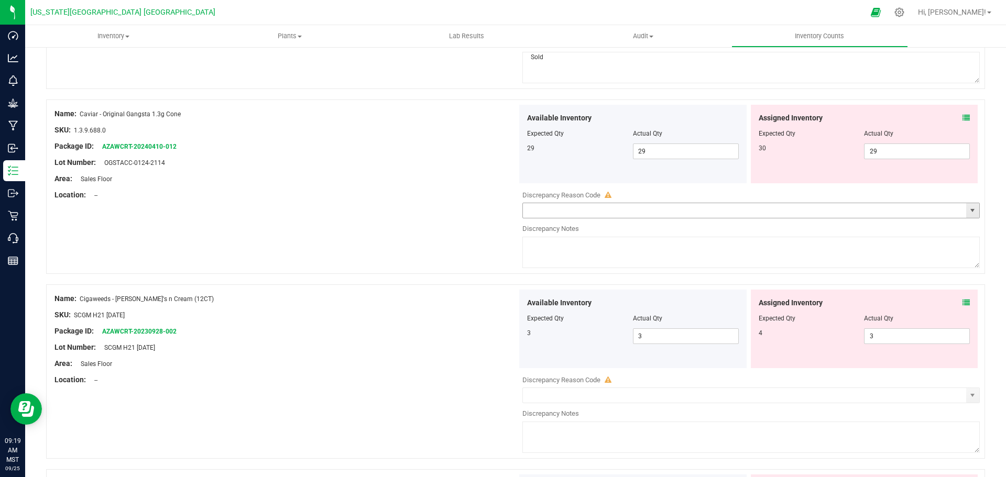
click at [968, 209] on span "select" at bounding box center [972, 210] width 8 height 8
type textarea "Sold"
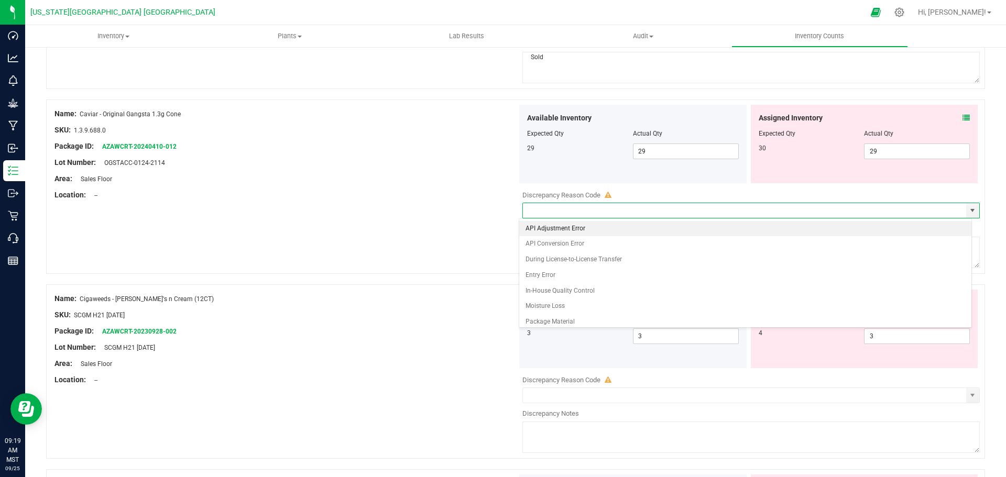
click at [536, 228] on li "API Adjustment Error" at bounding box center [745, 229] width 452 height 16
type input "API Adjustment Error"
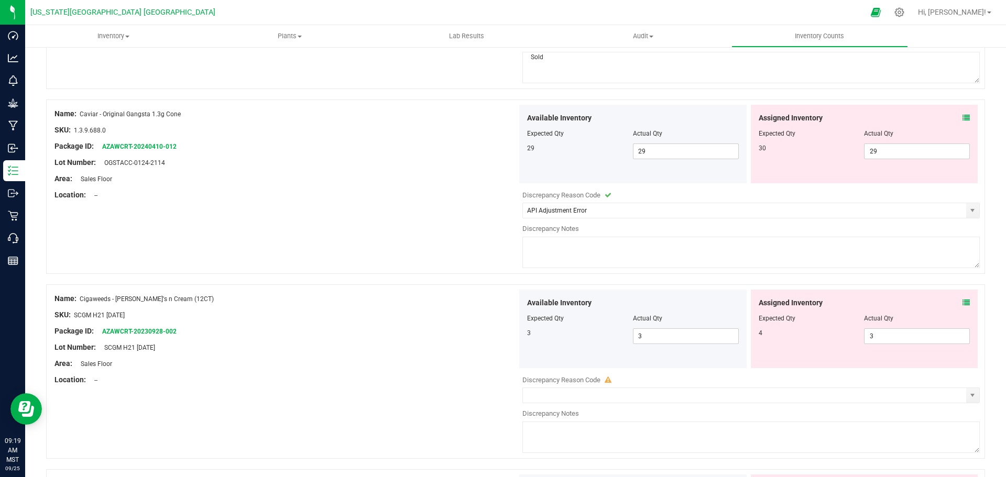
paste textarea "Sold"
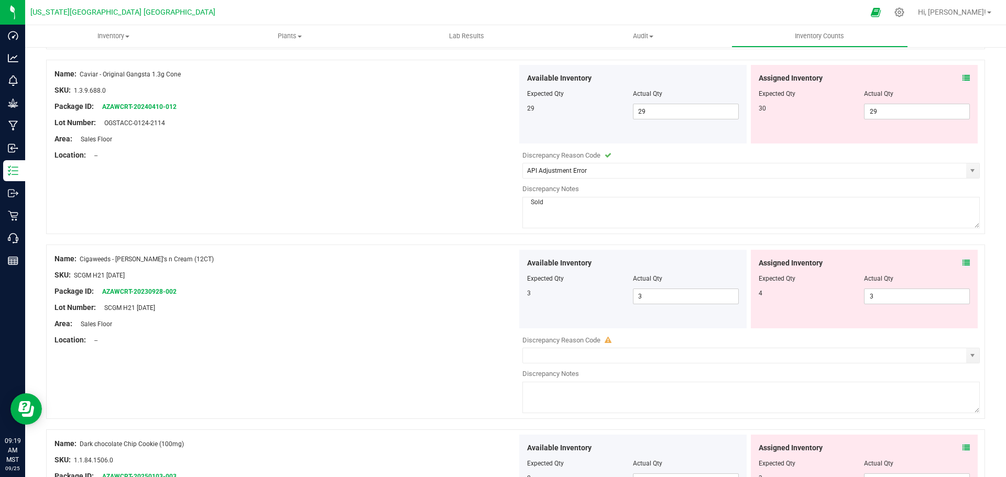
scroll to position [576, 0]
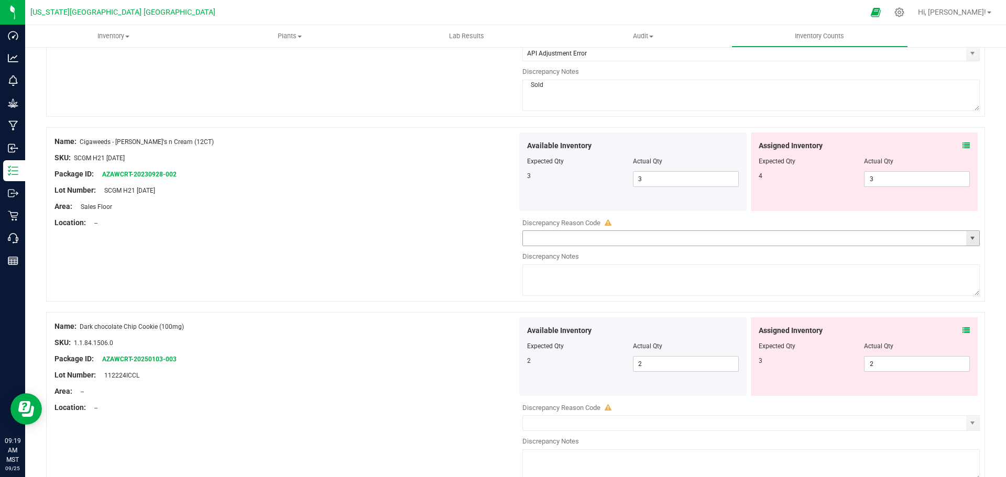
click at [968, 237] on span "select" at bounding box center [972, 238] width 8 height 8
type textarea "Sold"
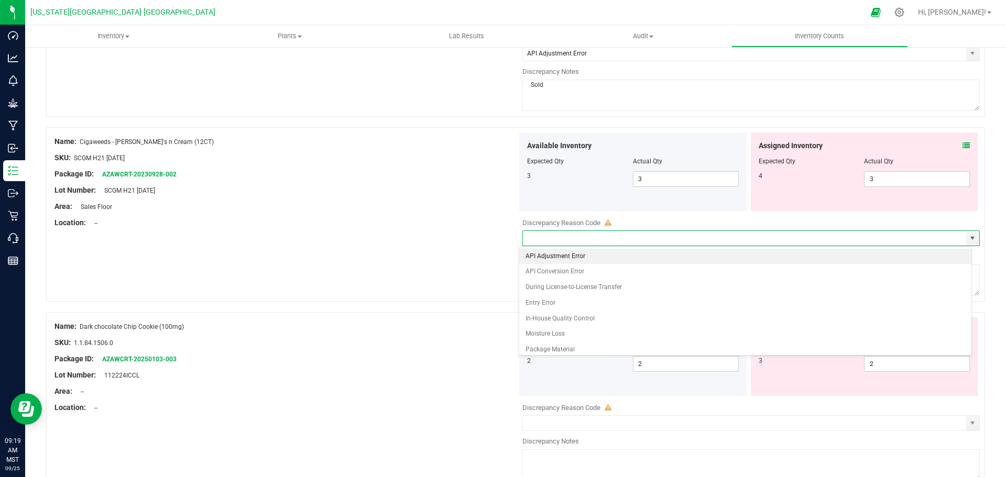
click at [532, 252] on li "API Adjustment Error" at bounding box center [745, 257] width 452 height 16
type input "API Adjustment Error"
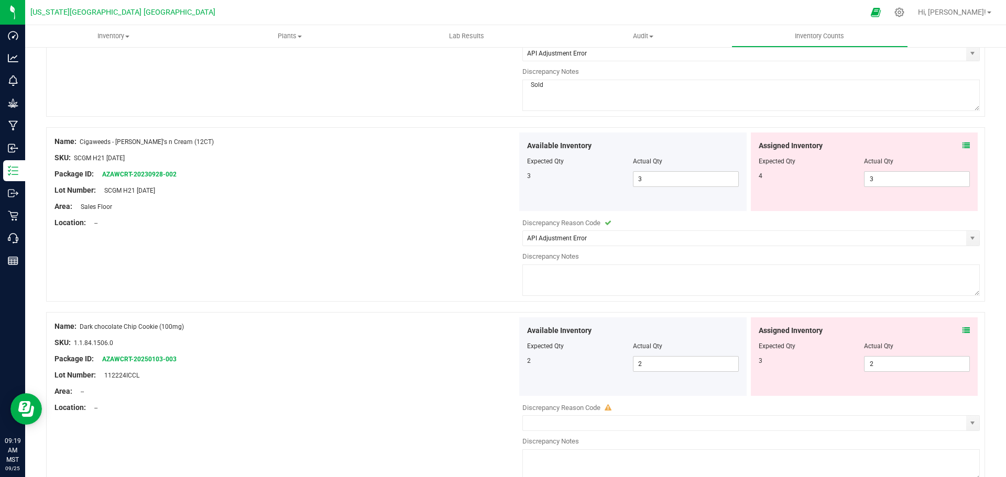
paste textarea "Sold"
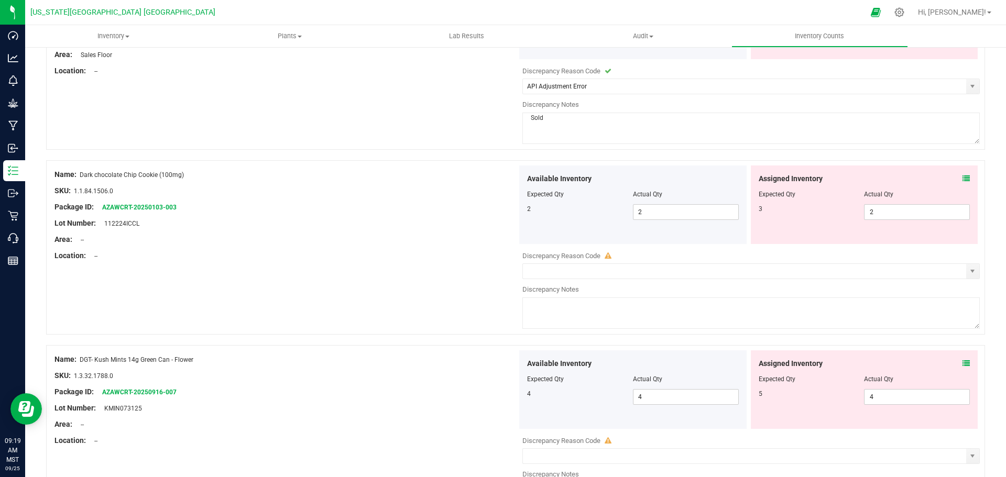
scroll to position [733, 0]
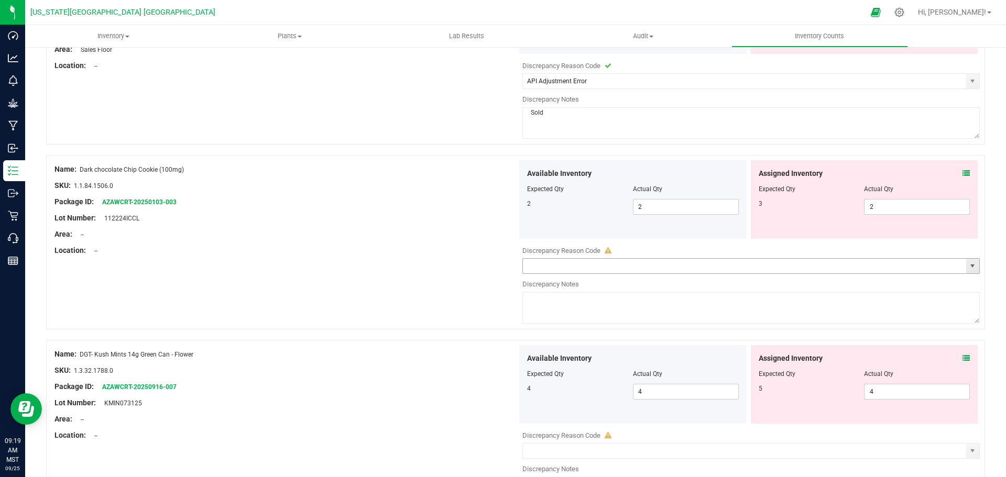
click at [968, 267] on span "select" at bounding box center [972, 266] width 8 height 8
type textarea "Sold"
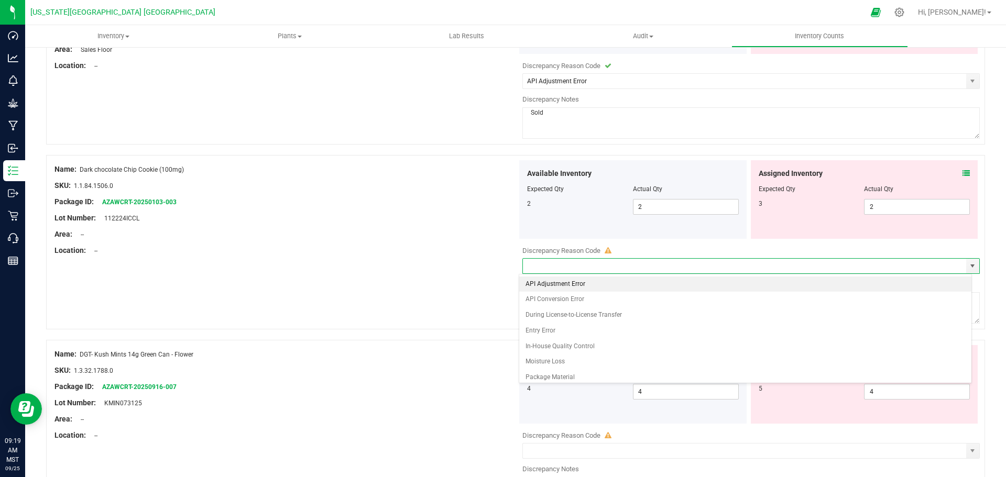
click at [556, 284] on li "API Adjustment Error" at bounding box center [745, 285] width 452 height 16
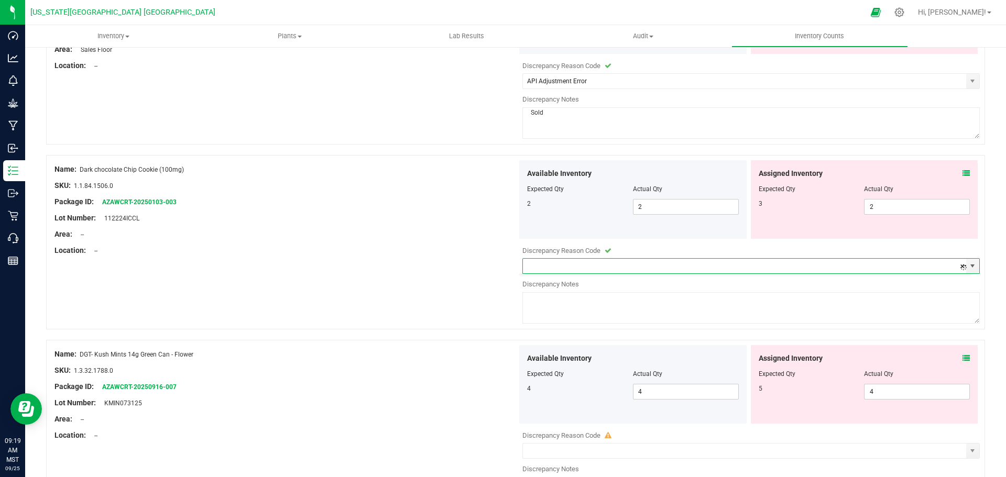
type input "API Adjustment Error"
paste textarea "Sold"
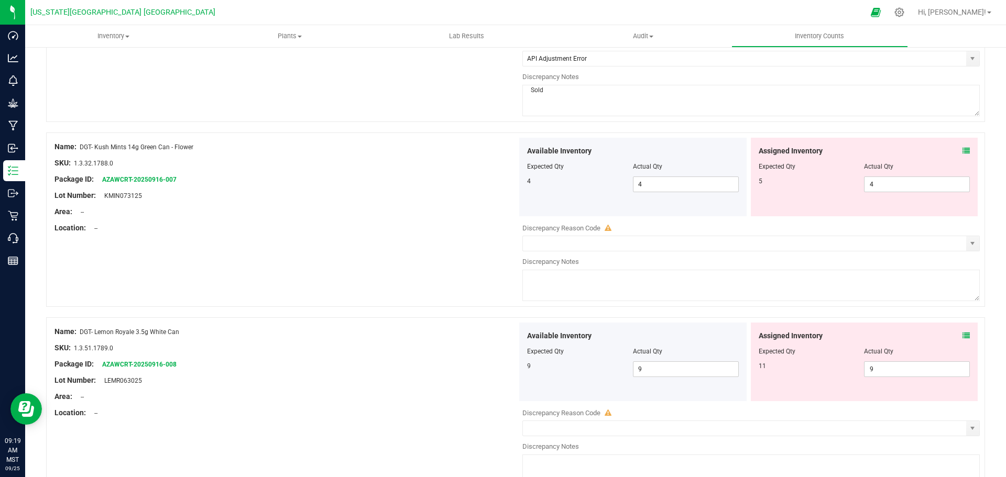
scroll to position [943, 0]
click at [968, 241] on span "select" at bounding box center [972, 241] width 8 height 8
type textarea "Sold"
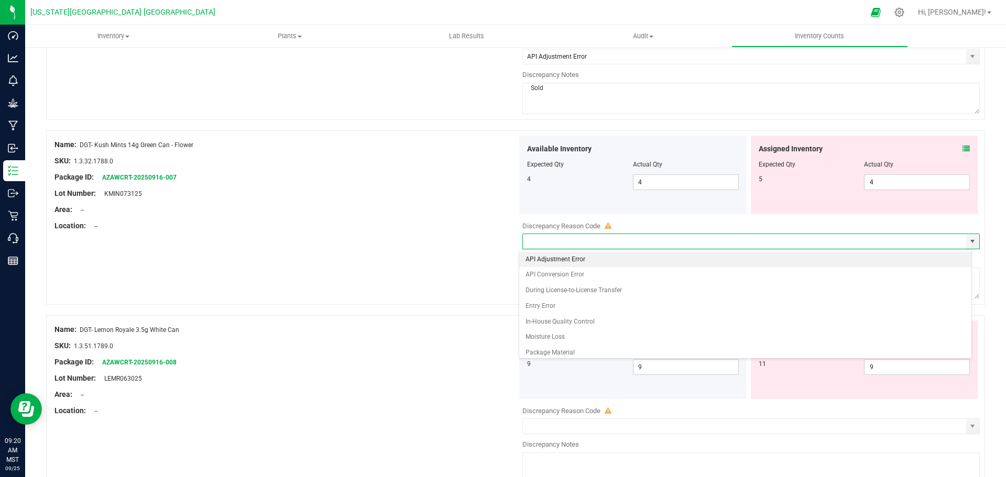
click at [551, 260] on li "API Adjustment Error" at bounding box center [745, 260] width 452 height 16
type input "API Adjustment Error"
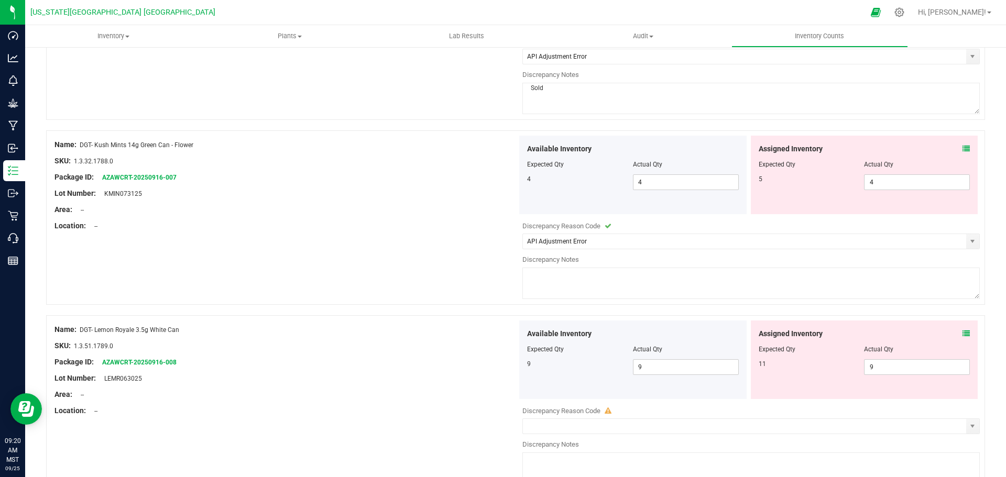
paste textarea "Sold"
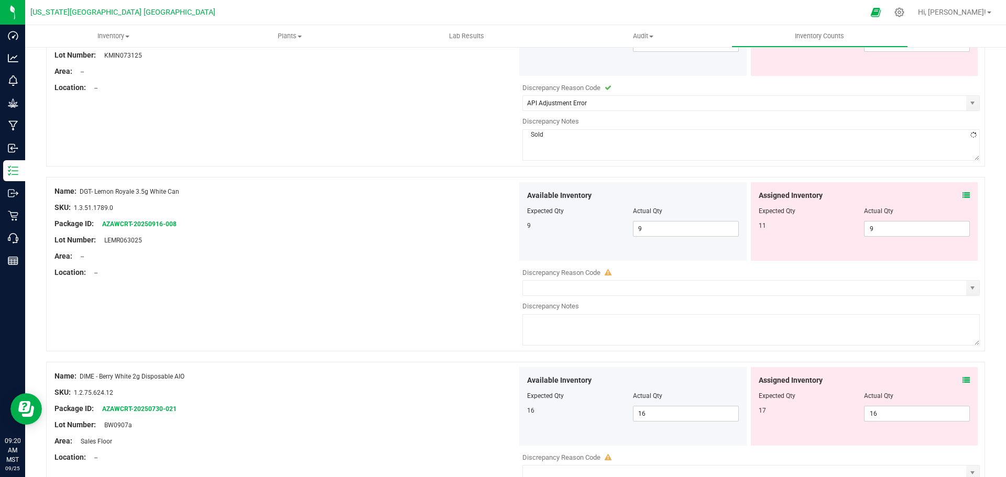
scroll to position [1100, 0]
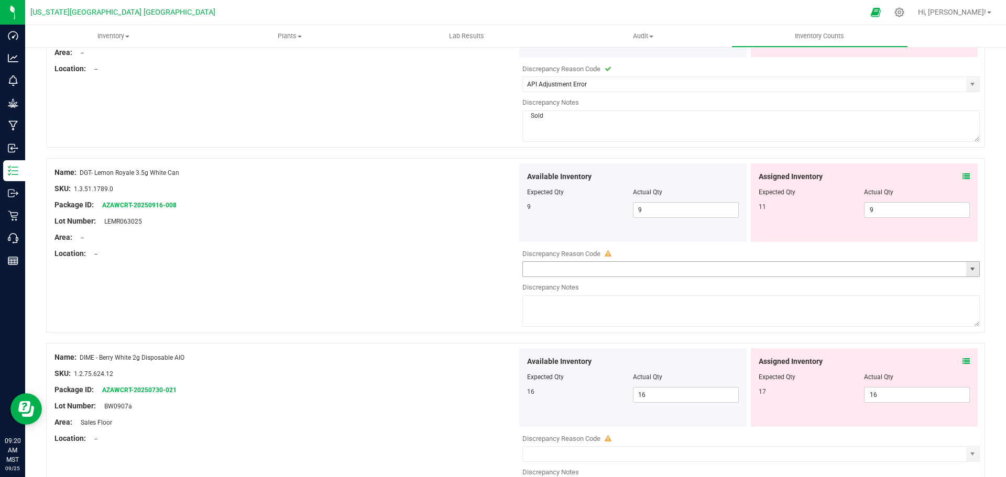
click at [968, 266] on span "select" at bounding box center [972, 269] width 8 height 8
type textarea "Sold"
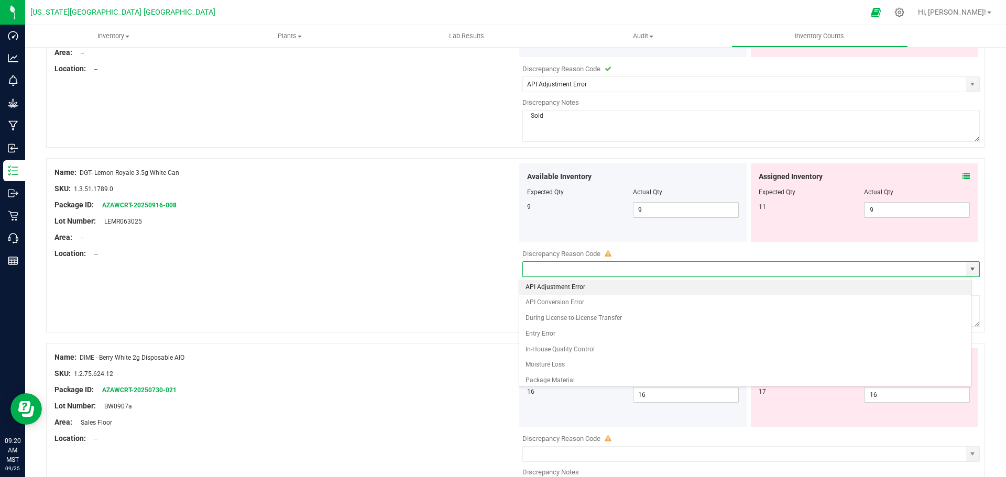
click at [542, 290] on li "API Adjustment Error" at bounding box center [745, 288] width 452 height 16
type input "API Adjustment Error"
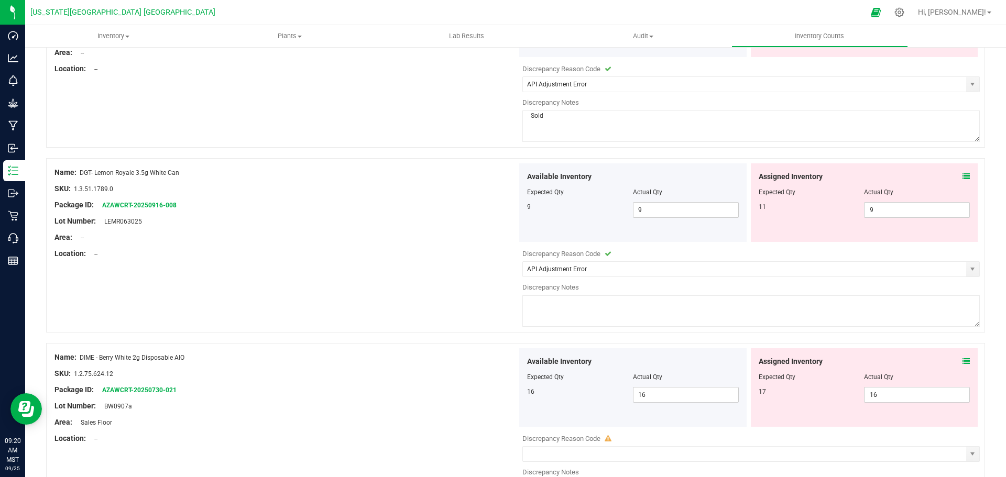
paste textarea "Sold"
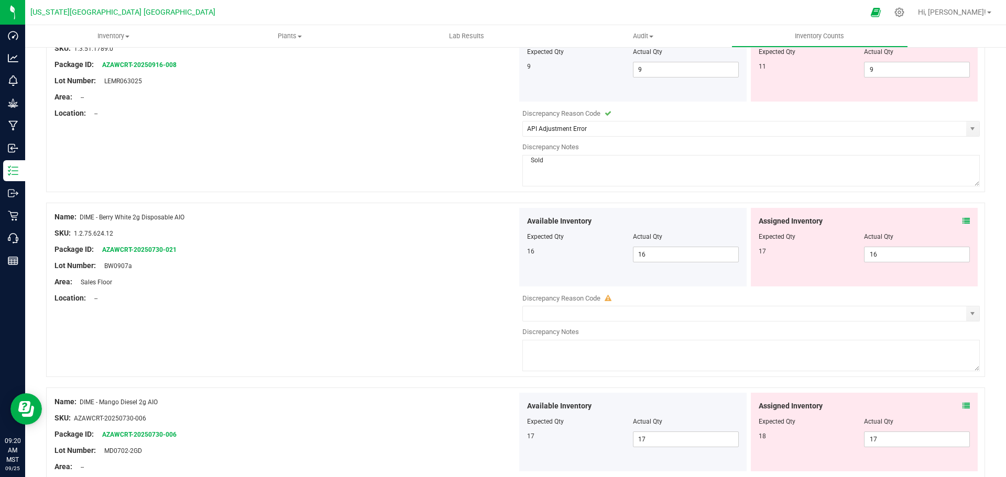
scroll to position [1257, 0]
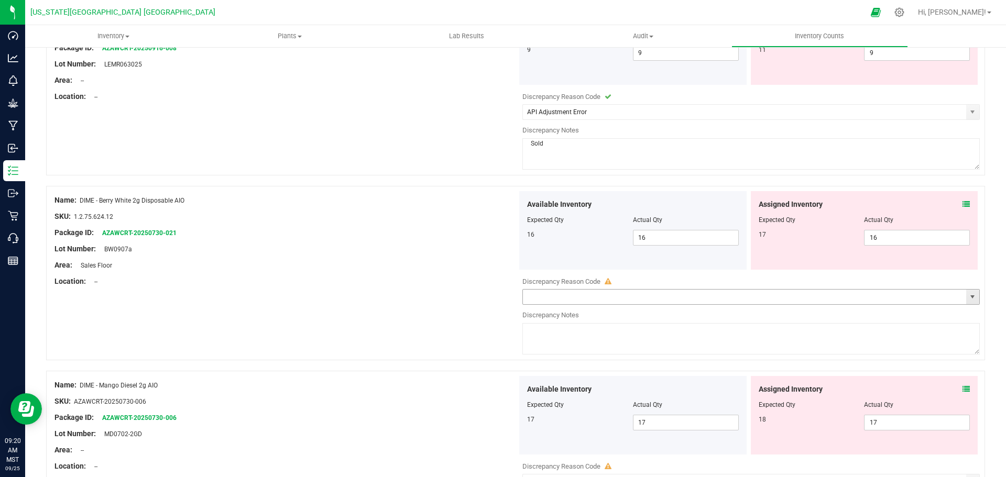
click at [968, 297] on span "select" at bounding box center [972, 297] width 8 height 8
type textarea "Sold"
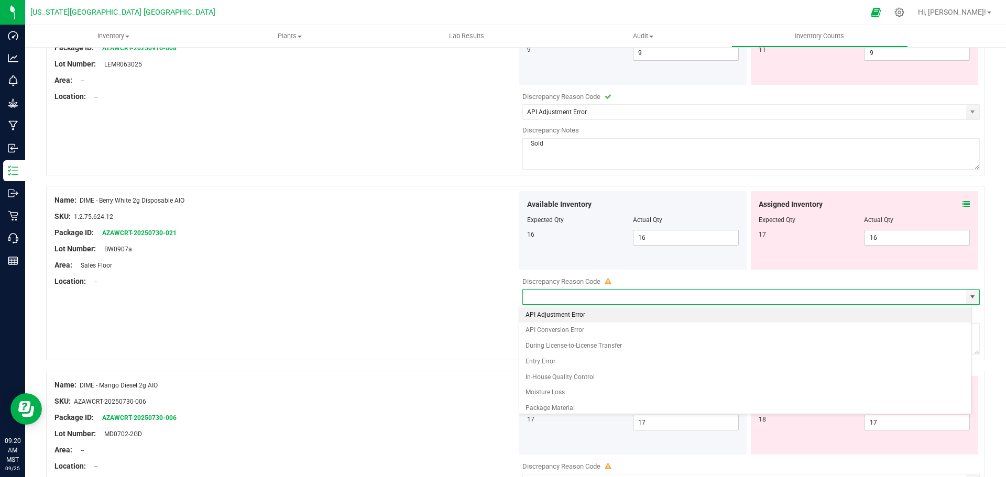
click at [559, 314] on li "API Adjustment Error" at bounding box center [745, 315] width 452 height 16
type input "API Adjustment Error"
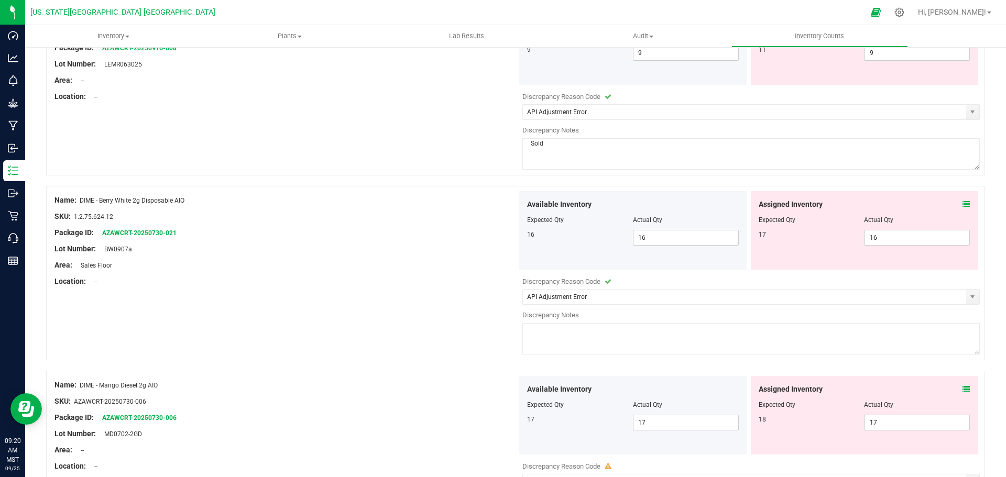
paste textarea "Sold"
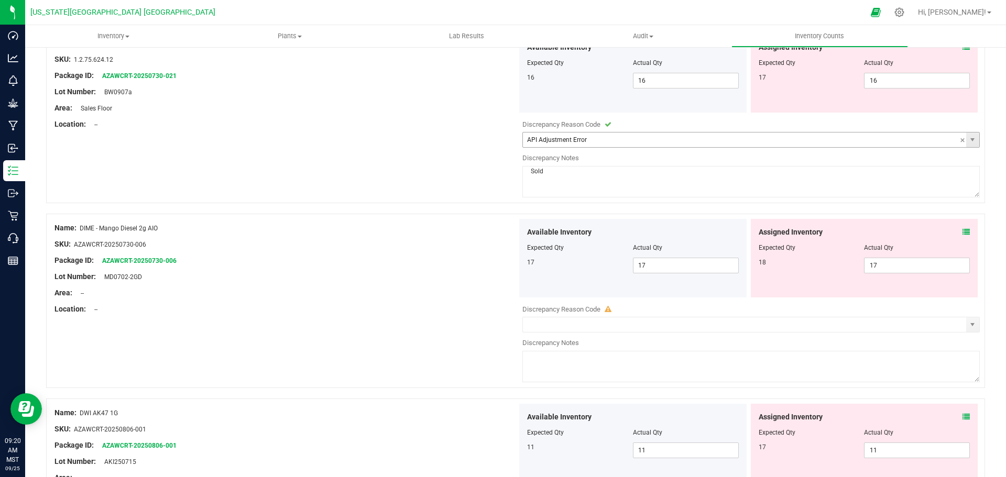
scroll to position [1466, 0]
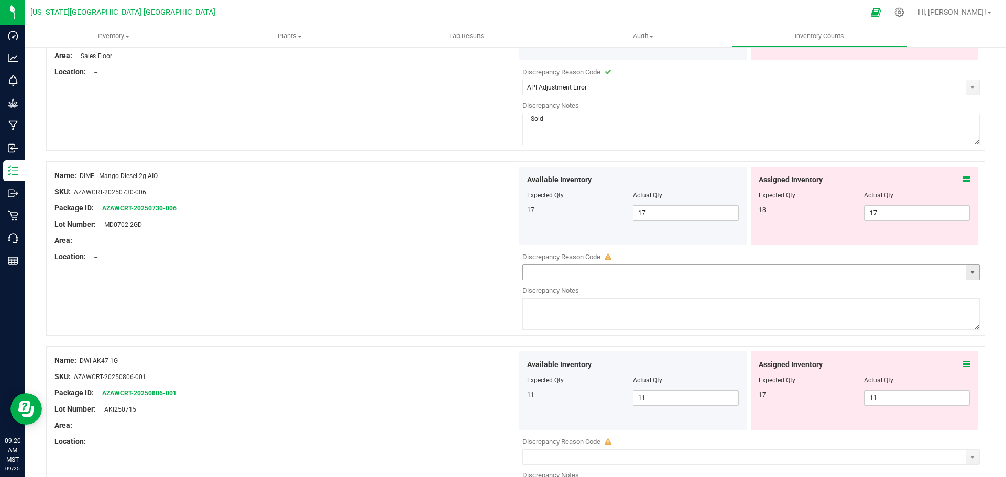
drag, startPoint x: 967, startPoint y: 273, endPoint x: 835, endPoint y: 274, distance: 132.0
click at [968, 273] on span "select" at bounding box center [972, 272] width 8 height 8
type textarea "Sold"
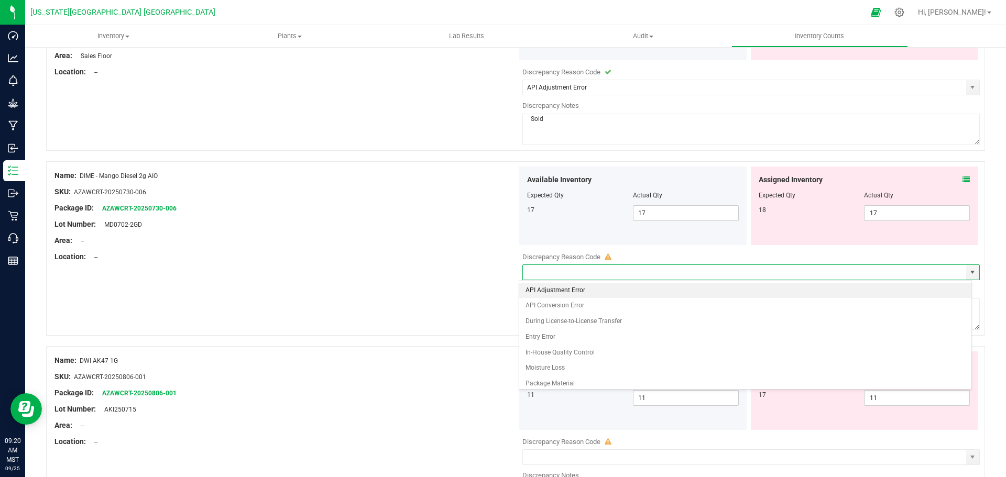
click at [531, 287] on li "API Adjustment Error" at bounding box center [745, 291] width 452 height 16
type input "API Adjustment Error"
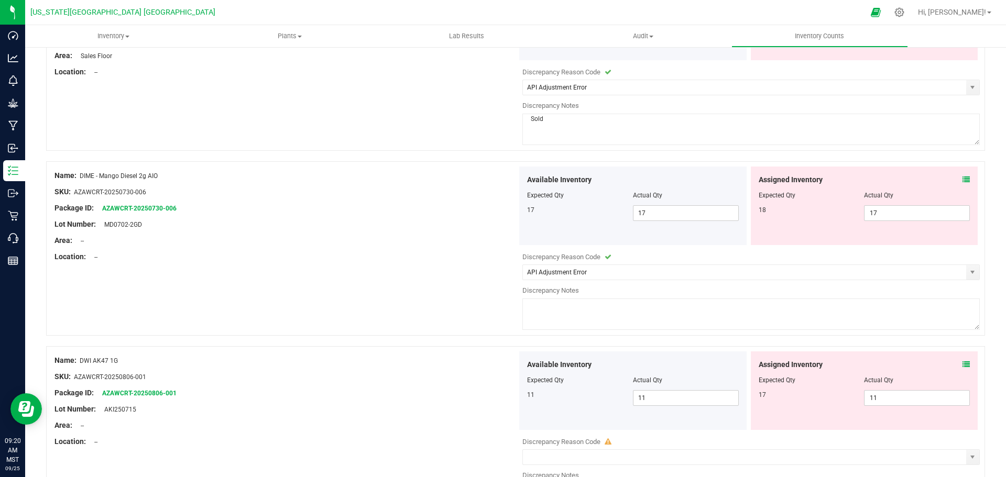
paste textarea "Sold"
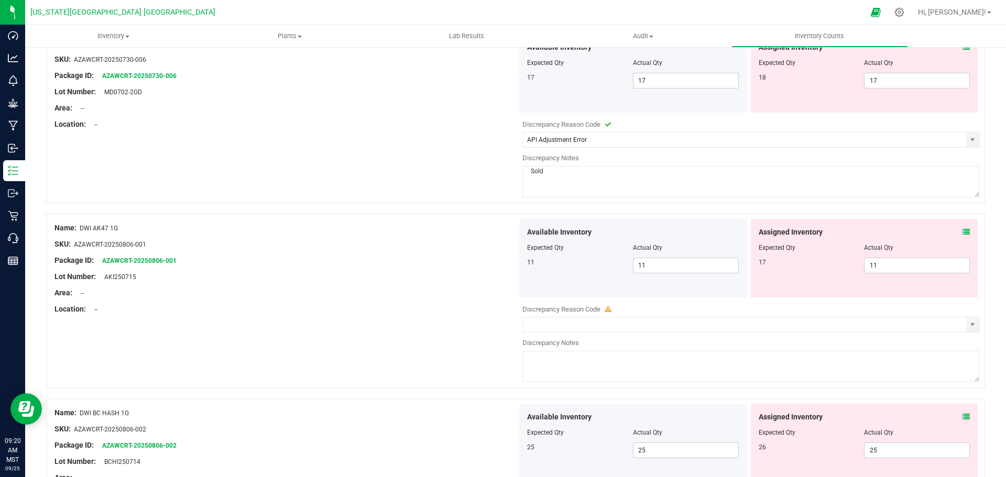
scroll to position [1623, 0]
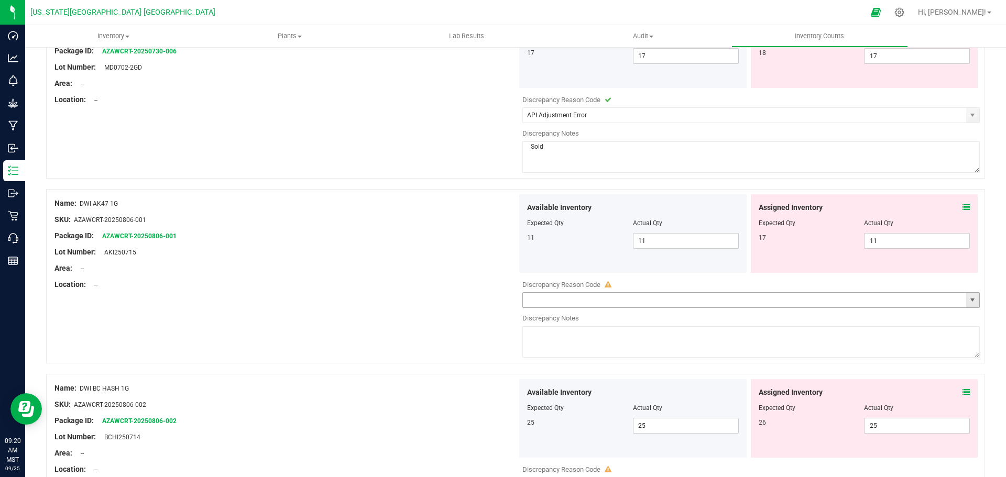
click at [968, 300] on span "select" at bounding box center [972, 300] width 8 height 8
type textarea "Sold"
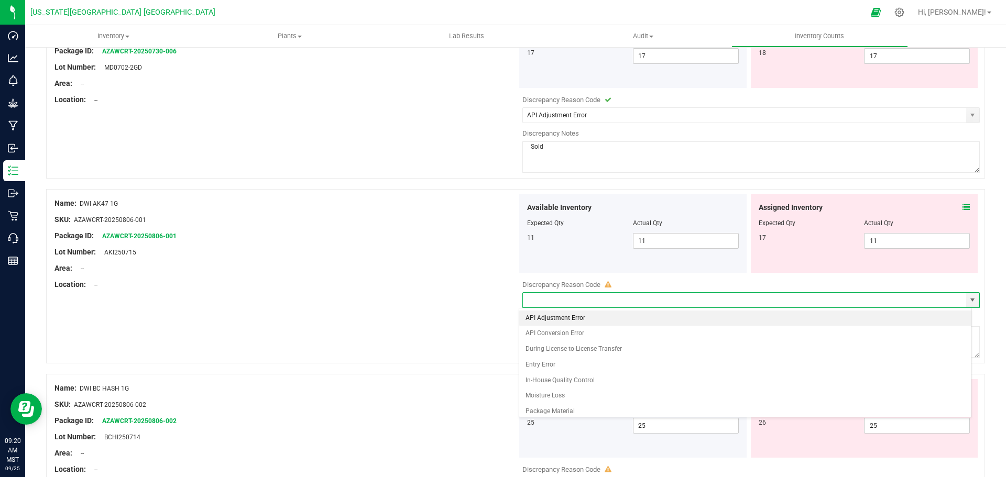
click at [574, 316] on li "API Adjustment Error" at bounding box center [745, 319] width 452 height 16
type input "API Adjustment Error"
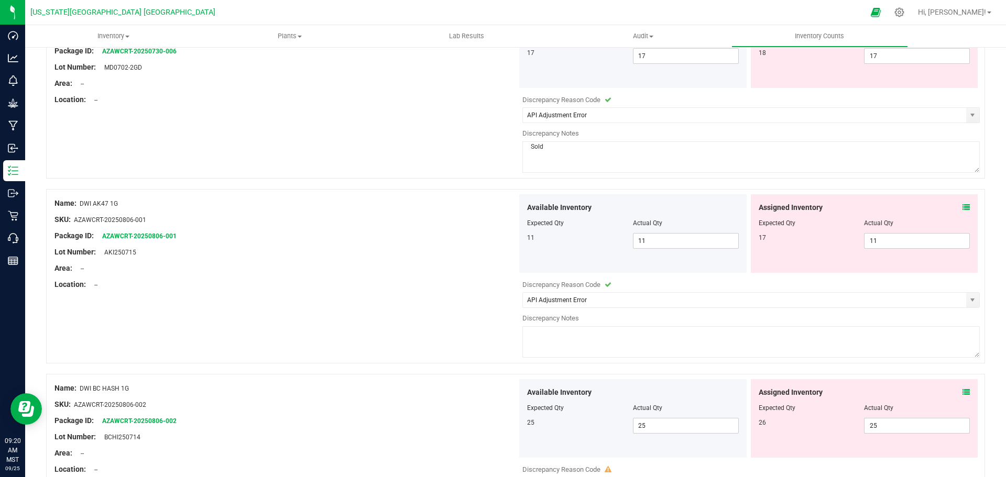
paste textarea "Sold"
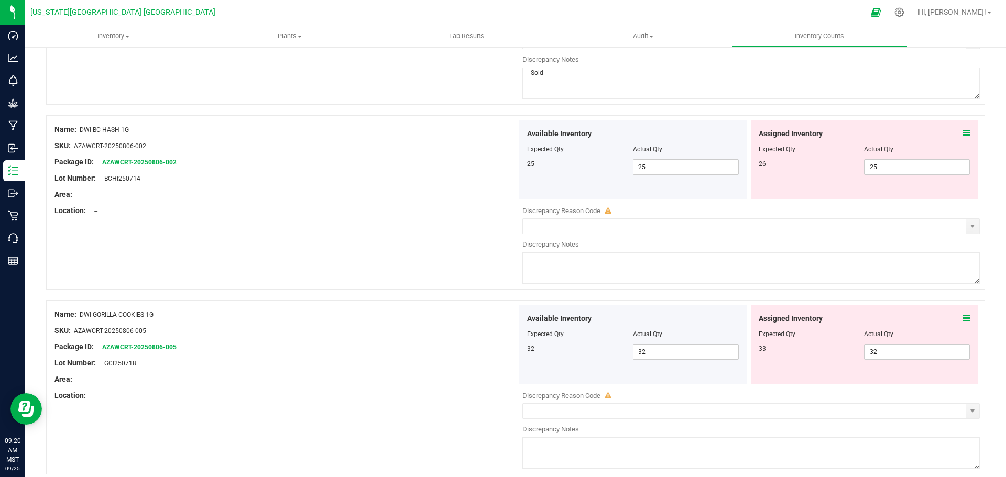
scroll to position [1885, 0]
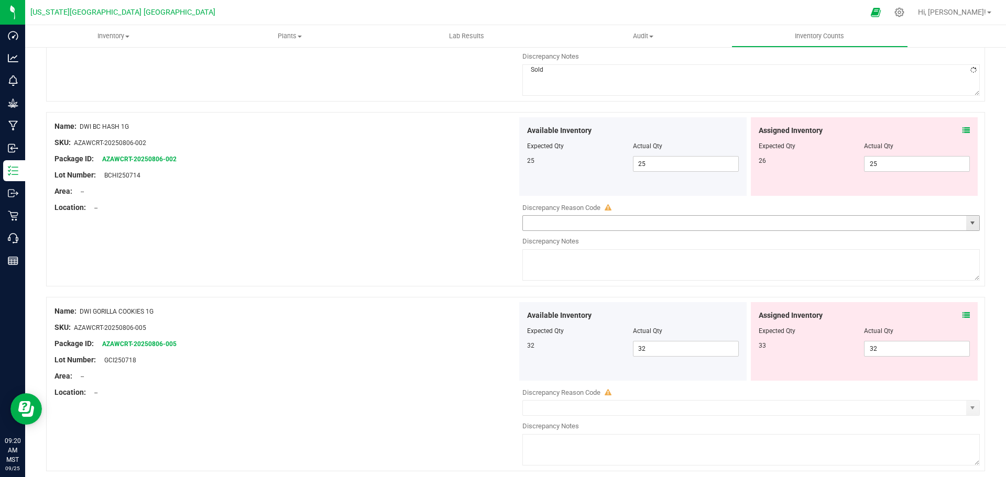
drag, startPoint x: 964, startPoint y: 223, endPoint x: 907, endPoint y: 224, distance: 56.6
click at [968, 222] on span "select" at bounding box center [972, 223] width 8 height 8
type textarea "Sold"
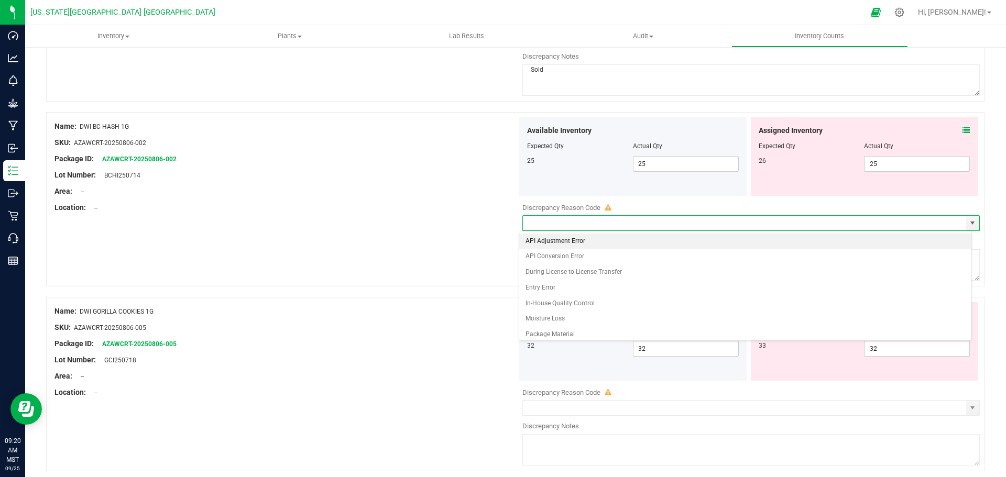
click at [545, 238] on li "API Adjustment Error" at bounding box center [745, 242] width 452 height 16
type input "API Adjustment Error"
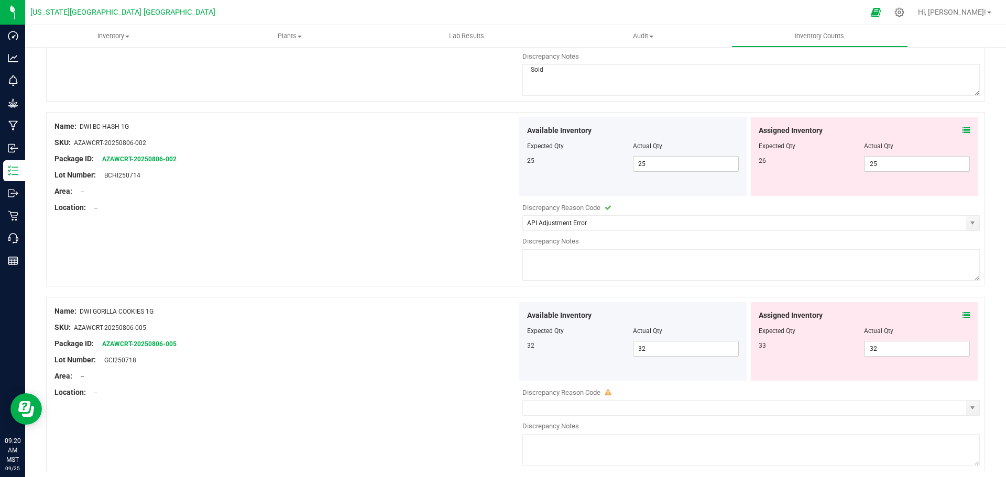
paste textarea "Sold"
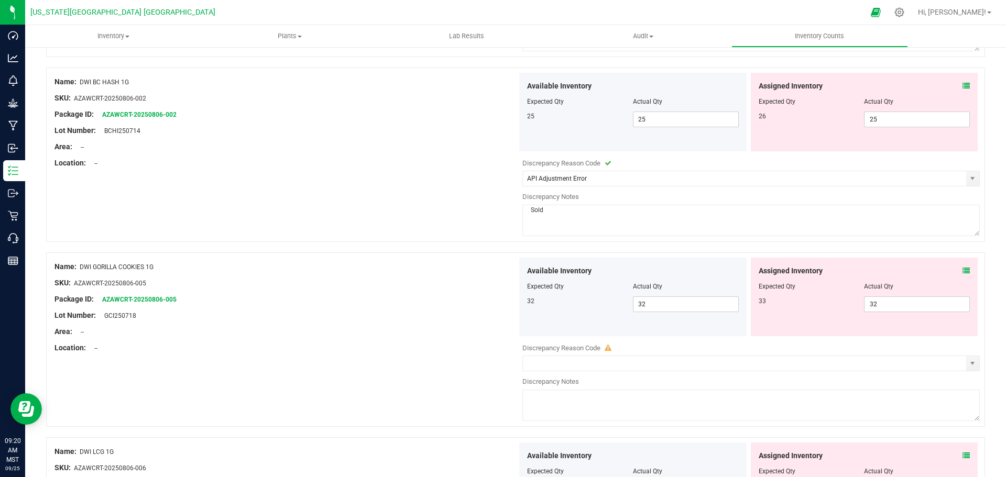
scroll to position [2042, 0]
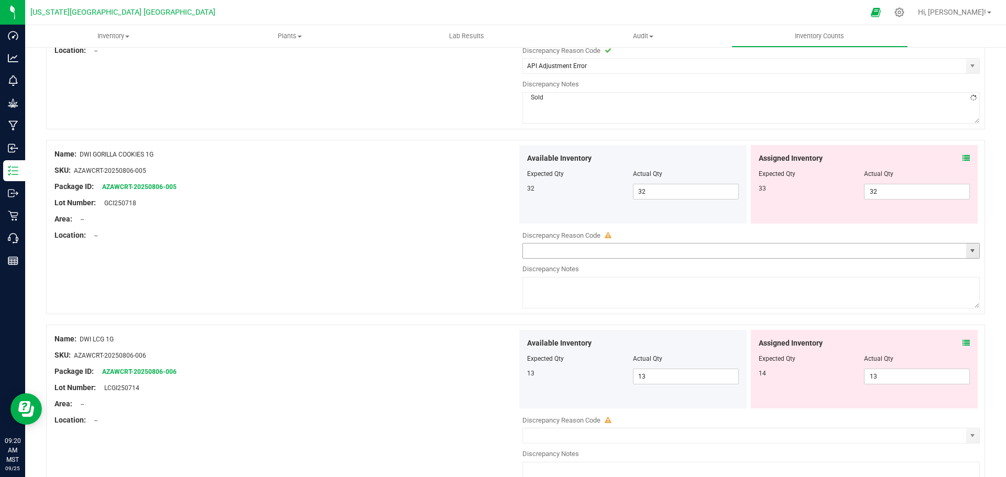
click at [968, 252] on span "select" at bounding box center [972, 251] width 8 height 8
type textarea "Sold"
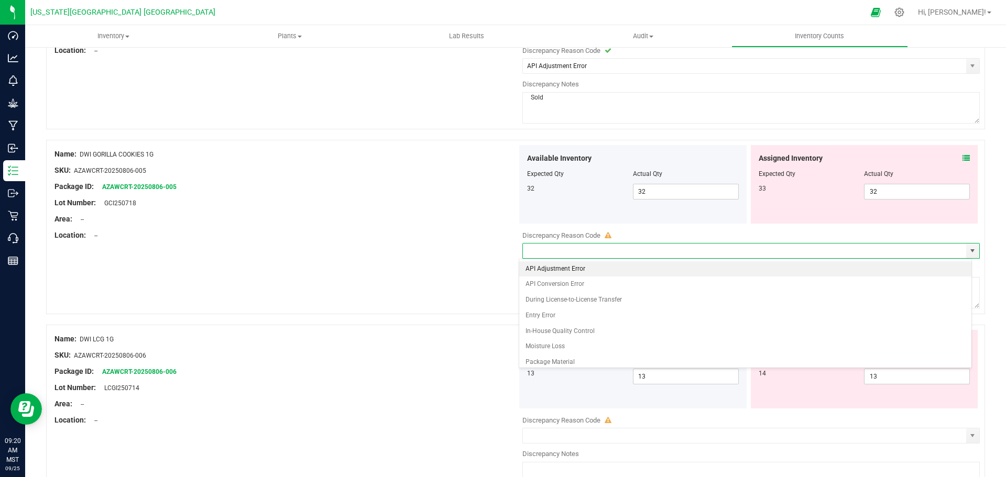
click at [569, 268] on li "API Adjustment Error" at bounding box center [745, 269] width 452 height 16
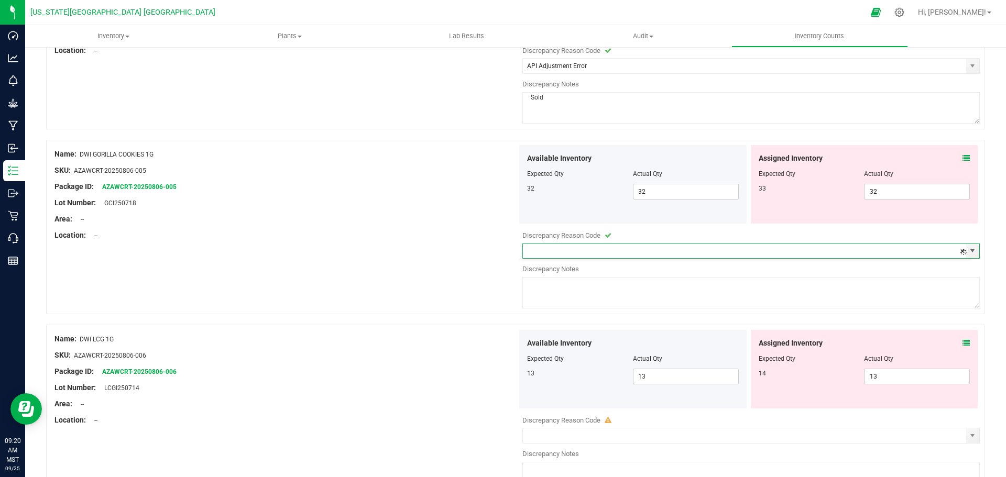
type input "API Adjustment Error"
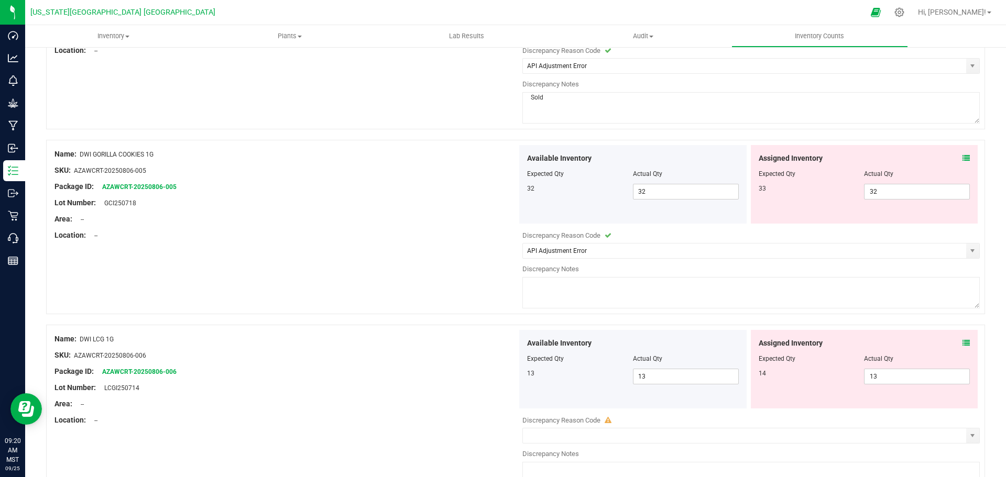
paste textarea "Sold"
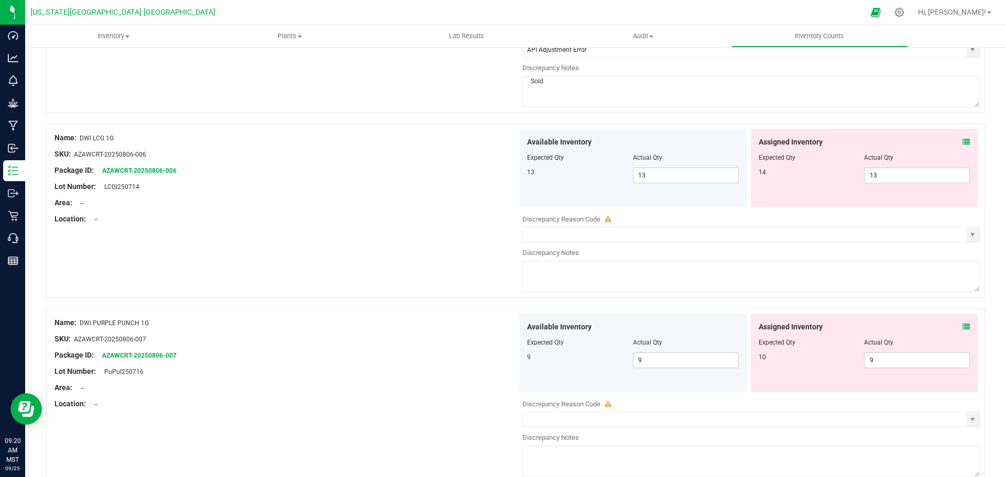
scroll to position [2252, 0]
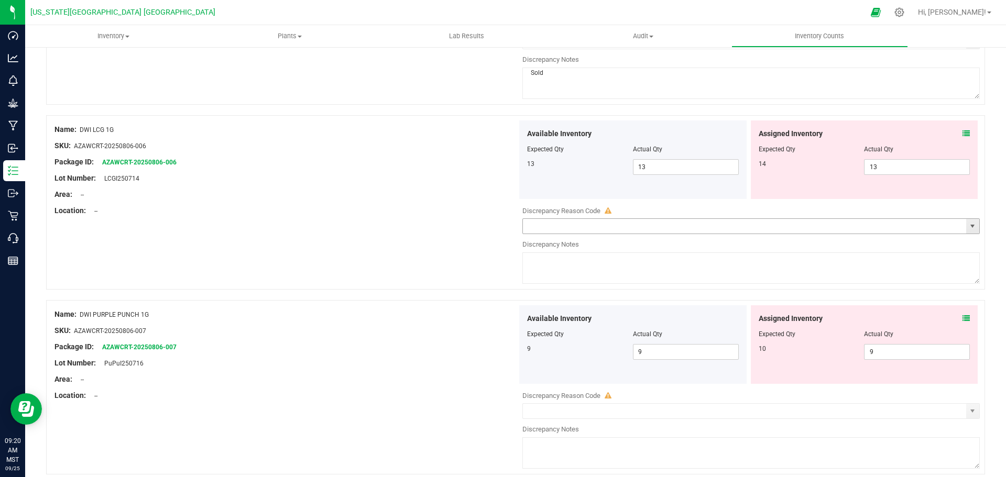
click at [968, 229] on span "select" at bounding box center [972, 226] width 8 height 8
type textarea "Sold"
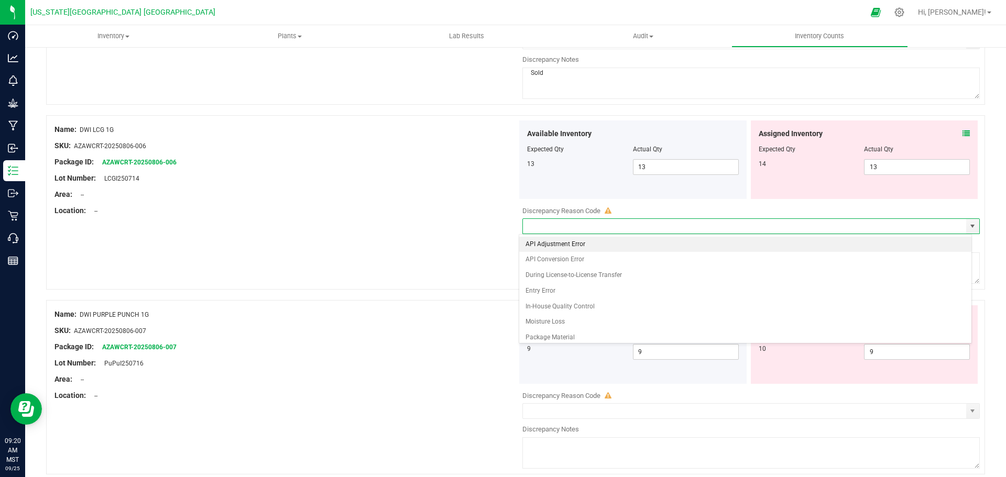
click at [548, 244] on li "API Adjustment Error" at bounding box center [745, 245] width 452 height 16
type input "API Adjustment Error"
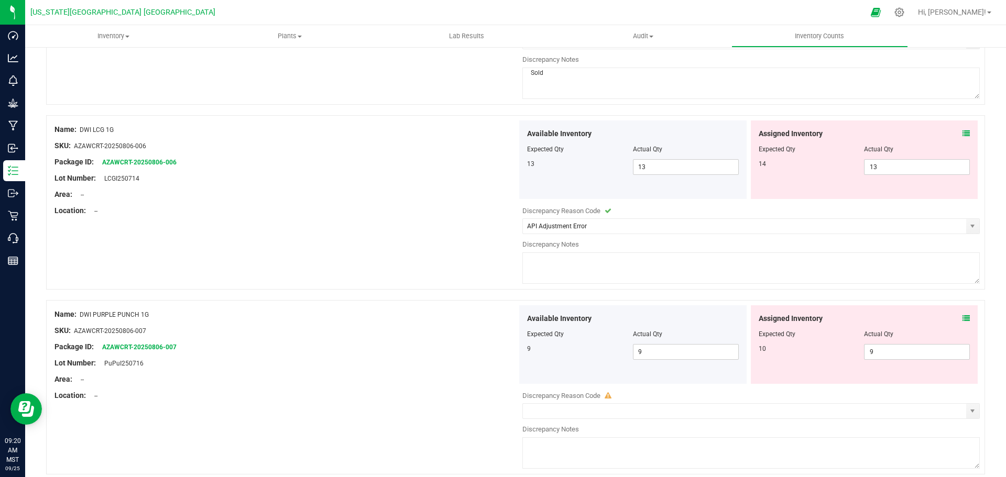
paste textarea "Sold"
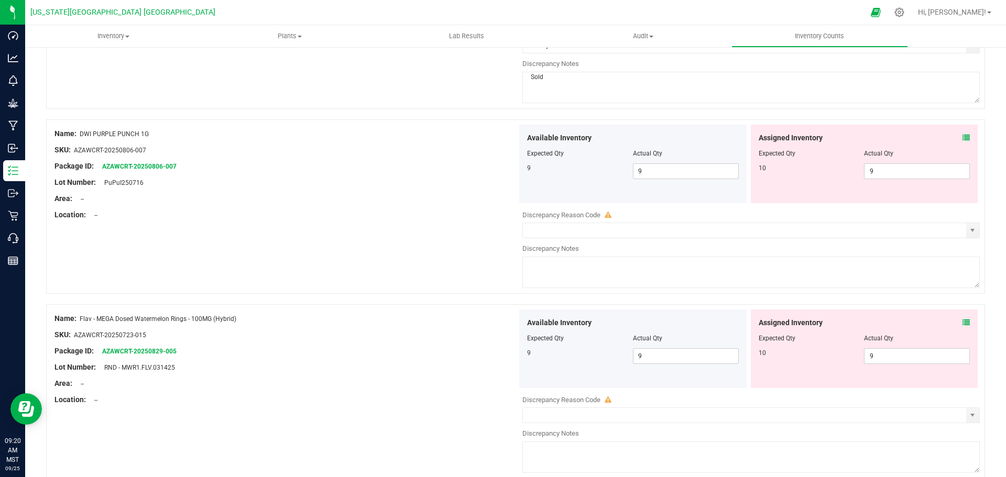
scroll to position [2461, 0]
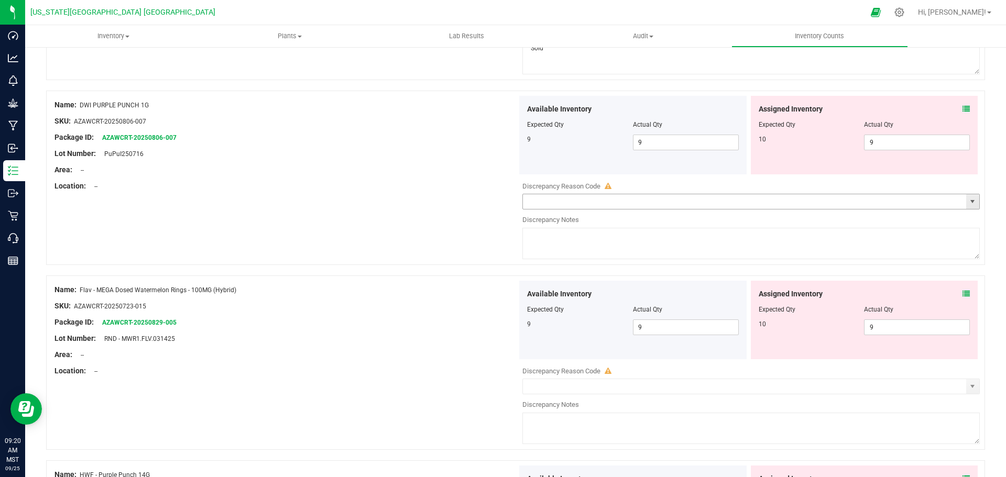
click at [968, 200] on span "select" at bounding box center [972, 201] width 8 height 8
type textarea "Sold"
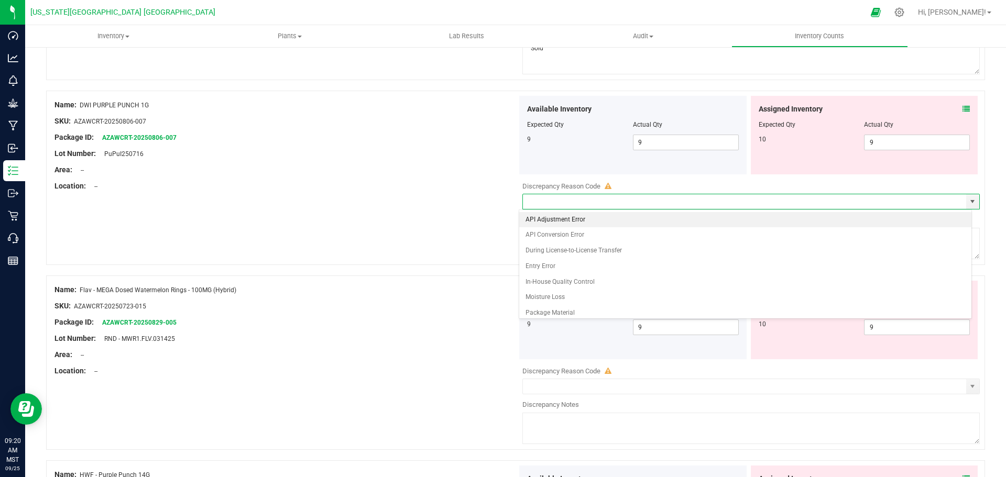
click at [566, 218] on li "API Adjustment Error" at bounding box center [745, 220] width 452 height 16
type input "API Adjustment Error"
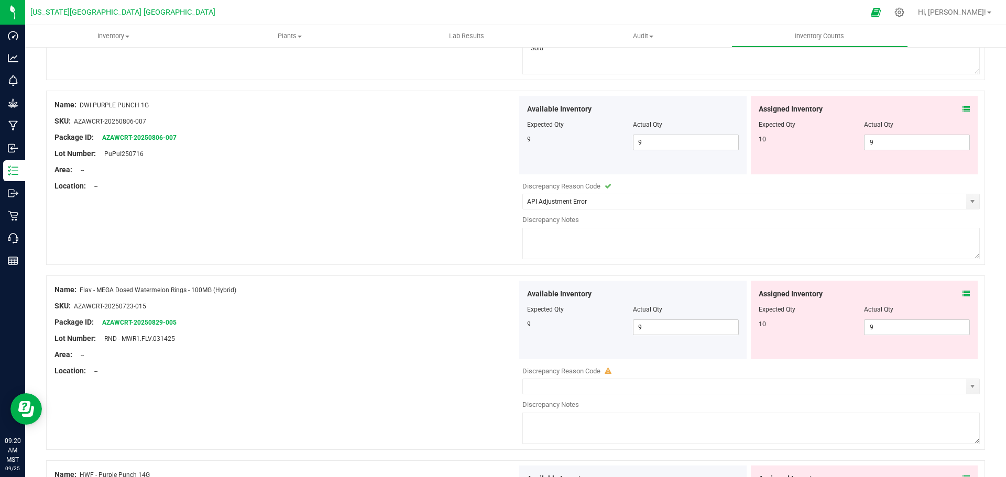
paste textarea "Sold"
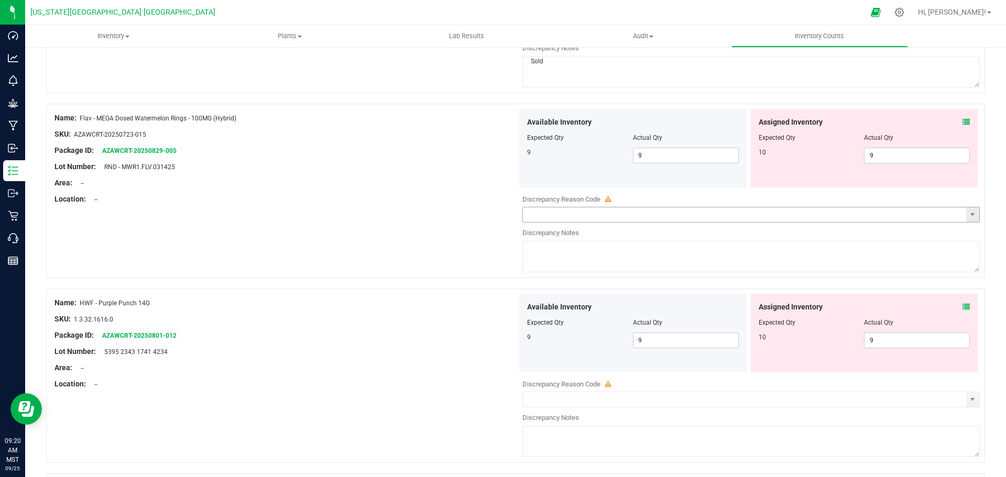
scroll to position [2671, 0]
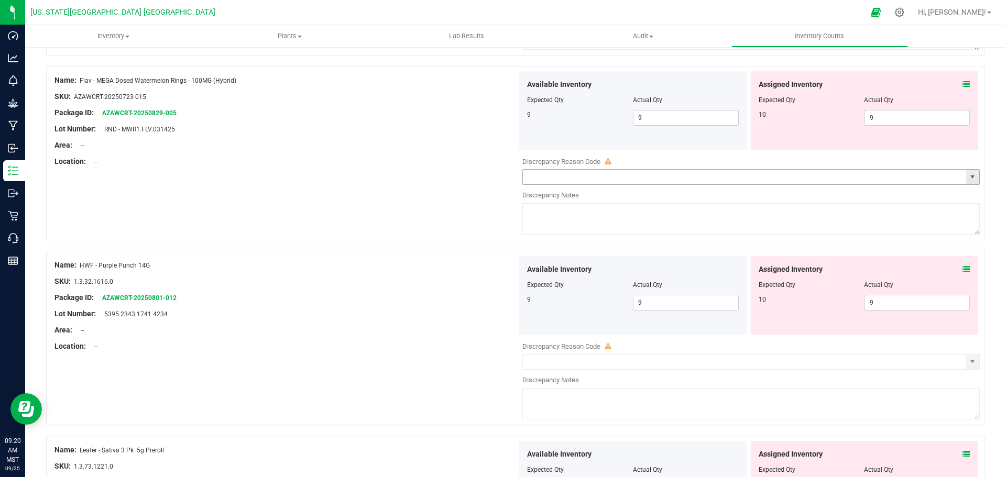
click at [966, 182] on span "select" at bounding box center [972, 177] width 13 height 15
type textarea "Sold"
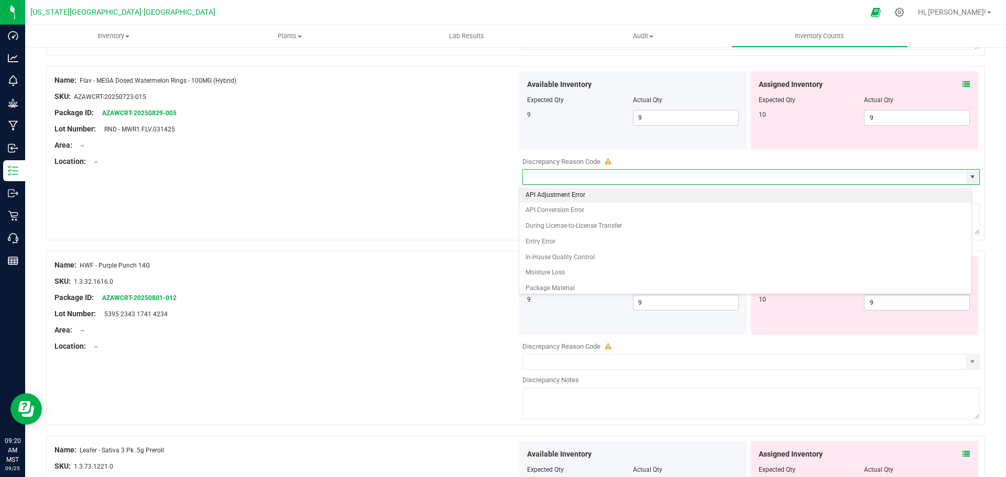
click at [541, 193] on li "API Adjustment Error" at bounding box center [745, 195] width 452 height 16
type input "API Adjustment Error"
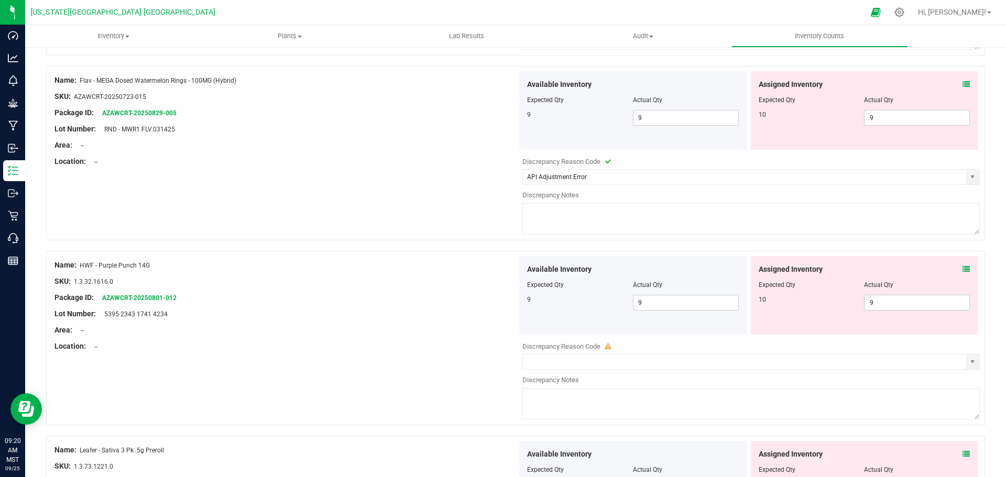
paste textarea "Sold"
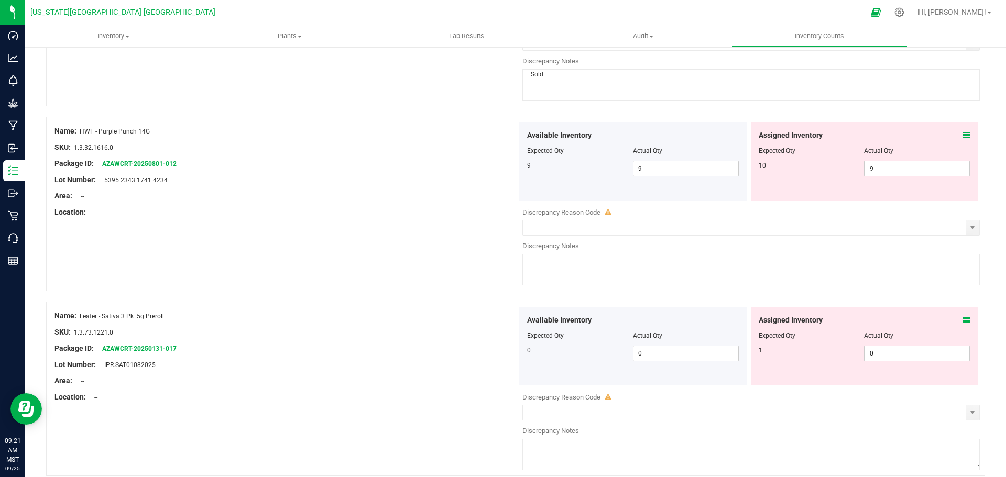
scroll to position [2828, 0]
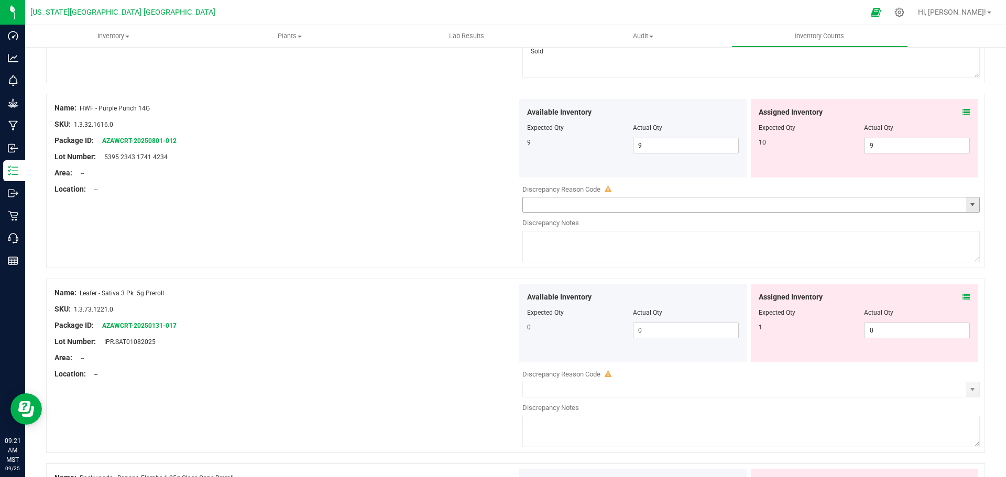
click at [968, 205] on span "select" at bounding box center [972, 205] width 8 height 8
type textarea "Sold"
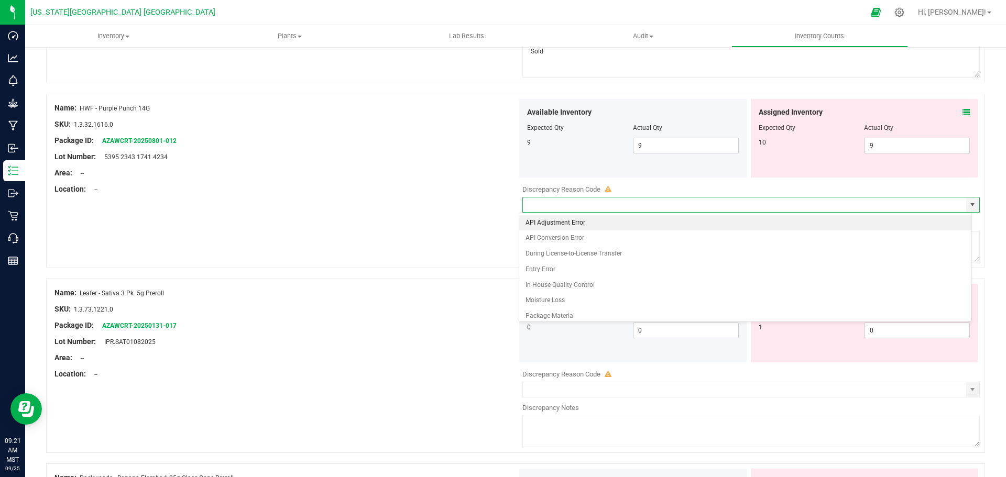
click at [533, 224] on li "API Adjustment Error" at bounding box center [745, 223] width 452 height 16
type input "API Adjustment Error"
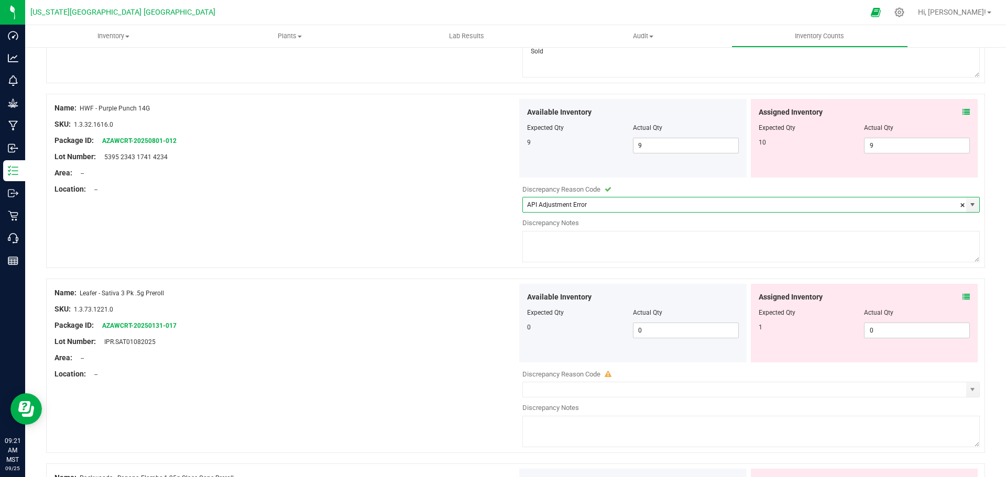
click at [545, 248] on textarea at bounding box center [750, 246] width 457 height 31
paste textarea "Sold"
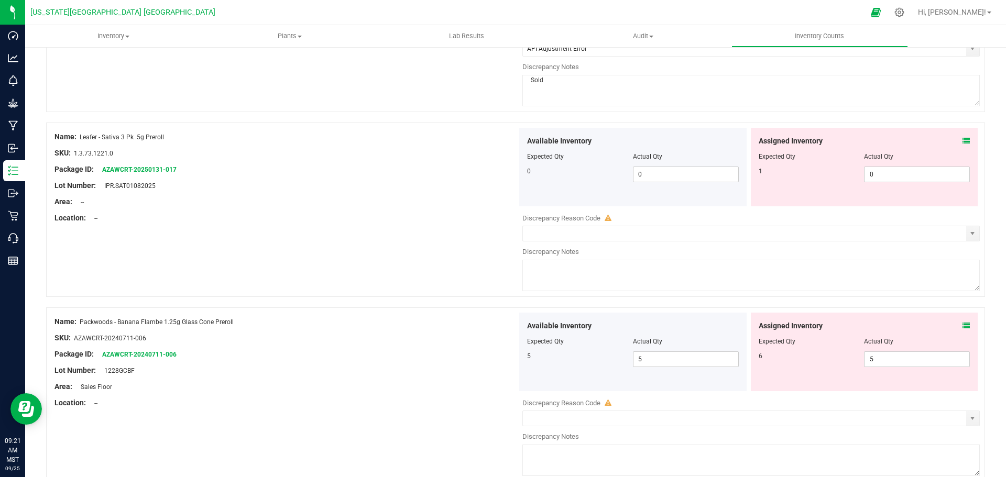
scroll to position [2985, 0]
click at [968, 235] on span "select" at bounding box center [972, 232] width 8 height 8
type textarea "Sold"
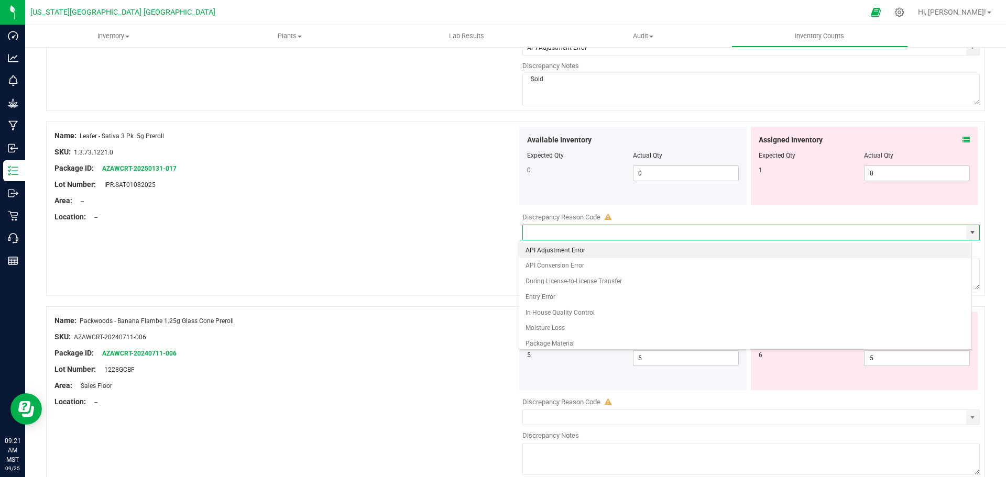
click at [550, 251] on li "API Adjustment Error" at bounding box center [745, 251] width 452 height 16
type input "API Adjustment Error"
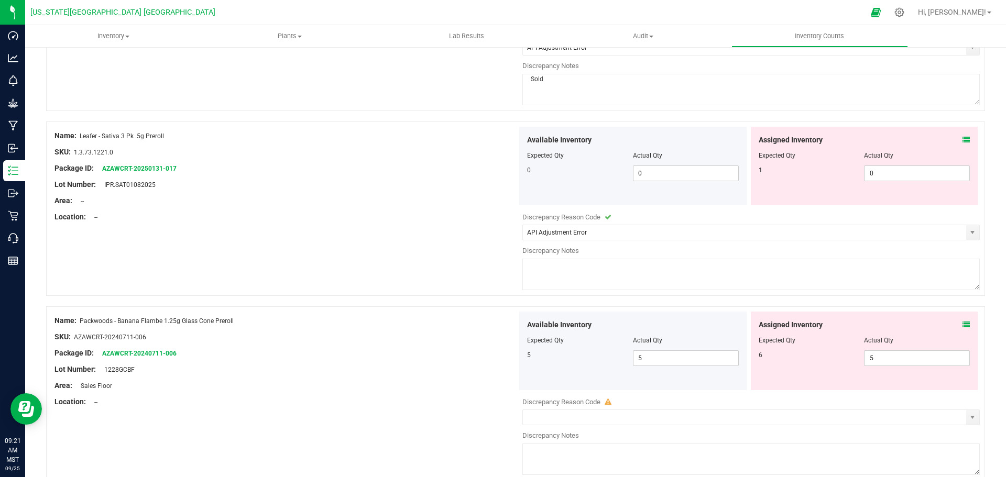
paste textarea "Sold"
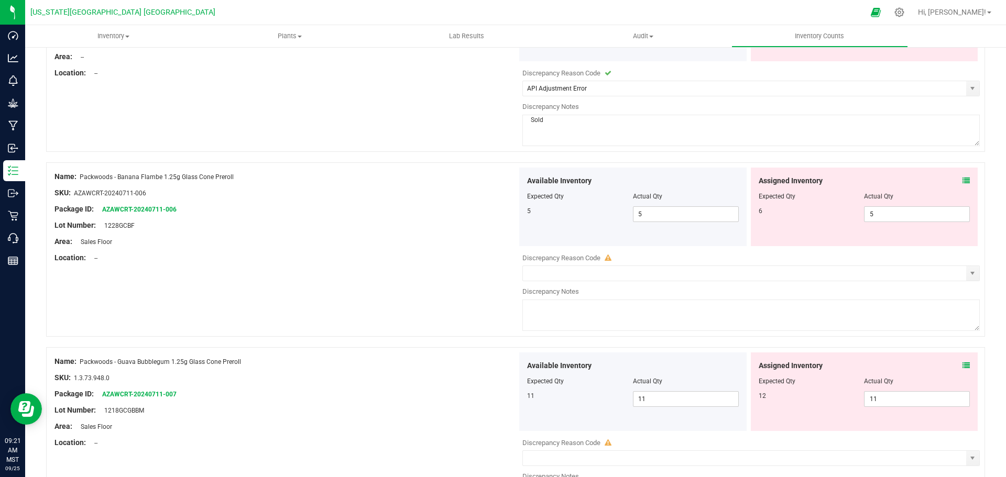
scroll to position [3142, 0]
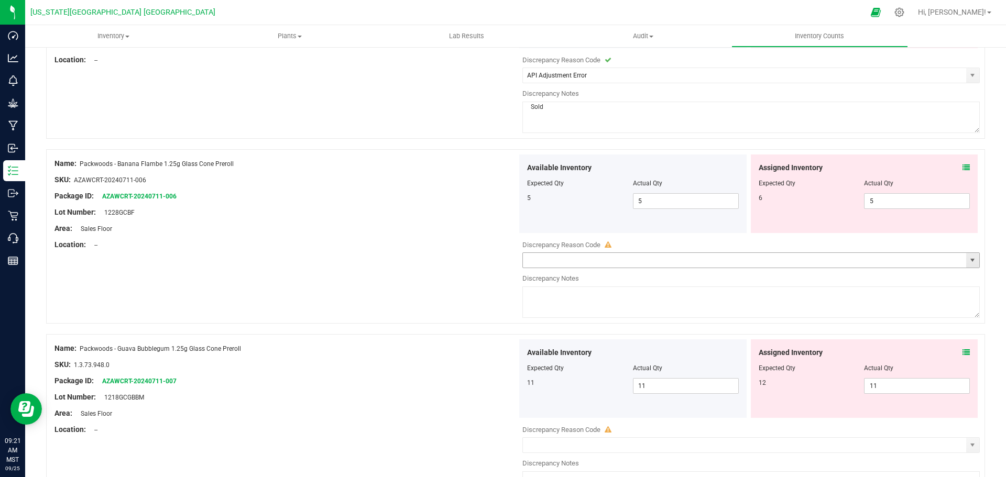
drag, startPoint x: 964, startPoint y: 262, endPoint x: 947, endPoint y: 261, distance: 17.3
click at [968, 261] on span "select" at bounding box center [972, 260] width 8 height 8
type textarea "Sold"
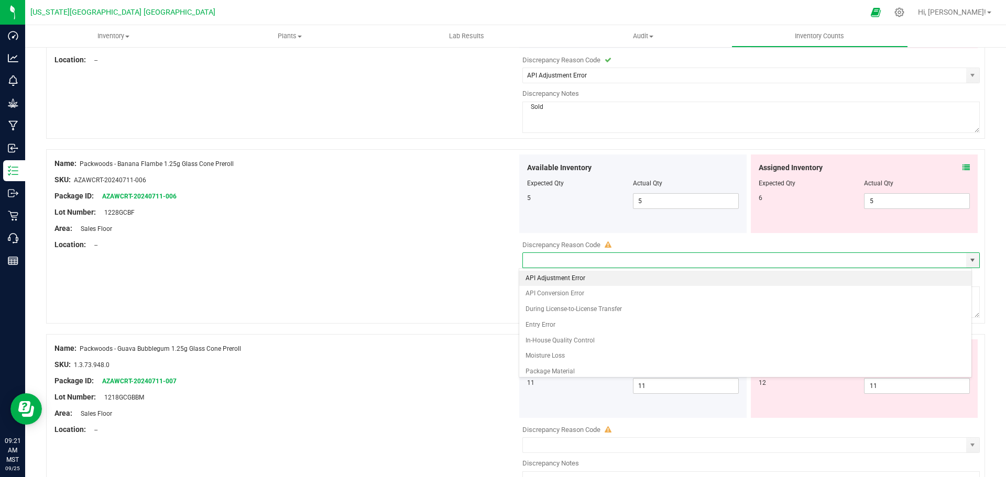
click at [564, 277] on li "API Adjustment Error" at bounding box center [745, 279] width 452 height 16
type input "API Adjustment Error"
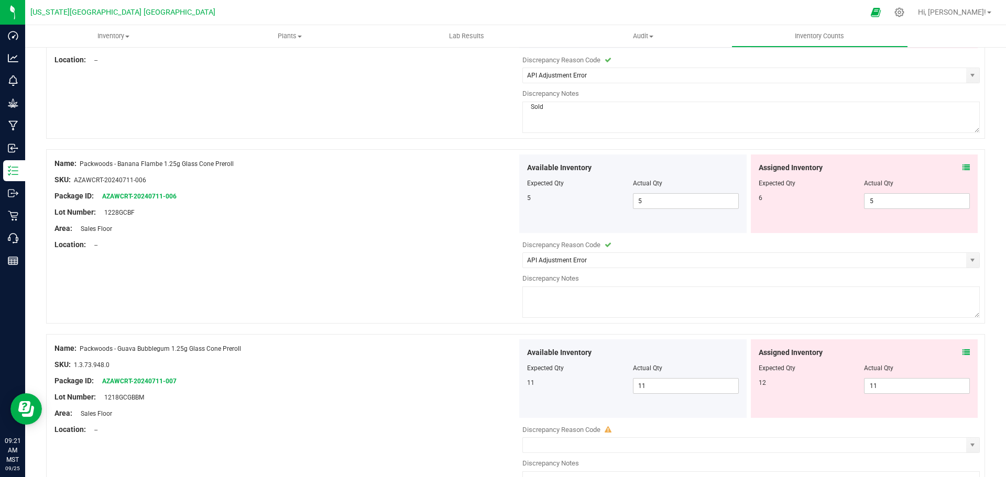
paste textarea "Sold"
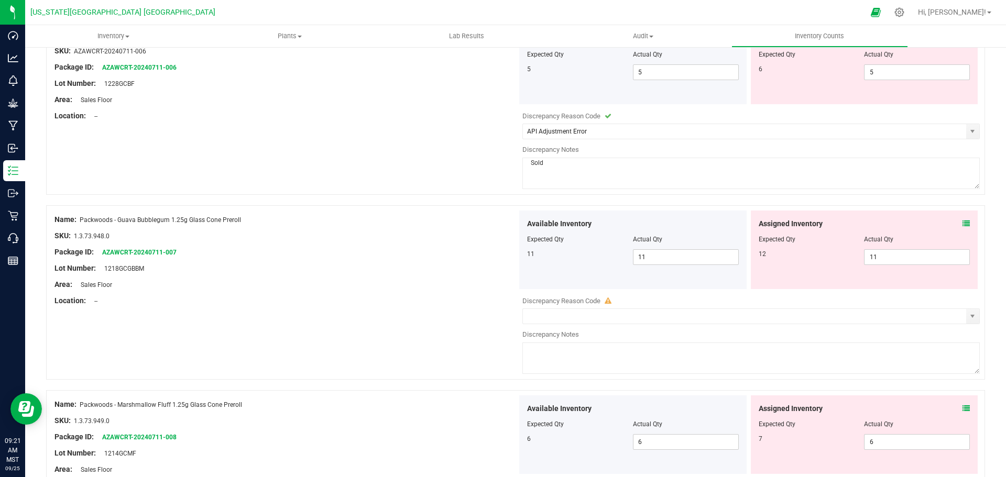
scroll to position [3299, 0]
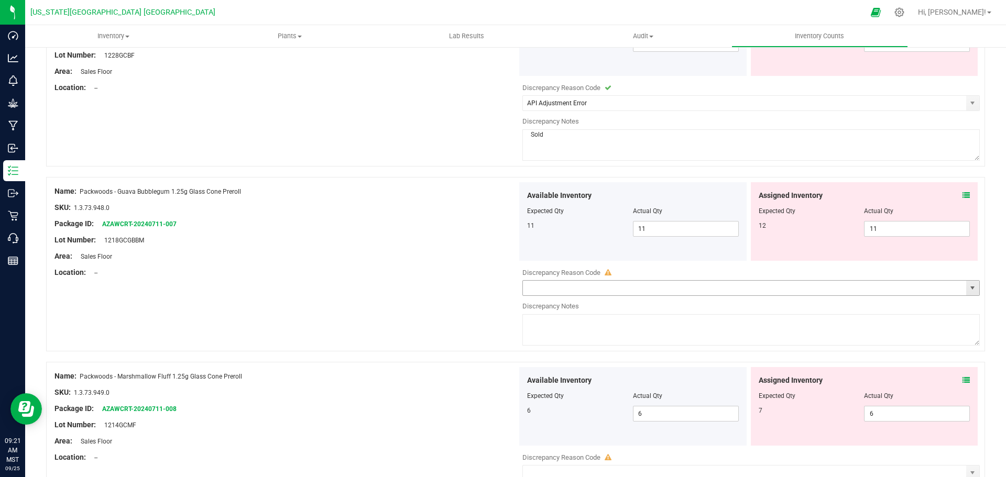
click at [968, 291] on span "select" at bounding box center [972, 288] width 8 height 8
type textarea "Sold"
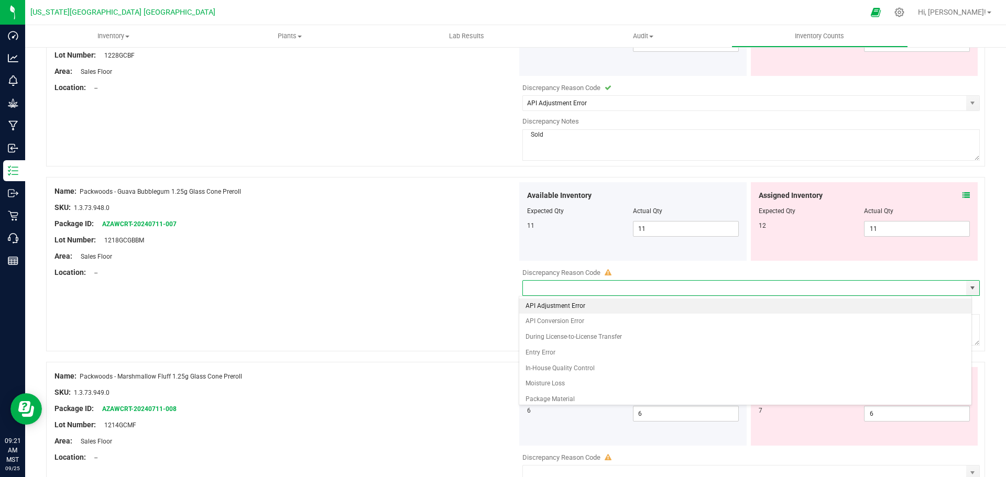
click at [575, 303] on li "API Adjustment Error" at bounding box center [745, 307] width 452 height 16
type input "API Adjustment Error"
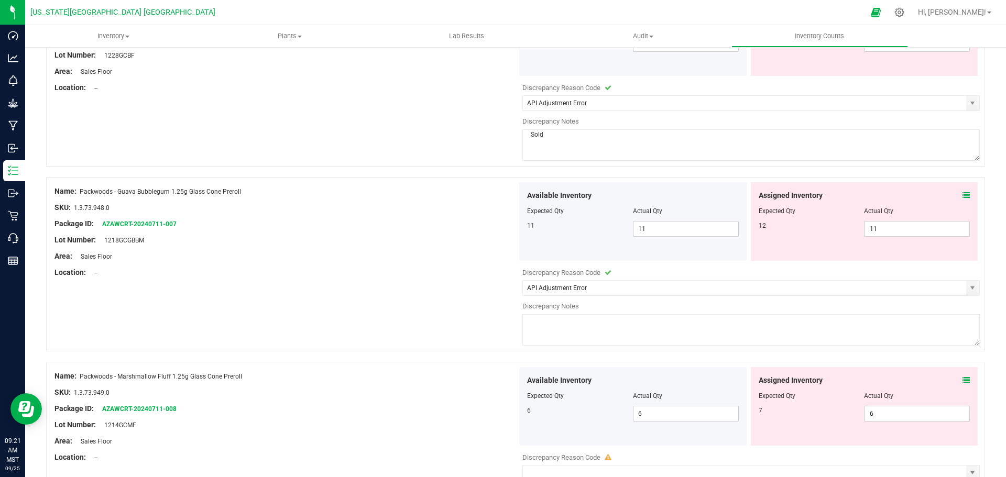
paste textarea "Sold"
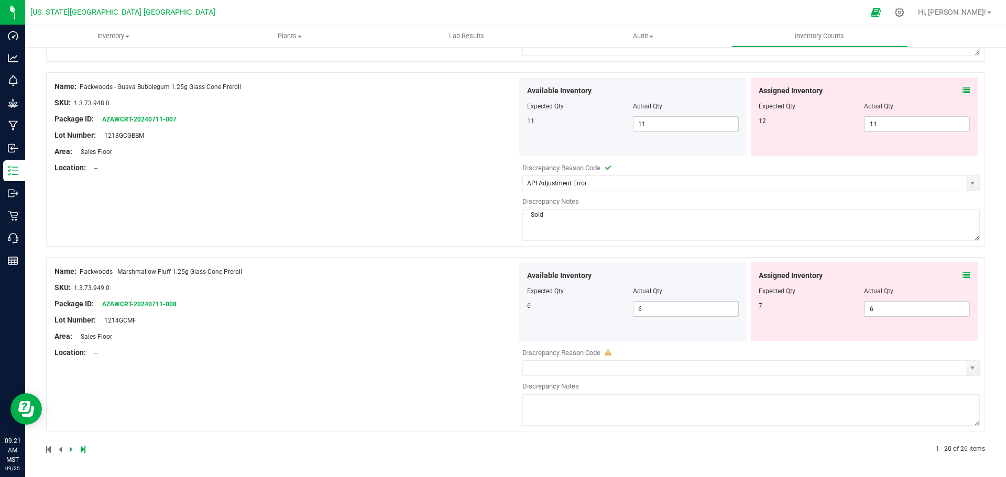
scroll to position [3405, 0]
click at [968, 366] on span "select" at bounding box center [972, 367] width 8 height 8
type textarea "Sold"
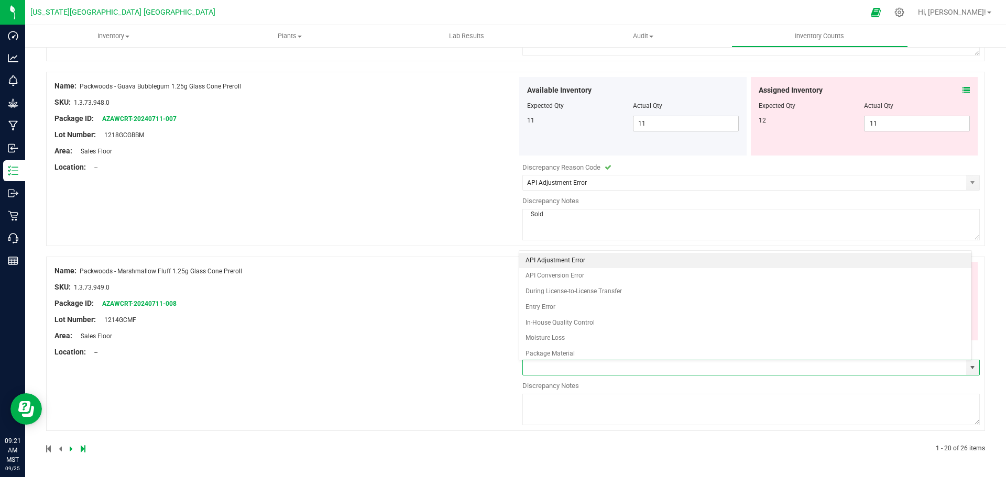
click at [534, 261] on li "API Adjustment Error" at bounding box center [745, 261] width 452 height 16
type input "API Adjustment Error"
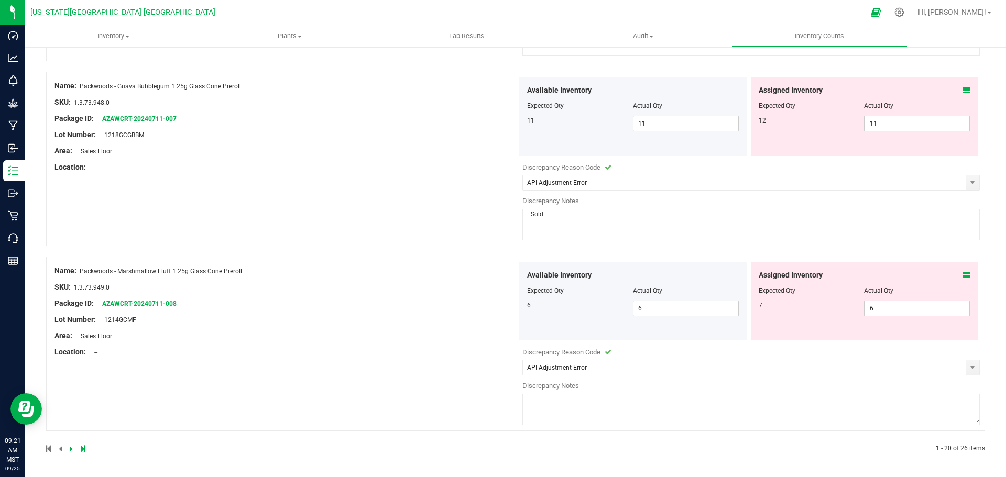
paste textarea "Sold"
type textarea "Sold"
click at [71, 449] on icon at bounding box center [71, 449] width 3 height 6
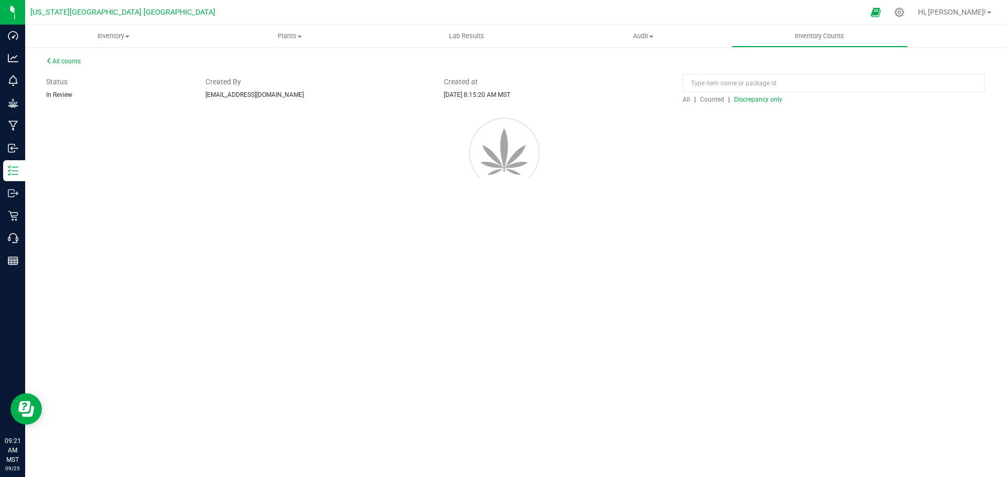
scroll to position [0, 0]
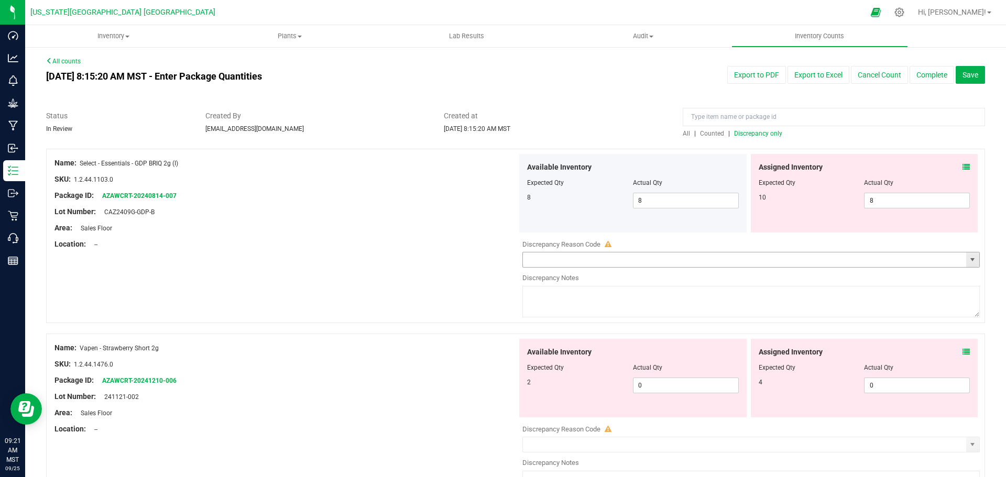
click at [968, 260] on span "select" at bounding box center [972, 260] width 8 height 8
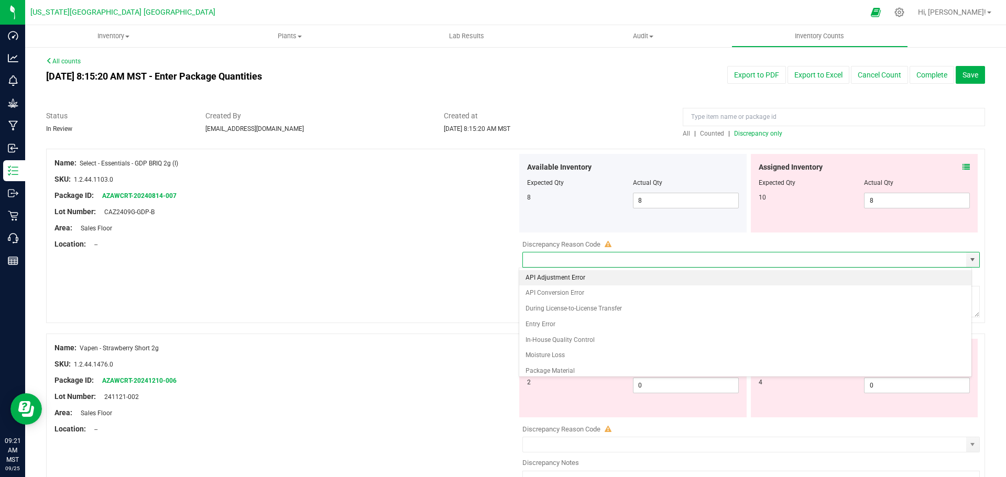
click at [544, 275] on li "API Adjustment Error" at bounding box center [745, 278] width 452 height 16
type input "API Adjustment Error"
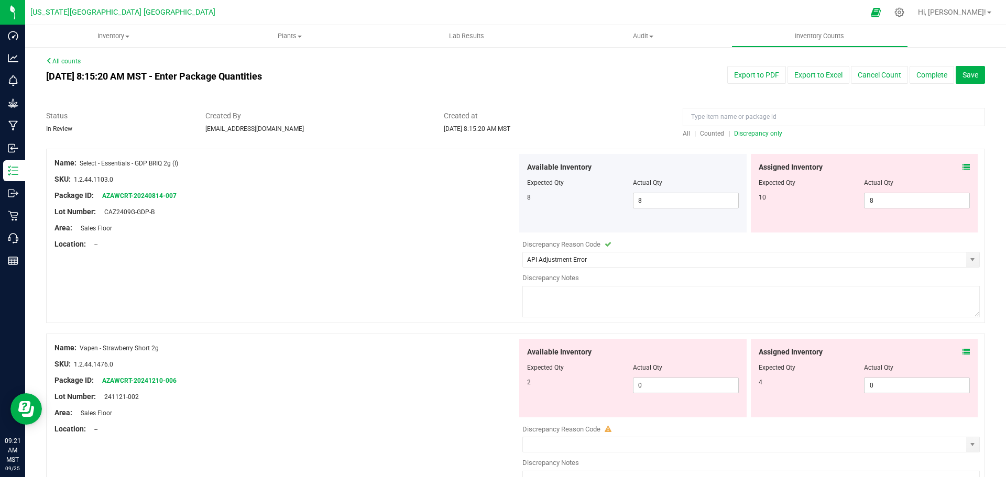
paste textarea "Sold"
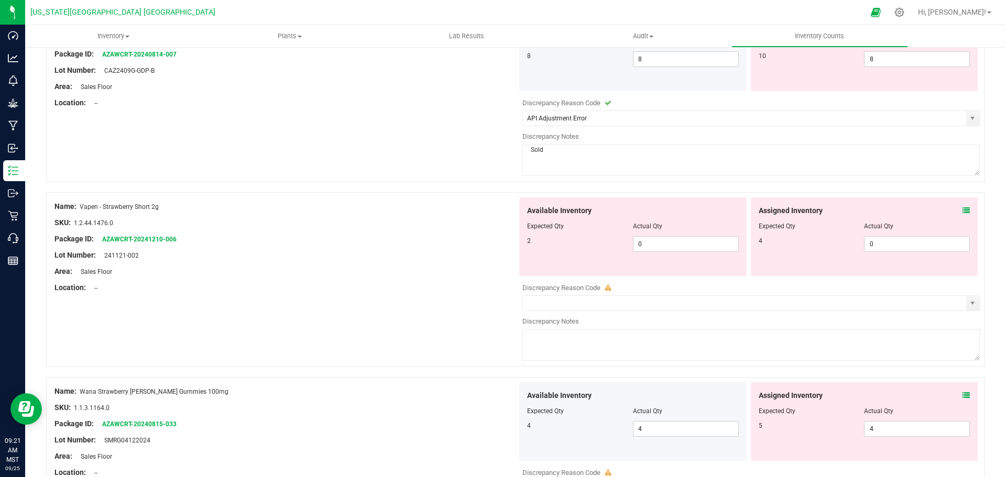
scroll to position [157, 0]
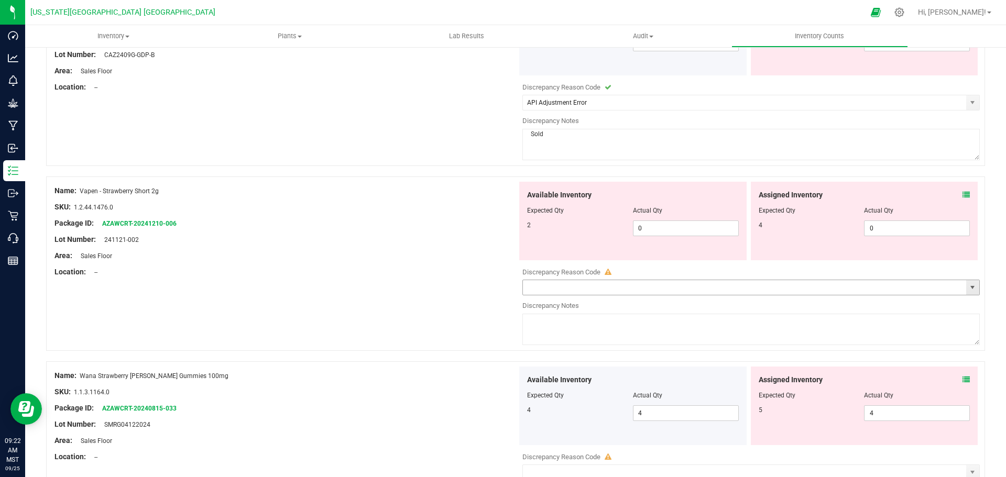
click at [968, 289] on span "select" at bounding box center [972, 287] width 8 height 8
type textarea "Sold"
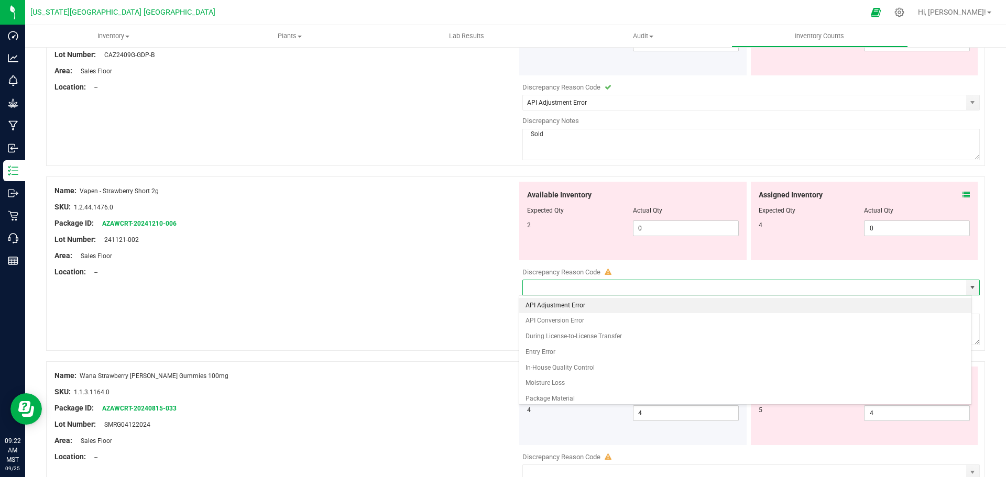
click at [540, 306] on li "API Adjustment Error" at bounding box center [745, 306] width 452 height 16
type input "API Adjustment Error"
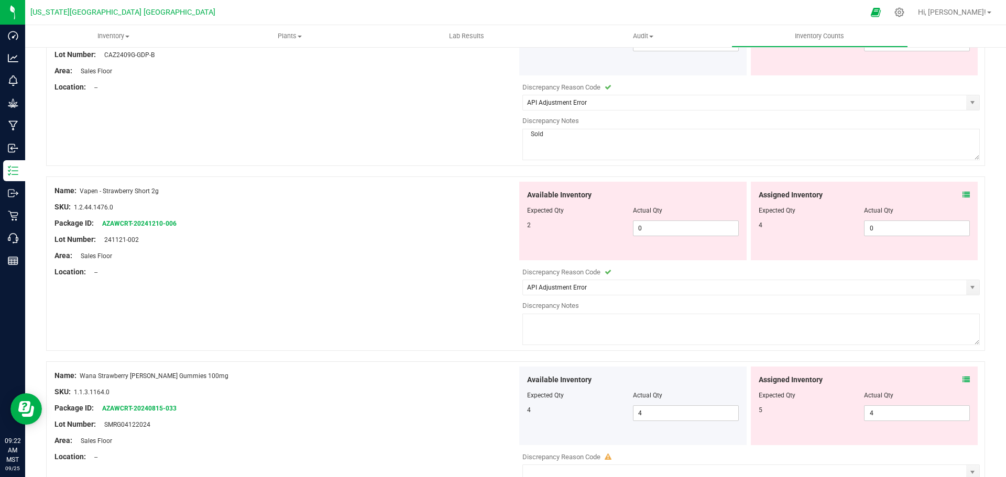
paste textarea "Sold"
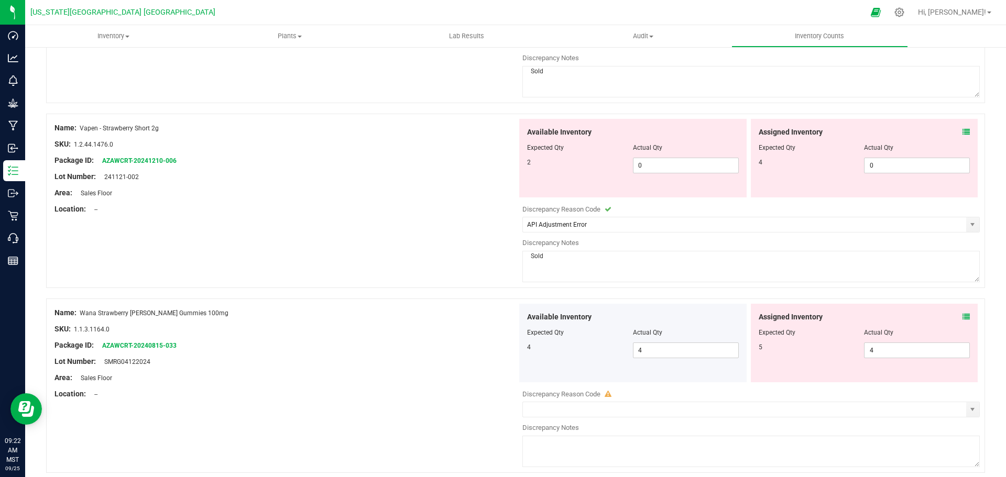
scroll to position [367, 0]
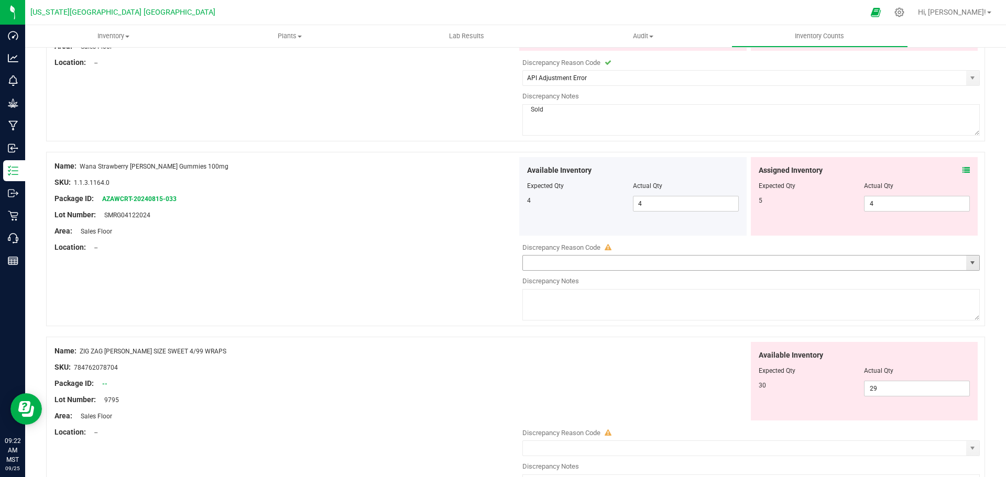
click at [968, 264] on span "select" at bounding box center [972, 263] width 8 height 8
type textarea "Sold"
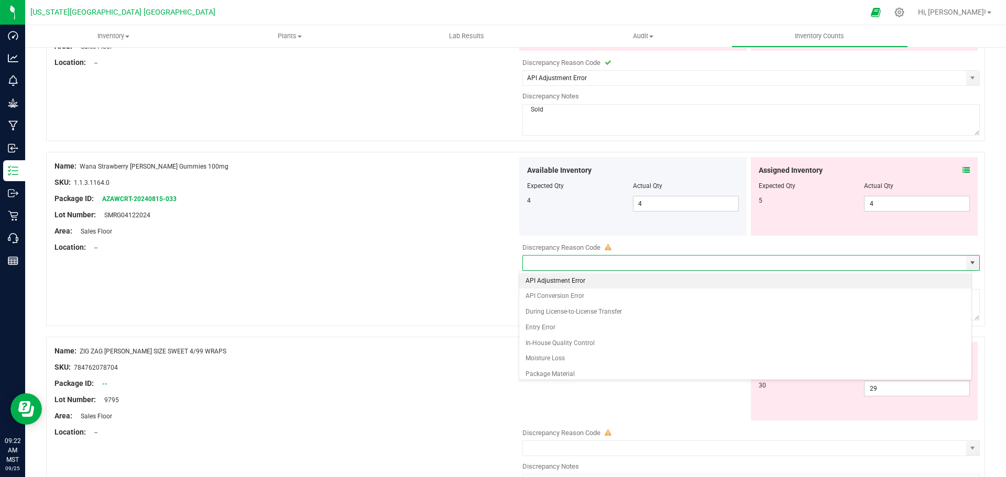
click at [549, 277] on li "API Adjustment Error" at bounding box center [745, 281] width 452 height 16
type input "API Adjustment Error"
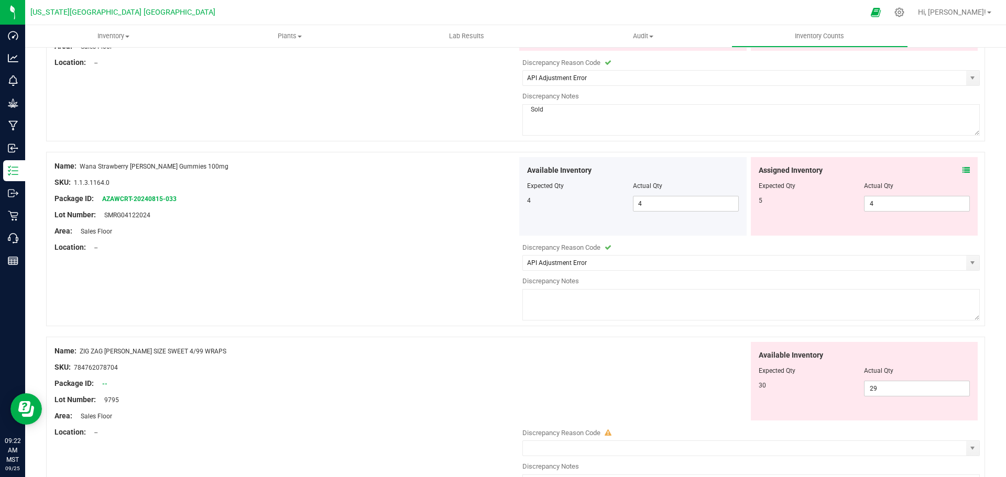
paste textarea "Sold"
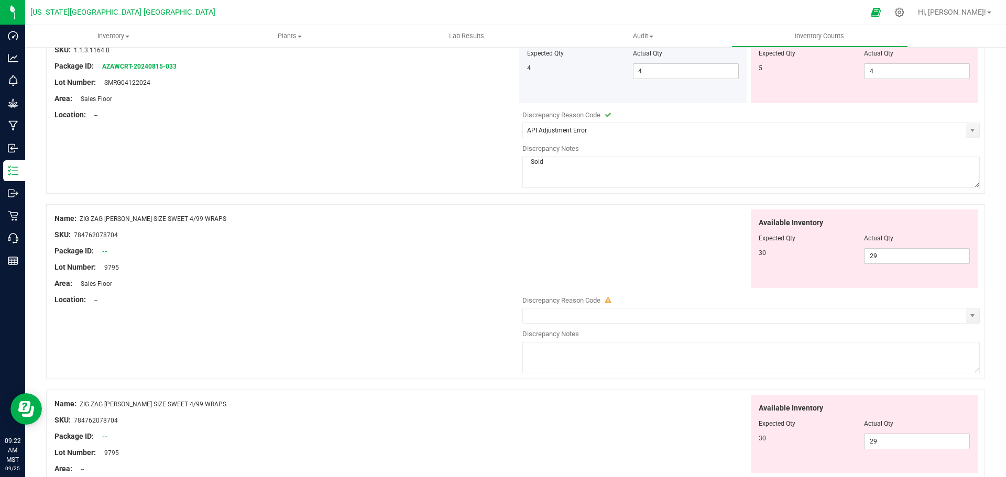
scroll to position [524, 0]
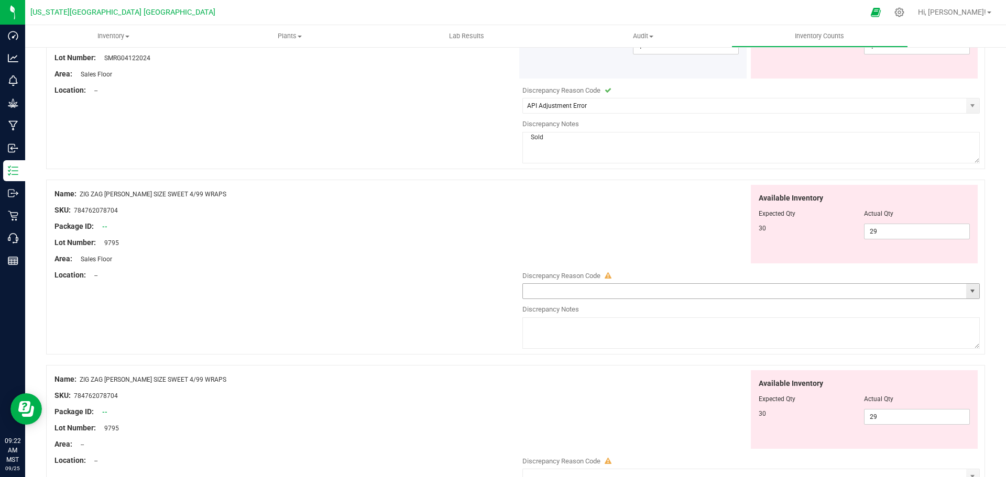
click at [968, 294] on span "select" at bounding box center [972, 291] width 8 height 8
type textarea "Sold"
click at [556, 309] on li "Incorrect Quantity" at bounding box center [745, 310] width 452 height 16
type input "Incorrect Quantity"
paste textarea "Sold"
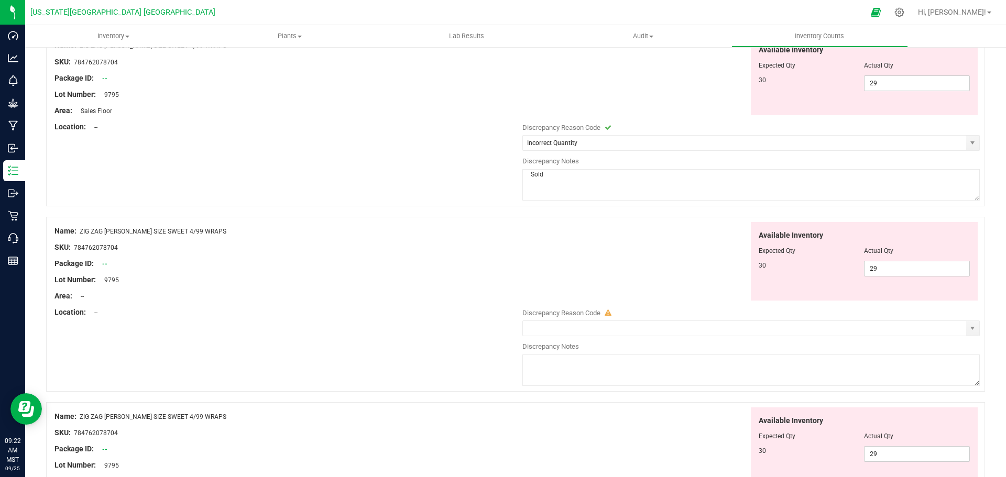
scroll to position [681, 0]
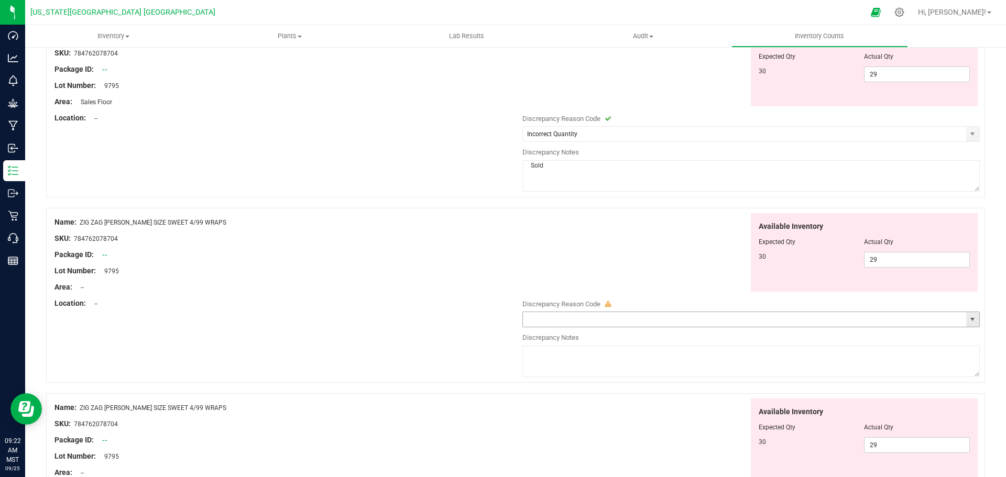
click at [968, 321] on span "select" at bounding box center [972, 319] width 8 height 8
type textarea "Sold"
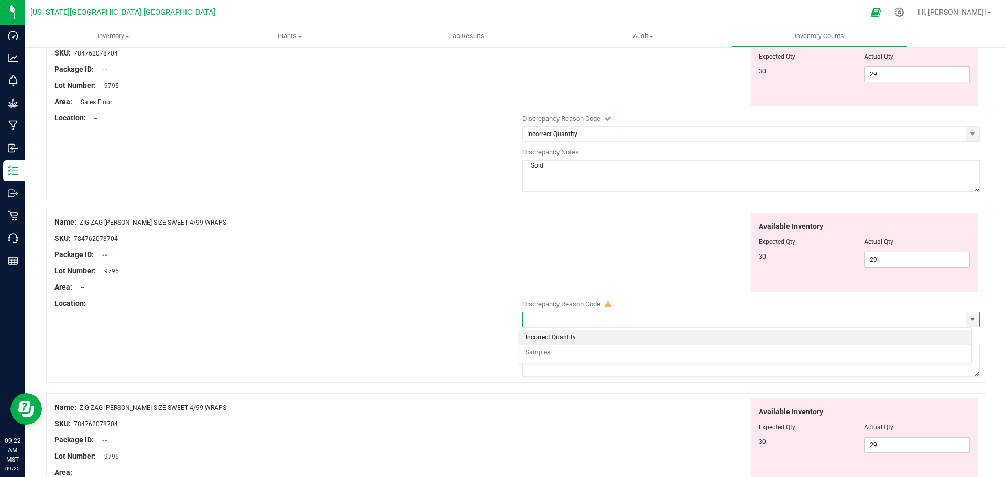
click at [547, 336] on li "Incorrect Quantity" at bounding box center [745, 338] width 452 height 16
type input "Incorrect Quantity"
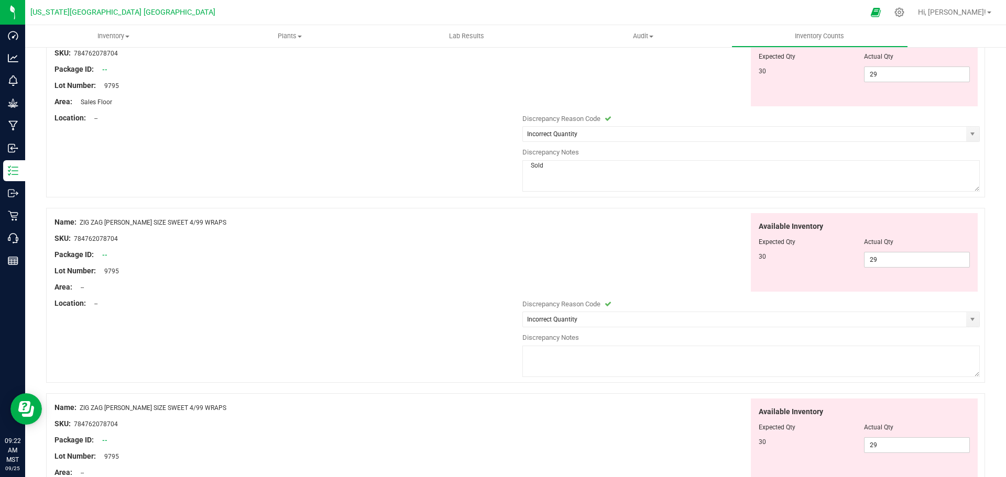
paste textarea "Sold"
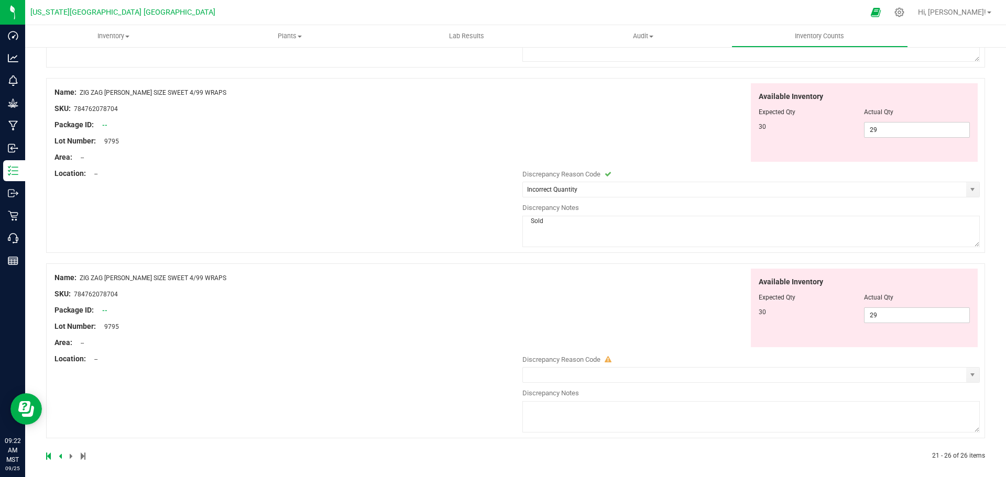
scroll to position [818, 0]
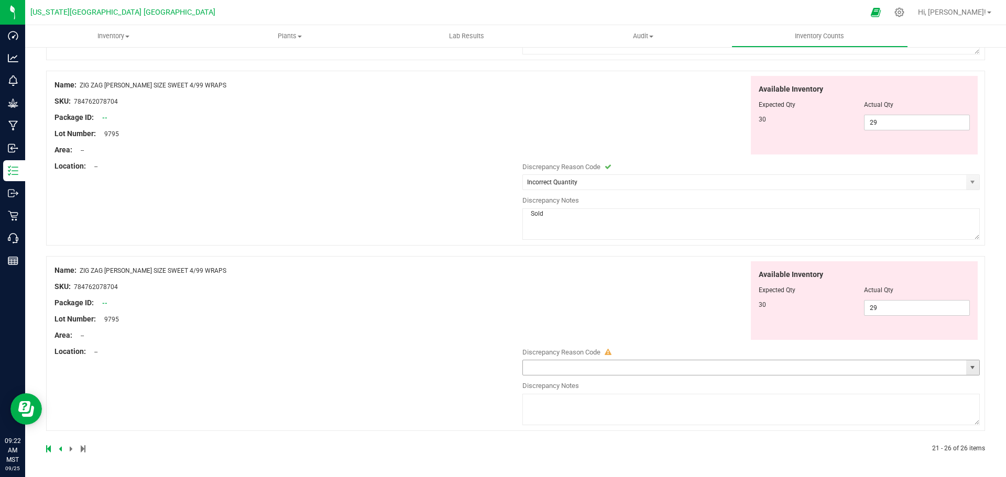
click at [968, 368] on span "select" at bounding box center [972, 367] width 8 height 8
type textarea "Sold"
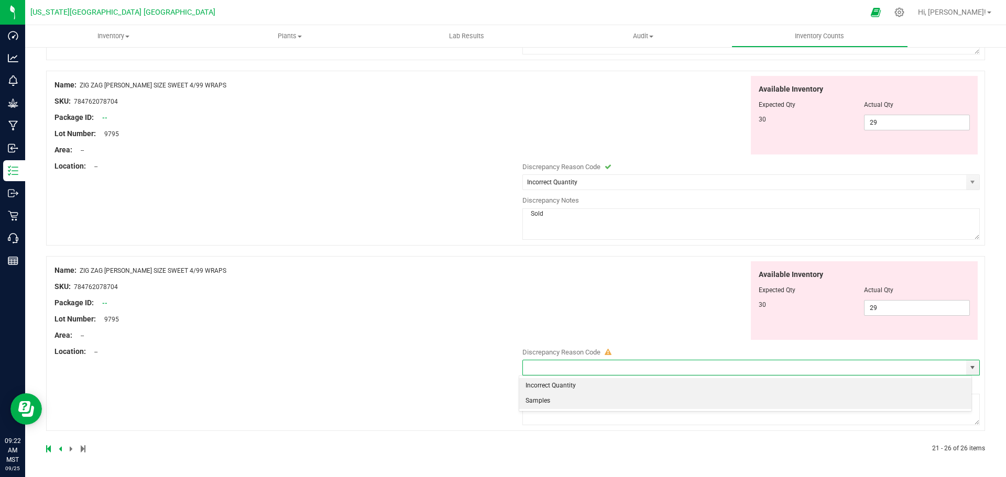
click at [547, 385] on li "Incorrect Quantity" at bounding box center [745, 386] width 452 height 16
type input "Incorrect Quantity"
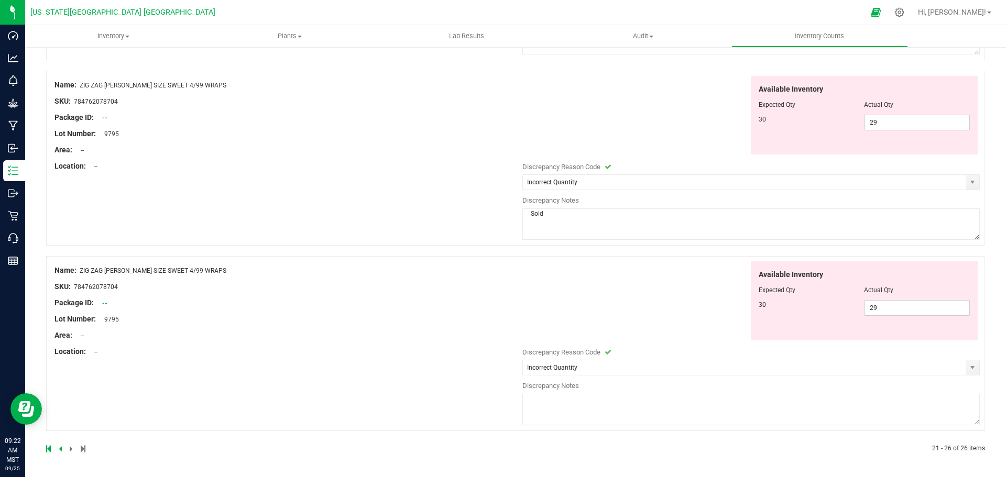
paste textarea "Sold"
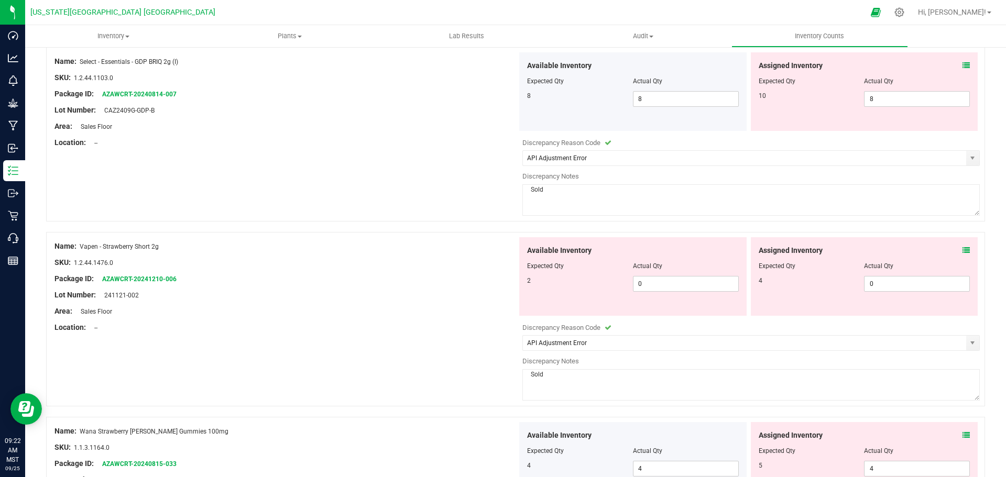
scroll to position [0, 0]
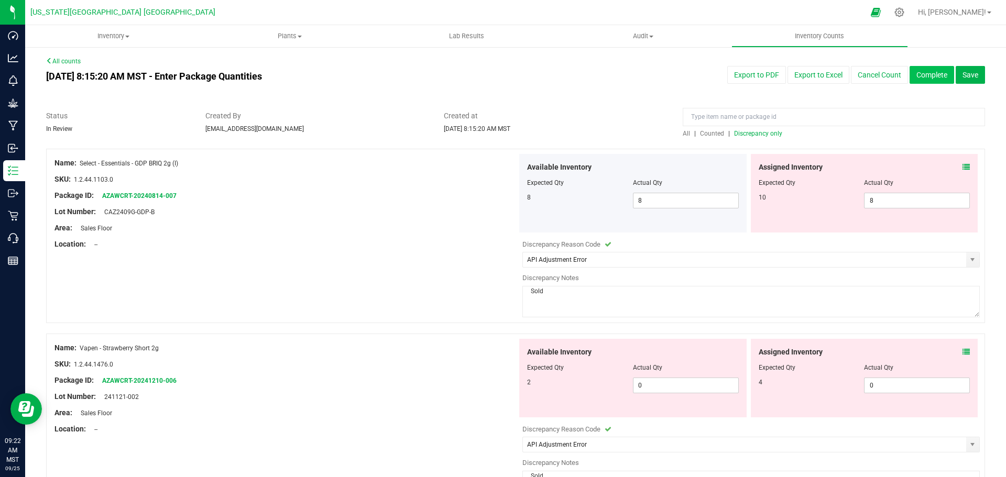
type textarea "Sold"
click at [926, 78] on button "Complete" at bounding box center [931, 75] width 45 height 18
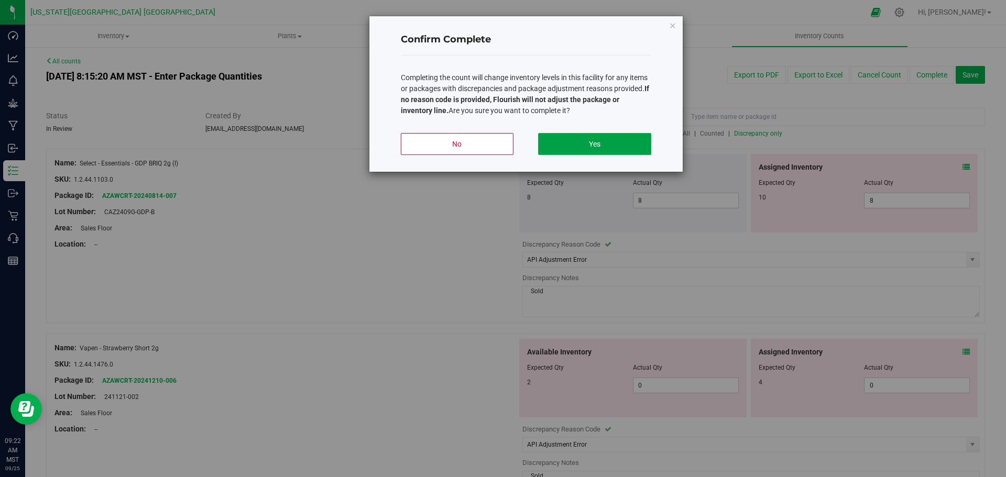
click at [589, 135] on button "Yes" at bounding box center [594, 144] width 113 height 22
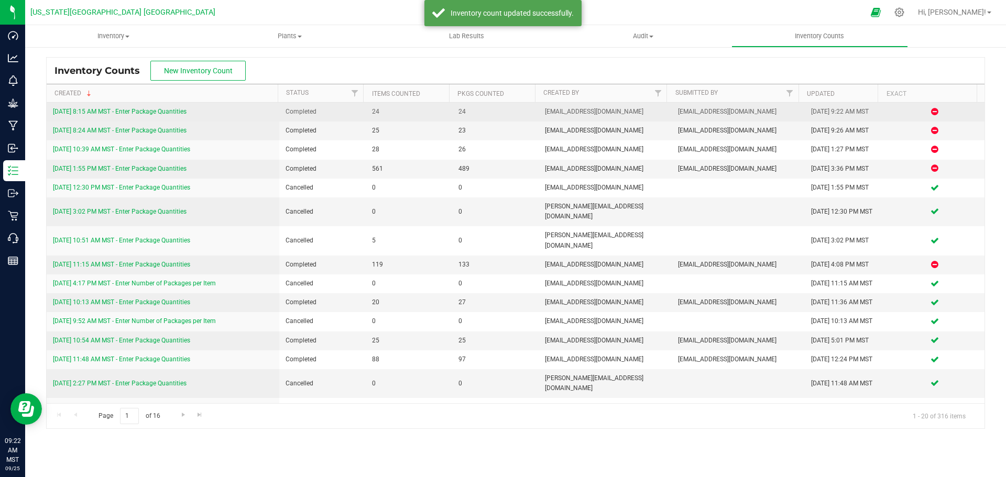
click at [175, 112] on link "9/25/25 8:15 AM MST - Enter Package Quantities" at bounding box center [120, 111] width 134 height 7
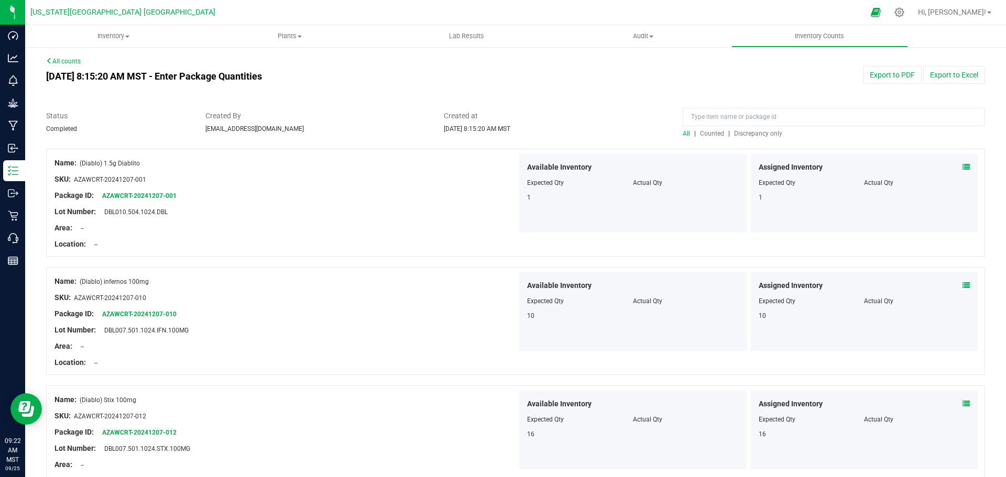
click at [672, 80] on div "Export to PDF Export to Excel" at bounding box center [793, 75] width 397 height 18
